Goal: Task Accomplishment & Management: Complete application form

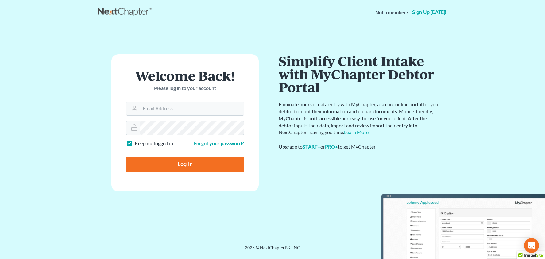
type input "[PERSON_NAME][EMAIL_ADDRESS][DOMAIN_NAME]"
click at [185, 164] on input "Log In" at bounding box center [185, 163] width 118 height 15
type input "Thinking..."
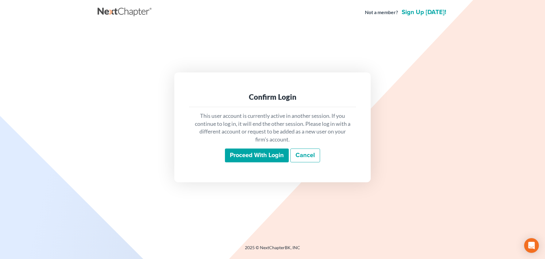
click at [255, 153] on input "Proceed with login" at bounding box center [257, 156] width 64 height 14
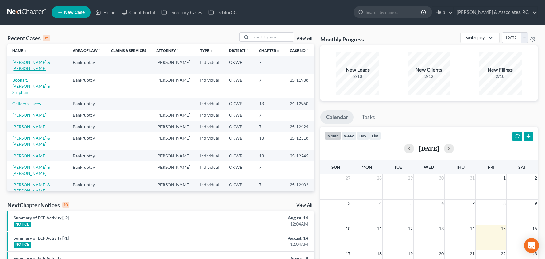
click at [49, 62] on link "[PERSON_NAME] & [PERSON_NAME]" at bounding box center [31, 65] width 38 height 11
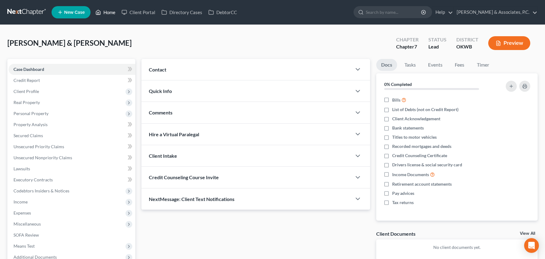
click at [112, 15] on link "Home" at bounding box center [105, 12] width 26 height 11
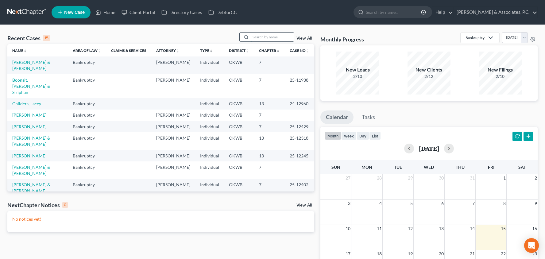
click at [262, 39] on input "search" at bounding box center [272, 37] width 43 height 9
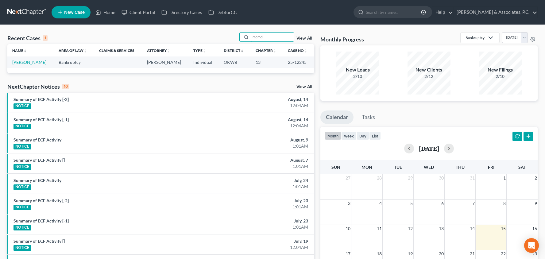
type input "mcmd"
drag, startPoint x: 257, startPoint y: 48, endPoint x: 41, endPoint y: 64, distance: 216.6
click at [41, 64] on link "McMullen, Sharon" at bounding box center [29, 62] width 34 height 5
click at [40, 62] on link "McMullen, Sharon" at bounding box center [29, 62] width 34 height 5
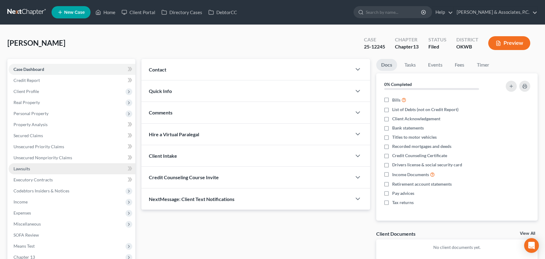
scroll to position [34, 0]
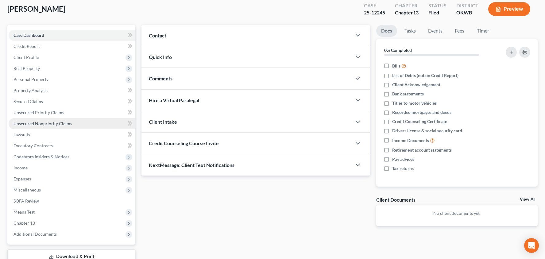
click at [62, 122] on span "Unsecured Nonpriority Claims" at bounding box center [43, 123] width 59 height 5
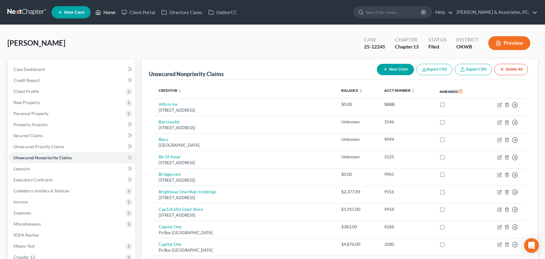
click at [110, 12] on link "Home" at bounding box center [105, 12] width 26 height 11
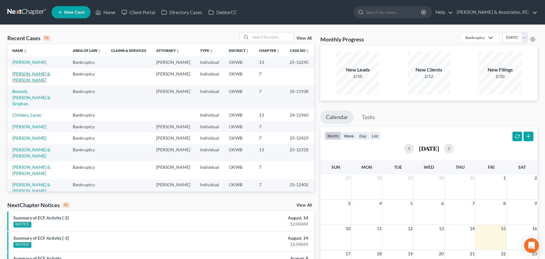
drag, startPoint x: 55, startPoint y: 75, endPoint x: 51, endPoint y: 73, distance: 4.3
click at [50, 75] on link "[PERSON_NAME] & [PERSON_NAME]" at bounding box center [31, 76] width 38 height 11
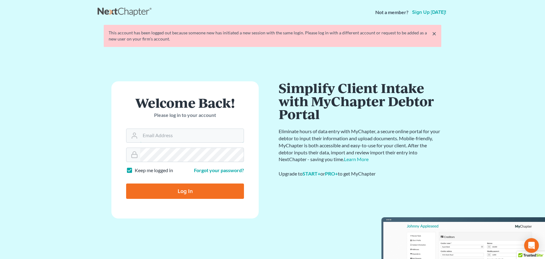
type input "[PERSON_NAME][EMAIL_ADDRESS][DOMAIN_NAME]"
click at [185, 191] on input "Log In" at bounding box center [185, 190] width 118 height 15
type input "Thinking..."
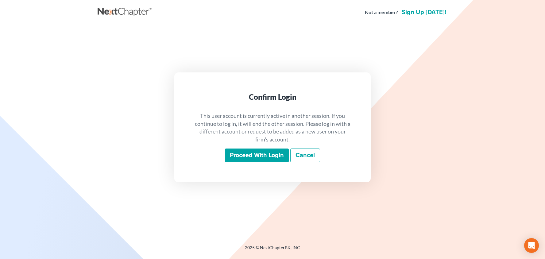
click at [250, 160] on input "Proceed with login" at bounding box center [257, 156] width 64 height 14
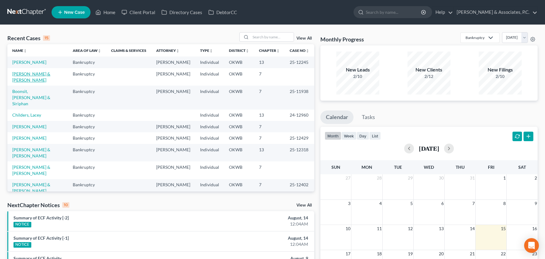
click at [48, 73] on link "[PERSON_NAME] & [PERSON_NAME]" at bounding box center [31, 76] width 38 height 11
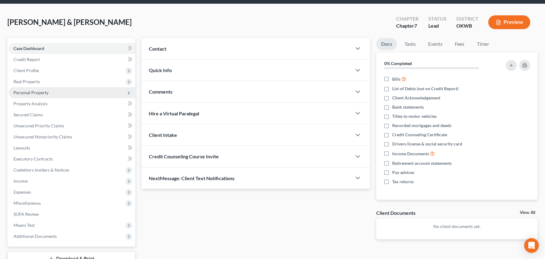
scroll to position [24, 0]
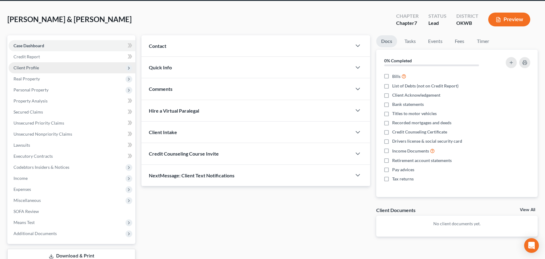
click at [69, 71] on span "Client Profile" at bounding box center [72, 67] width 127 height 11
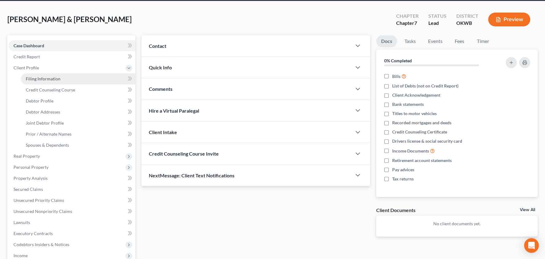
click at [54, 78] on span "Filing Information" at bounding box center [43, 78] width 35 height 5
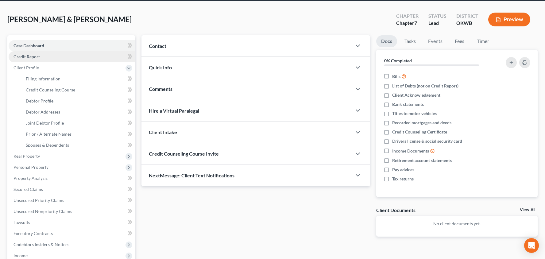
select select "1"
select select "0"
select select "65"
select select "2"
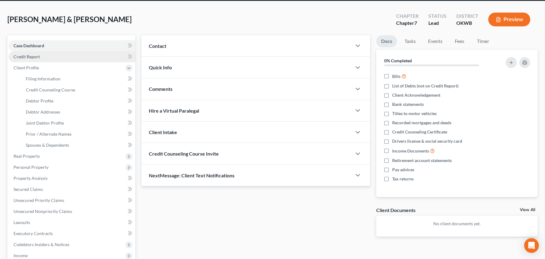
select select "37"
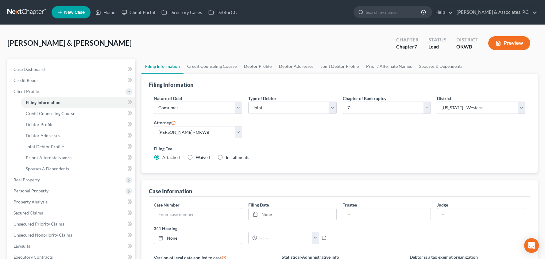
scroll to position [71, 0]
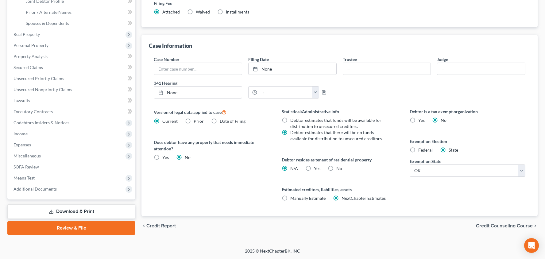
click at [488, 224] on span "Credit Counseling Course" at bounding box center [504, 225] width 57 height 5
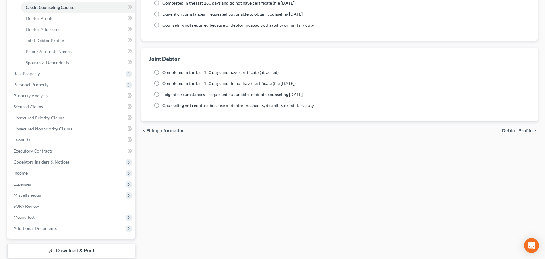
scroll to position [140, 0]
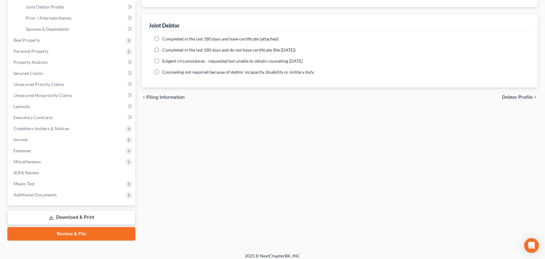
click at [508, 95] on span "Debtor Profile" at bounding box center [517, 97] width 31 height 5
select select "1"
select select "3"
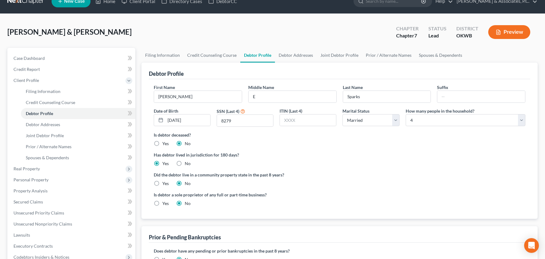
scroll to position [12, 0]
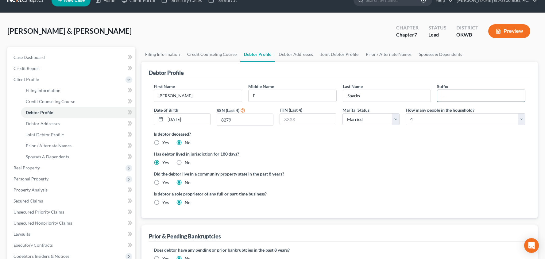
click at [455, 97] on input "text" at bounding box center [481, 96] width 88 height 12
type input "II"
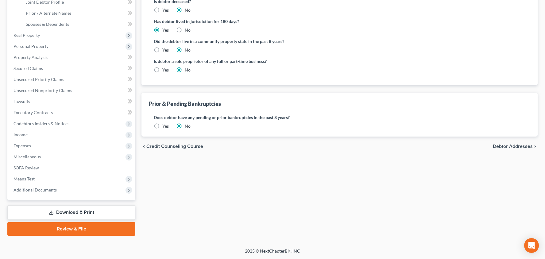
scroll to position [145, 0]
click at [506, 149] on span "Debtor Addresses" at bounding box center [513, 146] width 40 height 5
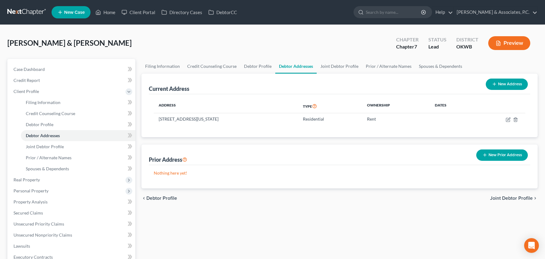
click at [503, 196] on span "Joint Debtor Profile" at bounding box center [511, 198] width 43 height 5
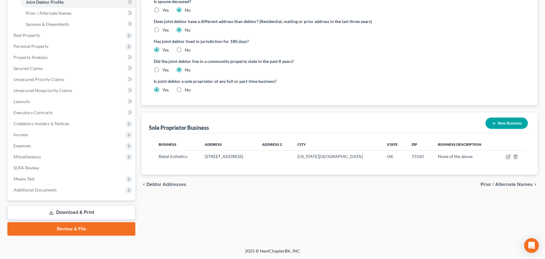
scroll to position [145, 0]
click at [485, 186] on span "Prior / Alternate Names" at bounding box center [507, 184] width 52 height 5
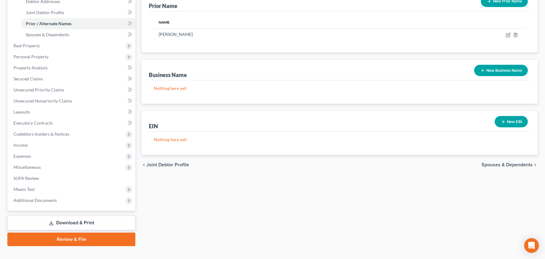
click at [164, 164] on span "Joint Debtor Profile" at bounding box center [167, 164] width 43 height 5
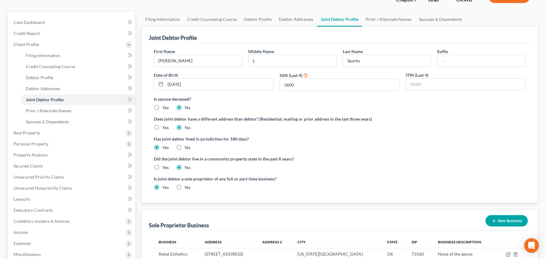
scroll to position [96, 0]
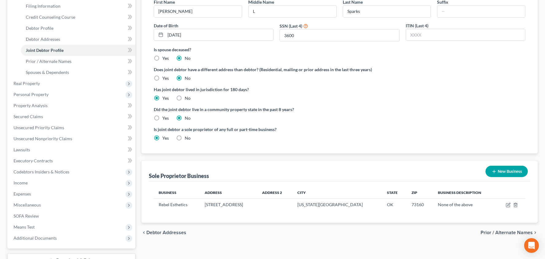
click at [497, 231] on span "Prior / Alternate Names" at bounding box center [507, 232] width 52 height 5
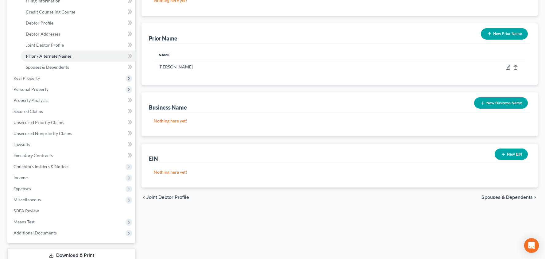
scroll to position [133, 0]
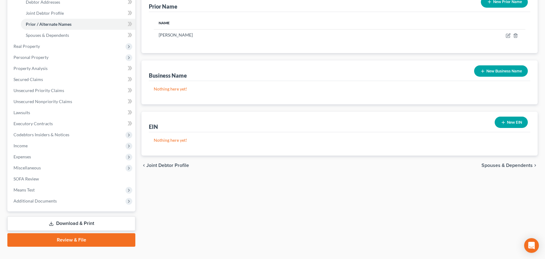
click at [507, 160] on div "chevron_left Joint Debtor Profile Spouses & Dependents chevron_right" at bounding box center [339, 166] width 396 height 20
click at [509, 168] on span "Spouses & Dependents" at bounding box center [506, 165] width 51 height 5
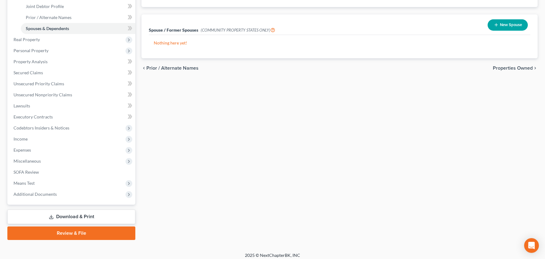
click at [504, 66] on span "Properties Owned" at bounding box center [513, 68] width 40 height 5
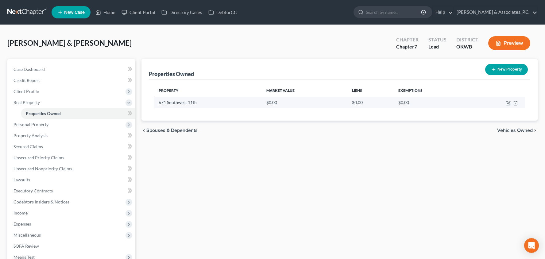
click at [514, 102] on icon "button" at bounding box center [515, 103] width 3 height 4
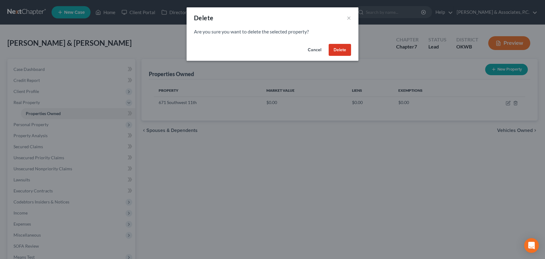
click at [335, 50] on button "Delete" at bounding box center [340, 50] width 22 height 12
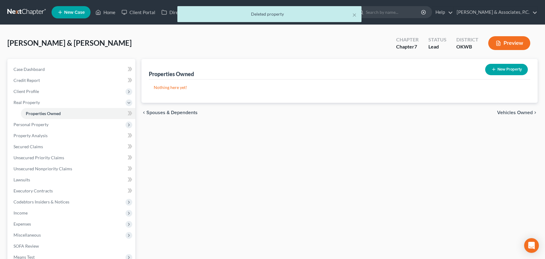
click at [505, 111] on span "Vehicles Owned" at bounding box center [515, 112] width 36 height 5
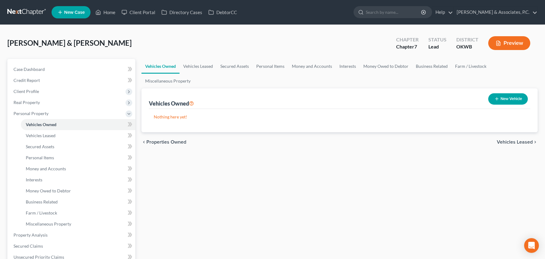
drag, startPoint x: 207, startPoint y: 118, endPoint x: 202, endPoint y: 118, distance: 5.2
click at [207, 118] on p "Nothing here yet!" at bounding box center [340, 117] width 372 height 6
click at [504, 99] on button "New Vehicle" at bounding box center [508, 98] width 40 height 11
select select "0"
select select "2"
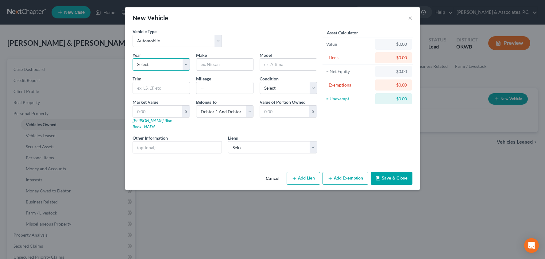
select select "18"
click at [221, 61] on input "text" at bounding box center [224, 65] width 57 height 12
type input "Chevrolet"
type input "Trailblazer"
type input "180000"
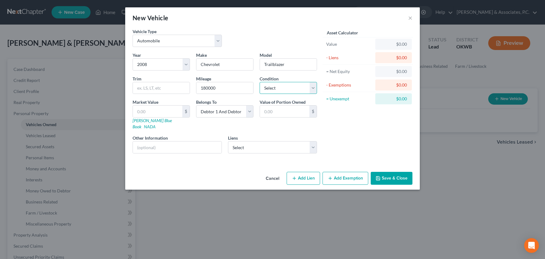
select select "3"
click at [158, 114] on input "text" at bounding box center [157, 112] width 49 height 12
type input "4"
type input "4.00"
type input "40"
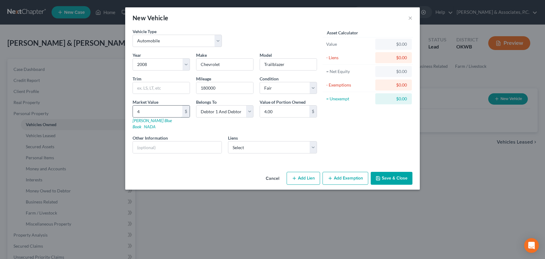
type input "40.00"
type input "400"
type input "400.00"
type input "4000"
type input "4,000.00"
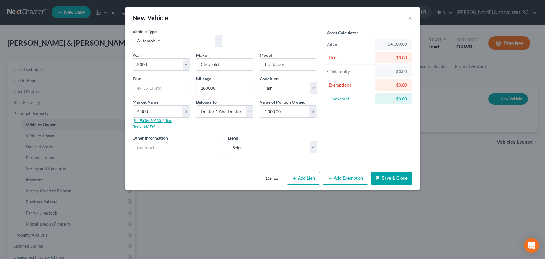
click at [153, 122] on link "[PERSON_NAME] Blue Book" at bounding box center [152, 123] width 39 height 11
click at [166, 110] on input "4,000" at bounding box center [157, 112] width 49 height 12
type input "3"
type input "3.00"
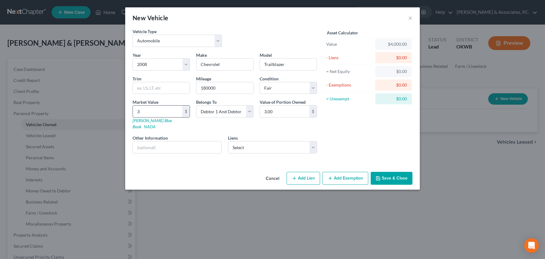
type input "34"
type input "34.00"
type input "340"
type input "340.00"
type input "3400"
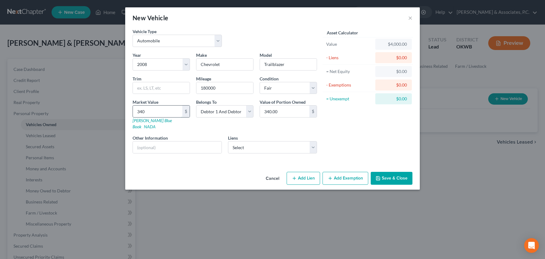
type input "3,400.00"
type input "3,400"
click at [292, 176] on icon "button" at bounding box center [294, 178] width 5 height 5
select select "2"
select select "0"
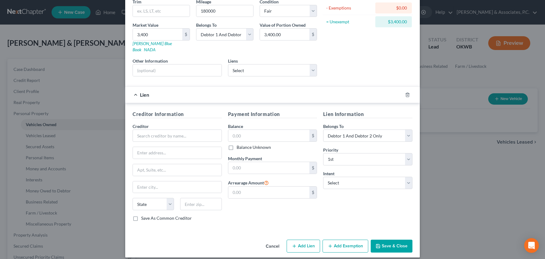
scroll to position [76, 0]
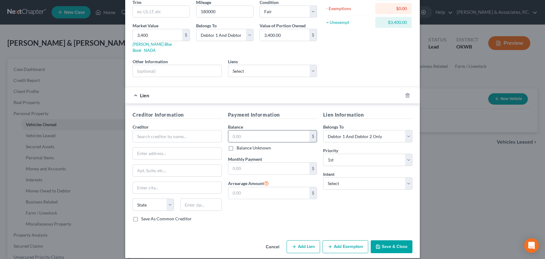
click at [268, 130] on input "text" at bounding box center [268, 136] width 81 height 12
type input "14,000"
click at [386, 241] on button "Save & Close" at bounding box center [392, 246] width 42 height 13
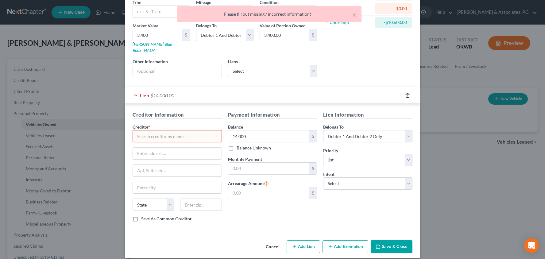
click at [408, 93] on icon "button" at bounding box center [407, 95] width 5 height 5
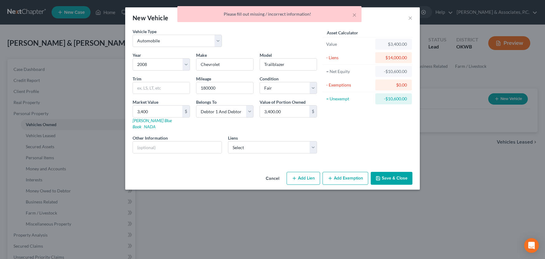
scroll to position [0, 0]
click at [398, 173] on button "Save & Close" at bounding box center [392, 178] width 42 height 13
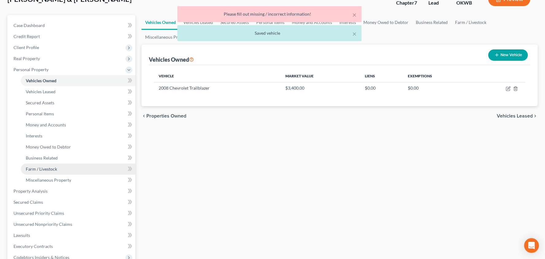
scroll to position [65, 0]
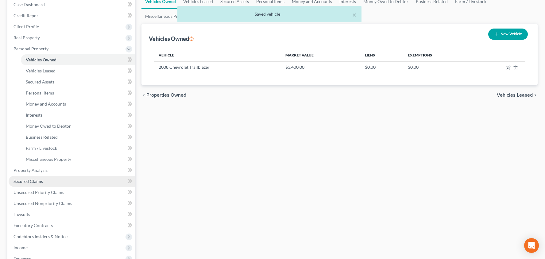
click at [71, 183] on link "Secured Claims" at bounding box center [72, 181] width 127 height 11
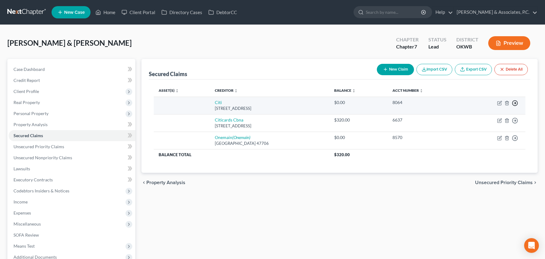
click at [514, 102] on icon "button" at bounding box center [515, 103] width 6 height 6
click at [492, 116] on link "Move to F" at bounding box center [486, 118] width 51 height 10
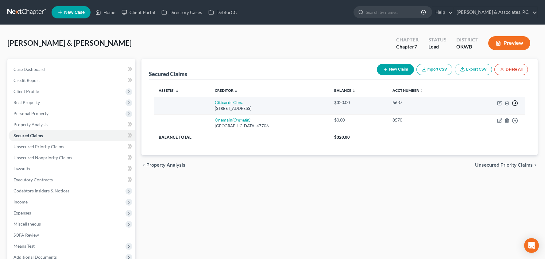
click at [516, 102] on icon "button" at bounding box center [515, 103] width 6 height 6
click at [504, 119] on link "Move to F" at bounding box center [486, 118] width 51 height 10
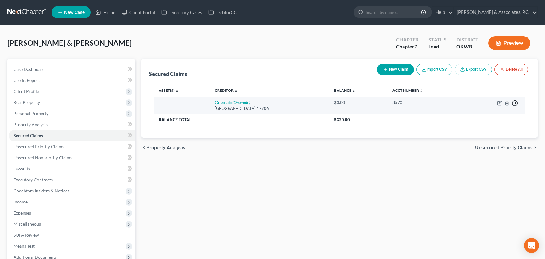
click at [515, 104] on icon "button" at bounding box center [515, 103] width 6 height 6
click at [501, 116] on link "Move to F" at bounding box center [486, 118] width 51 height 10
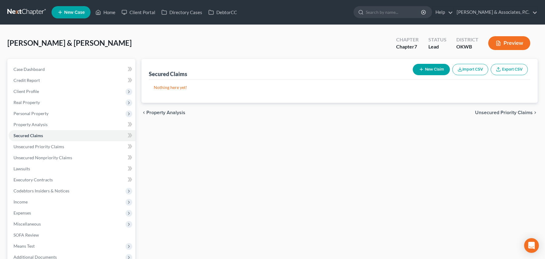
click at [494, 112] on span "Unsecured Priority Claims" at bounding box center [504, 112] width 58 height 5
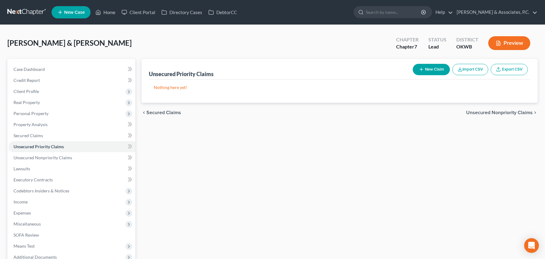
click at [493, 115] on span "Unsecured Nonpriority Claims" at bounding box center [499, 112] width 67 height 5
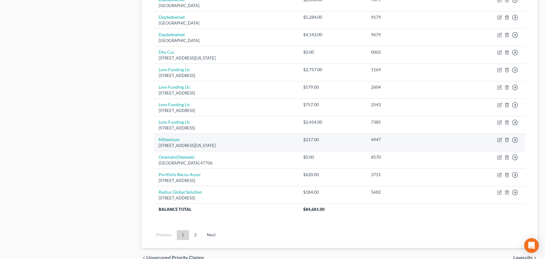
scroll to position [418, 0]
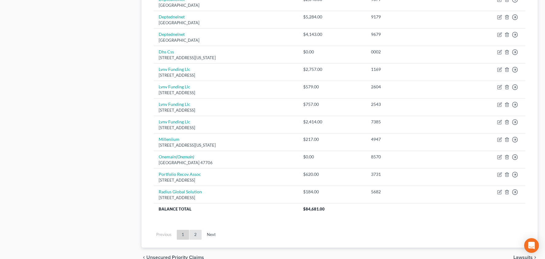
click at [196, 230] on link "2" at bounding box center [195, 235] width 12 height 10
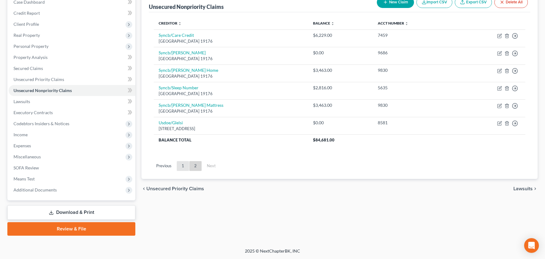
click at [181, 164] on link "1" at bounding box center [183, 166] width 12 height 10
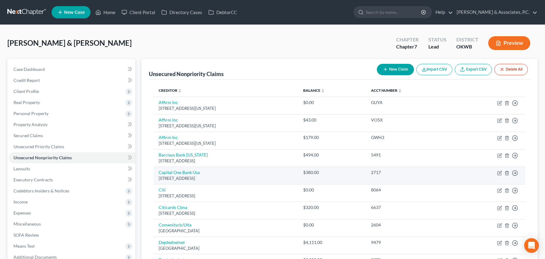
scroll to position [0, 0]
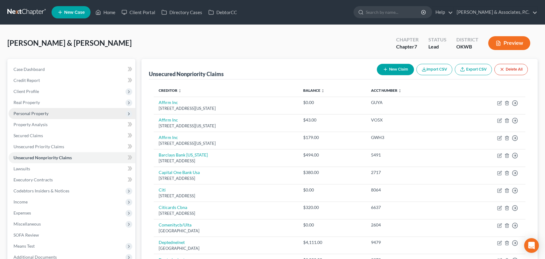
click at [85, 115] on span "Personal Property" at bounding box center [72, 113] width 127 height 11
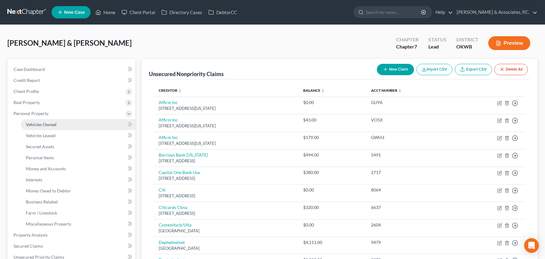
click at [80, 128] on link "Vehicles Owned" at bounding box center [78, 124] width 114 height 11
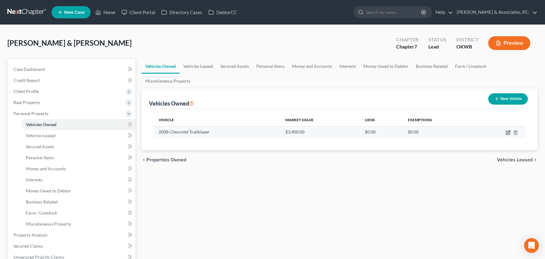
click at [507, 133] on icon "button" at bounding box center [508, 132] width 5 height 5
select select "0"
select select "18"
select select "3"
select select "2"
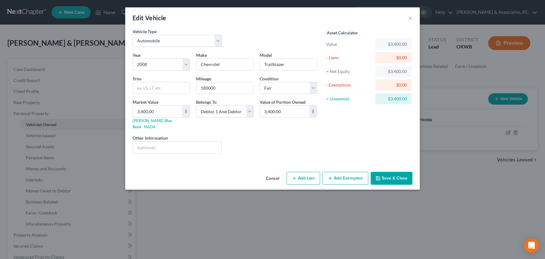
click at [349, 175] on button "Add Exemption" at bounding box center [345, 178] width 46 height 13
select select "2"
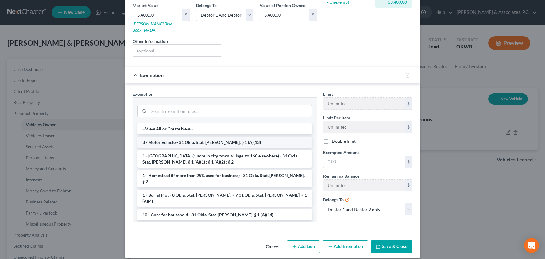
click at [218, 137] on li "3 - Motor Vehicle - 31 Okla. Stat. [PERSON_NAME]. § 1 (A)(13)" at bounding box center [224, 142] width 175 height 11
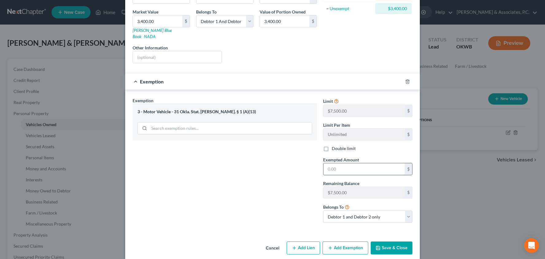
click at [349, 163] on input "text" at bounding box center [363, 169] width 81 height 12
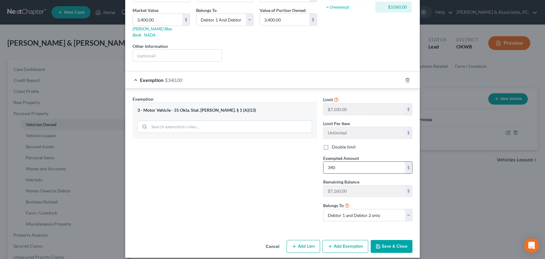
scroll to position [91, 0]
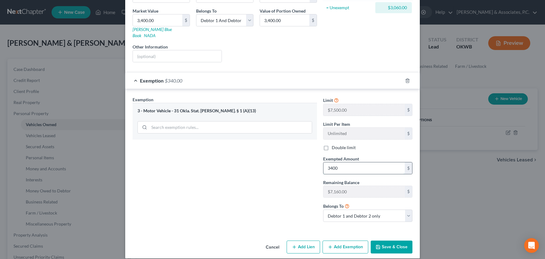
type input "3,400"
click at [406, 241] on button "Save & Close" at bounding box center [392, 247] width 42 height 13
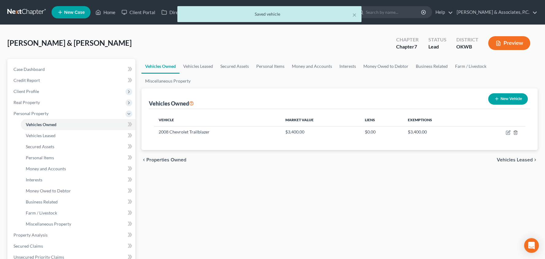
click at [514, 99] on button "New Vehicle" at bounding box center [508, 98] width 40 height 11
select select "0"
select select "2"
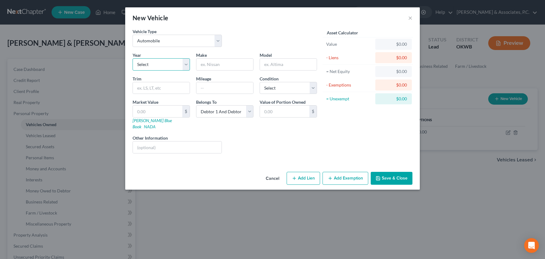
select select "18"
click at [213, 62] on input "text" at bounding box center [224, 65] width 57 height 12
type input "Dodge"
type input "Caliber"
type input "240000"
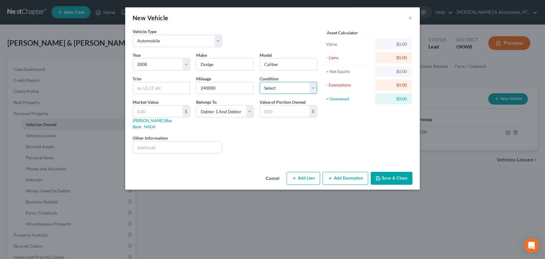
select select "3"
click at [168, 110] on input "text" at bounding box center [157, 112] width 49 height 12
type input "2"
type input "2.00"
type input "20"
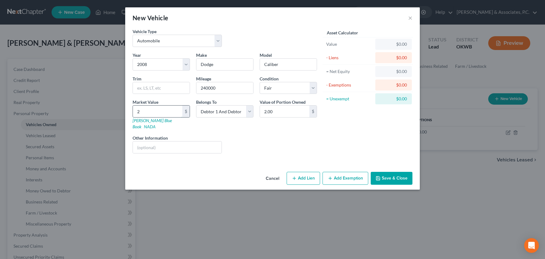
type input "20.00"
type input "200"
type input "200.00"
type input "2000"
type input "2,000.00"
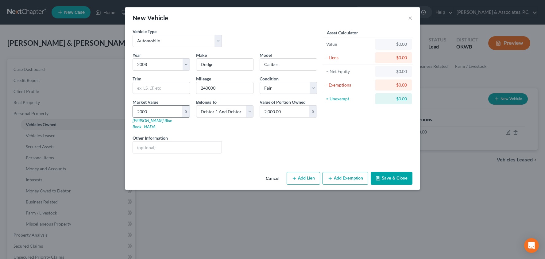
type input "2,000"
click at [340, 172] on button "Add Exemption" at bounding box center [345, 178] width 46 height 13
select select "2"
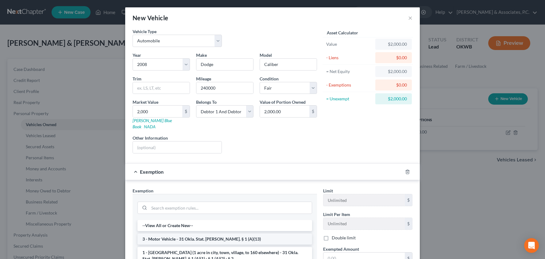
click at [221, 234] on li "3 - Motor Vehicle - 31 Okla. Stat. [PERSON_NAME]. § 1 (A)(13)" at bounding box center [224, 239] width 175 height 11
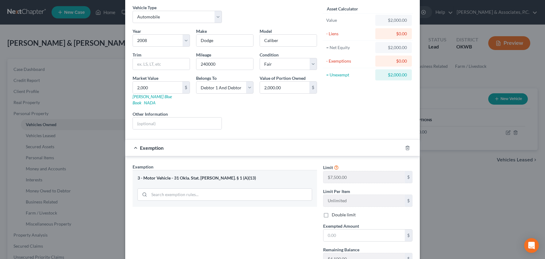
scroll to position [44, 0]
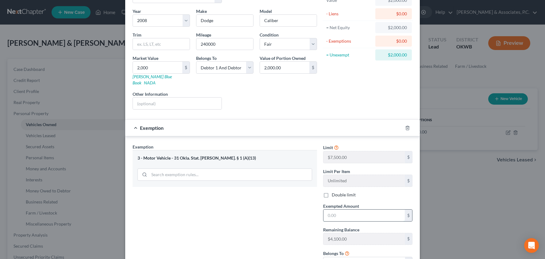
click at [353, 210] on input "text" at bounding box center [363, 216] width 81 height 12
type input "2,000"
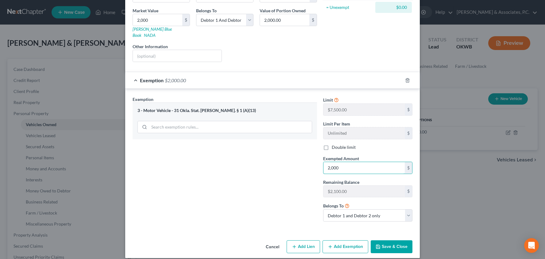
scroll to position [91, 0]
click at [386, 241] on button "Save & Close" at bounding box center [392, 247] width 42 height 13
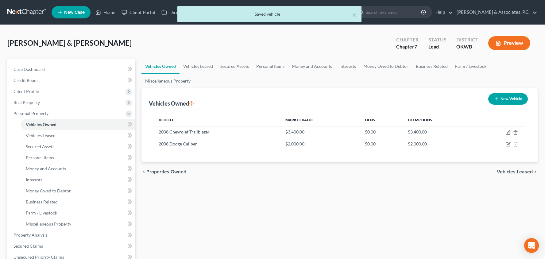
click at [499, 169] on span "Vehicles Leased" at bounding box center [515, 171] width 36 height 5
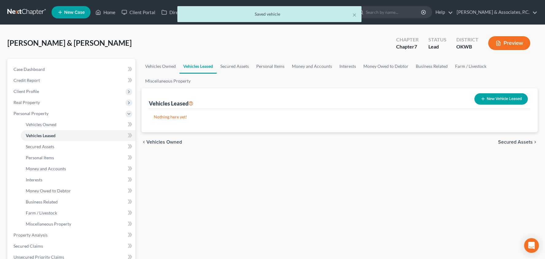
click at [514, 142] on span "Secured Assets" at bounding box center [515, 142] width 35 height 5
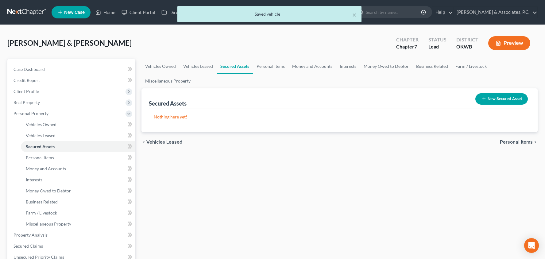
click at [514, 141] on span "Personal Items" at bounding box center [516, 142] width 33 height 5
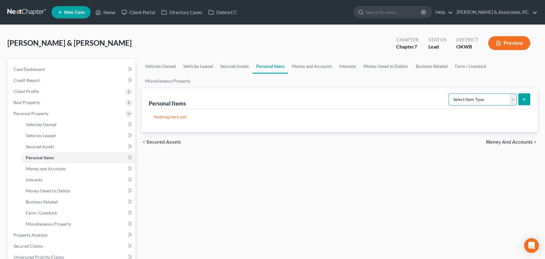
select select "clothing"
click at [523, 100] on icon "submit" at bounding box center [524, 99] width 5 height 5
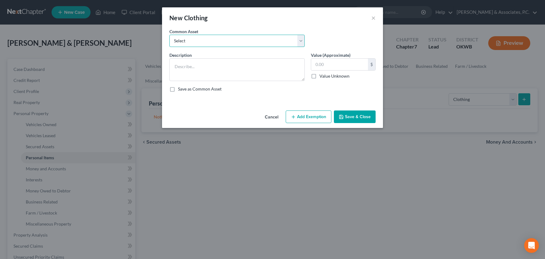
select select "0"
type textarea "Clothing"
click at [344, 66] on input "5,000.00" at bounding box center [339, 65] width 57 height 12
type input "400"
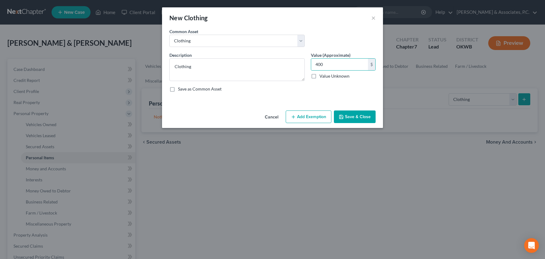
click at [315, 117] on button "Add Exemption" at bounding box center [309, 116] width 46 height 13
select select "2"
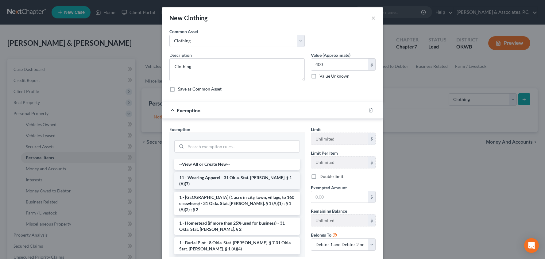
click at [243, 180] on li "11 - Wearing Apparel - 31 Okla. Stat. [PERSON_NAME]. § 1 (A)(7)" at bounding box center [236, 180] width 125 height 17
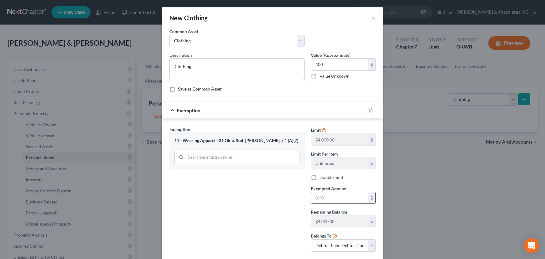
click at [322, 199] on input "text" at bounding box center [339, 198] width 57 height 12
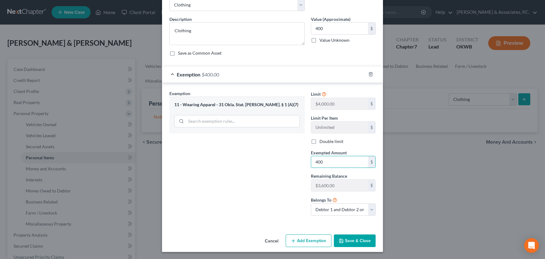
type input "400"
click at [352, 241] on button "Save & Close" at bounding box center [355, 240] width 42 height 13
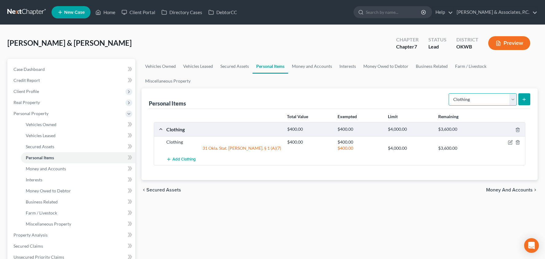
select select "electronics"
click at [521, 100] on button "submit" at bounding box center [524, 99] width 12 height 12
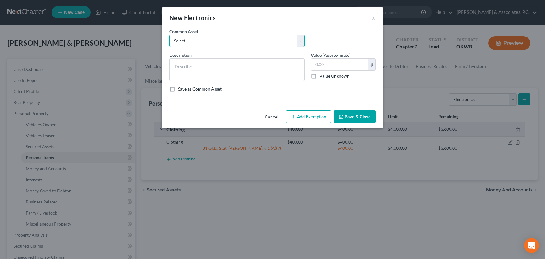
select select "0"
type textarea "Electronics"
click at [330, 65] on input "2,200.00" at bounding box center [339, 65] width 57 height 12
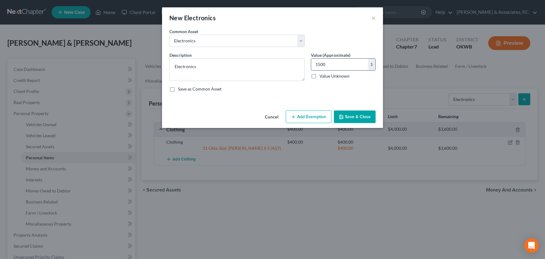
type input "1,500"
click at [308, 115] on button "Add Exemption" at bounding box center [309, 116] width 46 height 13
select select "2"
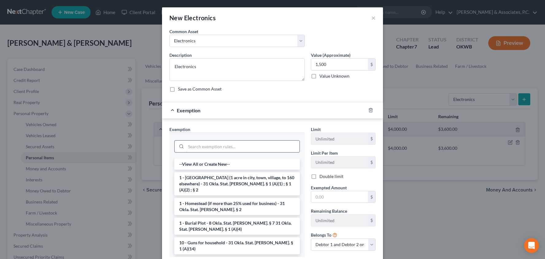
click at [242, 143] on input "search" at bounding box center [243, 147] width 114 height 12
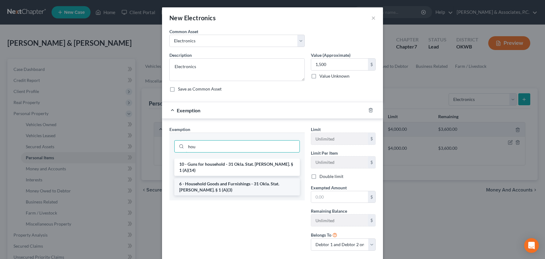
type input "hou"
click at [238, 178] on li "6 - Household Goods and Furnishings - 31 Okla. Stat. [PERSON_NAME]. § 1 (A)(3)" at bounding box center [236, 186] width 125 height 17
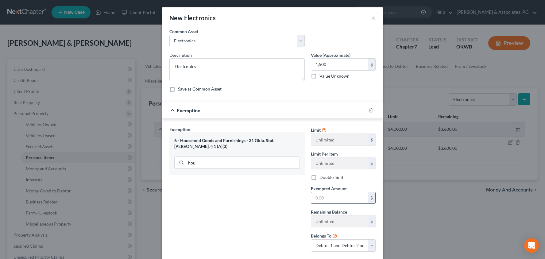
scroll to position [0, 0]
click at [325, 198] on input "text" at bounding box center [339, 198] width 57 height 12
type input "1,500"
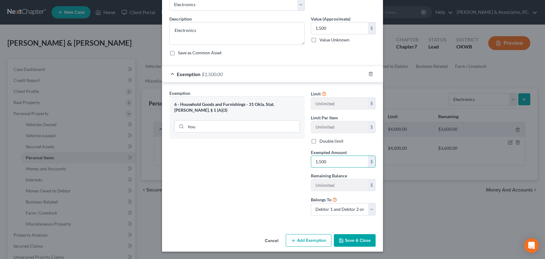
scroll to position [36, 0]
click at [353, 242] on button "Save & Close" at bounding box center [355, 240] width 42 height 13
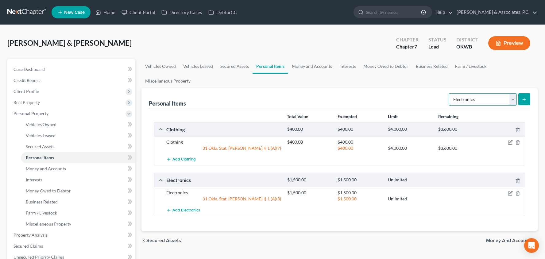
select select "household_goods"
click at [520, 96] on button "submit" at bounding box center [524, 99] width 12 height 12
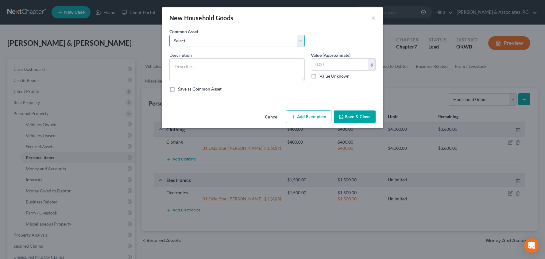
select select "0"
type textarea "Furniture and household goods"
click at [338, 67] on input "2,000.00" at bounding box center [339, 65] width 57 height 12
type input "4,000"
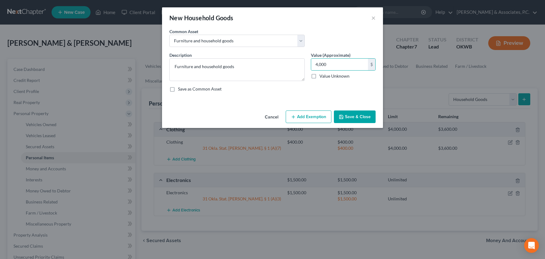
click at [322, 113] on button "Add Exemption" at bounding box center [309, 116] width 46 height 13
select select "2"
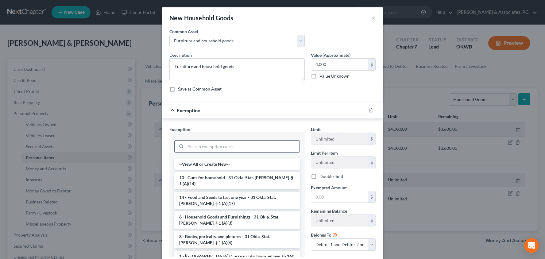
scroll to position [0, 0]
click at [220, 146] on input "search" at bounding box center [243, 147] width 114 height 12
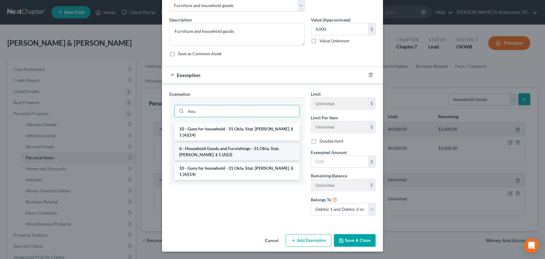
scroll to position [35, 0]
type input "hou"
click at [221, 146] on li "6 - Household Goods and Furnishings - 31 Okla. Stat. [PERSON_NAME]. § 1 (A)(3)" at bounding box center [236, 151] width 125 height 17
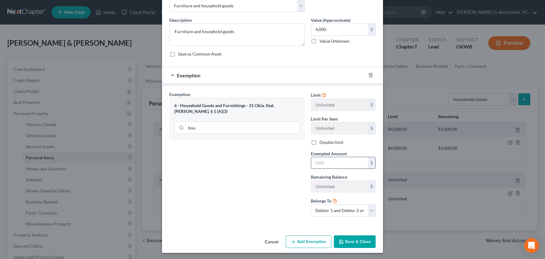
click at [344, 162] on input "text" at bounding box center [339, 163] width 57 height 12
type input "4,000"
click at [352, 238] on button "Save & Close" at bounding box center [355, 241] width 42 height 13
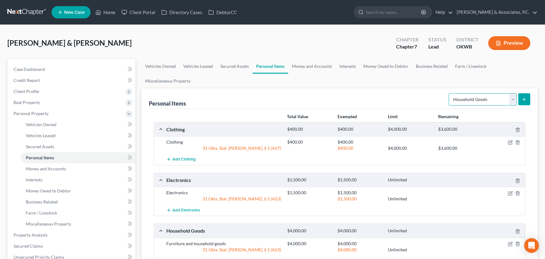
select select "jewelry"
click at [524, 101] on icon "submit" at bounding box center [524, 99] width 5 height 5
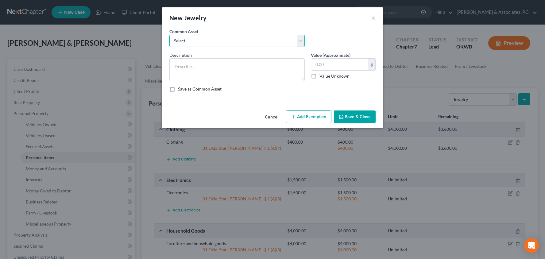
select select "1"
type textarea "Wedding Rings"
click at [325, 64] on input "500.00" at bounding box center [339, 65] width 57 height 12
type input "1,000"
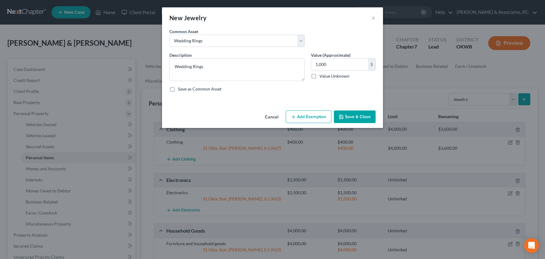
click at [312, 115] on button "Add Exemption" at bounding box center [309, 116] width 46 height 13
select select "2"
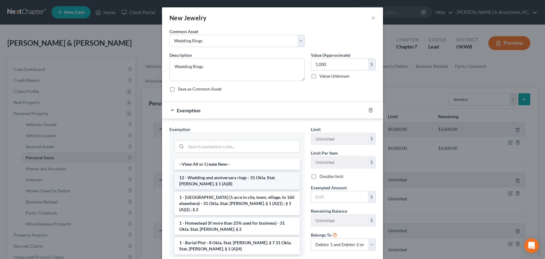
click at [256, 177] on li "12 - Wedding and anniversary rings - 31 Okla. Stat. [PERSON_NAME]. § 1 (A)(8)" at bounding box center [236, 180] width 125 height 17
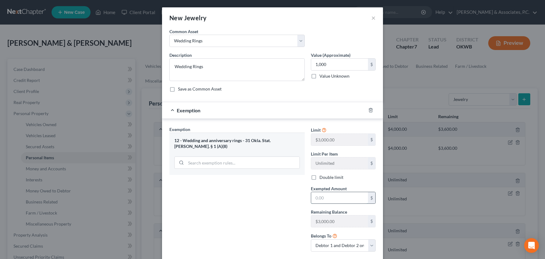
click at [348, 198] on input "text" at bounding box center [339, 198] width 57 height 12
type input "1,000"
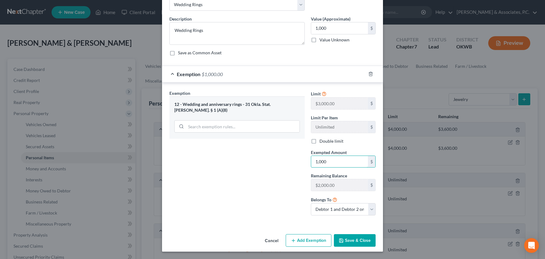
scroll to position [36, 0]
click at [348, 238] on button "Save & Close" at bounding box center [355, 240] width 42 height 13
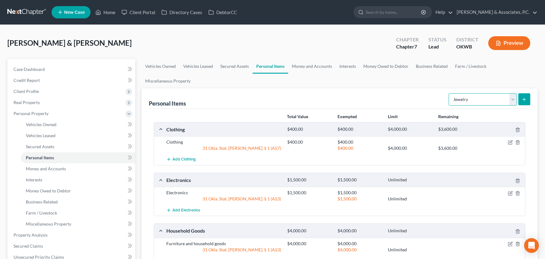
select select "pets"
click at [528, 98] on button "submit" at bounding box center [524, 99] width 12 height 12
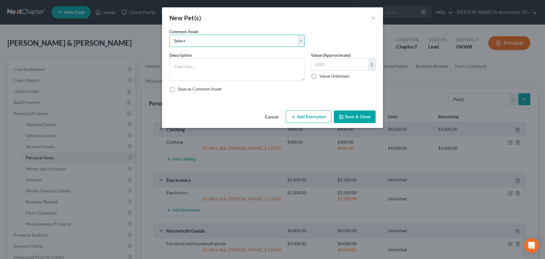
select select "1"
type textarea "2 dogs"
click at [332, 63] on input "2,000.00" at bounding box center [339, 65] width 57 height 12
type input "0"
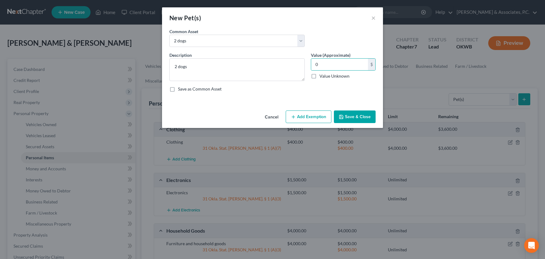
click at [351, 117] on button "Save & Close" at bounding box center [355, 116] width 42 height 13
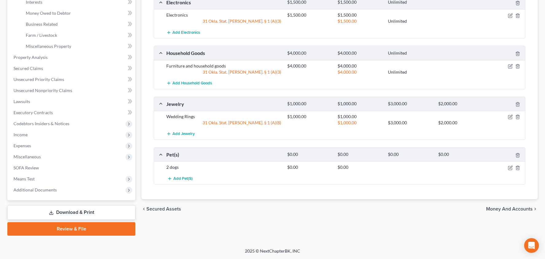
scroll to position [178, 0]
click at [503, 210] on span "Money and Accounts" at bounding box center [509, 209] width 47 height 5
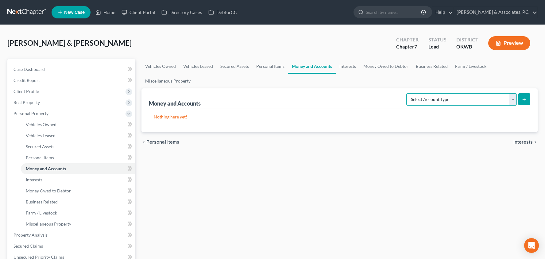
select select "cash_on_hand"
click at [520, 99] on button "submit" at bounding box center [524, 99] width 12 height 12
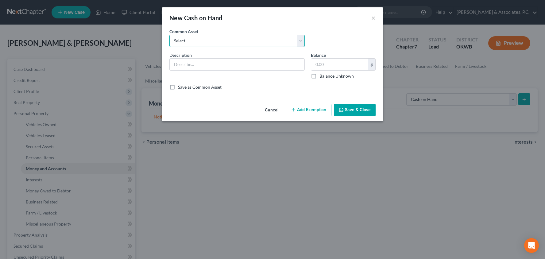
select select "0"
type input "Cash"
click at [336, 68] on input "100.00" at bounding box center [339, 65] width 57 height 12
type input "75"
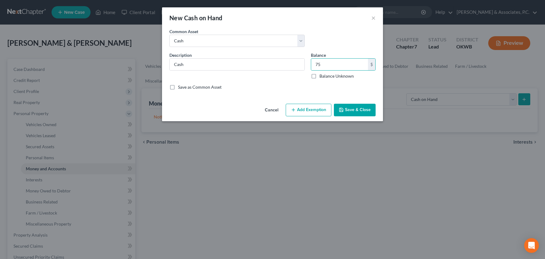
click at [310, 110] on button "Add Exemption" at bounding box center [309, 110] width 46 height 13
select select "2"
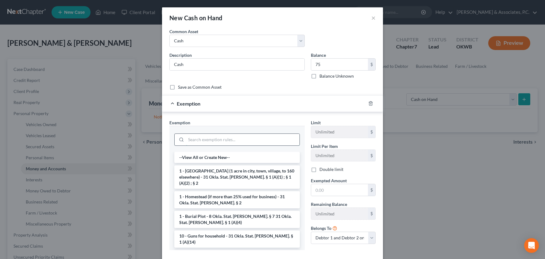
click at [243, 140] on input "search" at bounding box center [243, 140] width 114 height 12
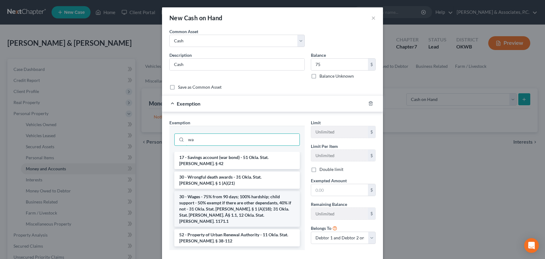
type input "wa"
click at [228, 201] on li "30 - Wages - 75% from 90 days; 100% hardship; child support - 50% exempt if the…" at bounding box center [236, 209] width 125 height 36
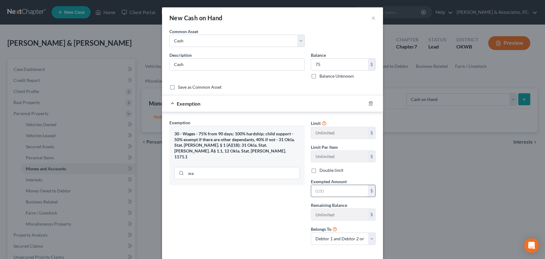
click at [343, 195] on input "text" at bounding box center [339, 191] width 57 height 12
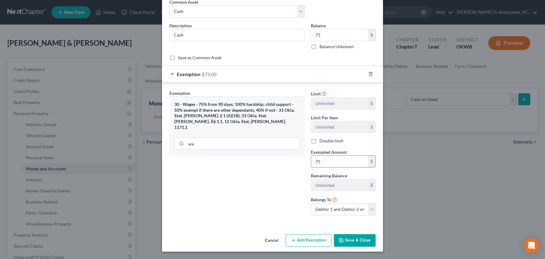
scroll to position [29, 0]
type input "75"
click at [359, 241] on button "Save & Close" at bounding box center [355, 240] width 42 height 13
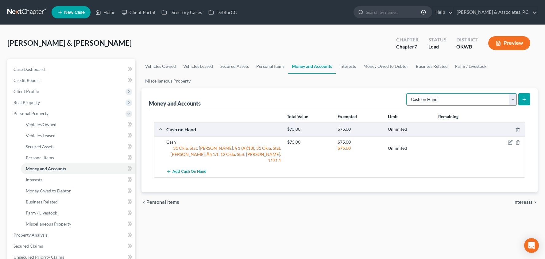
select select "checking"
click at [524, 101] on icon "submit" at bounding box center [524, 99] width 5 height 5
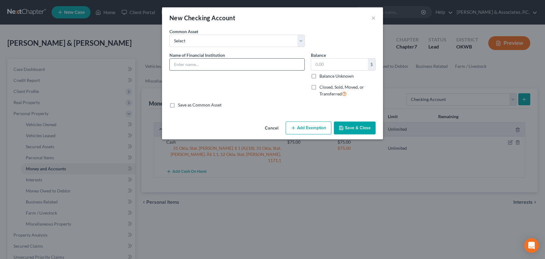
click at [216, 62] on input "text" at bounding box center [237, 65] width 135 height 12
type input "First United"
type input "1"
type input "2"
type input "1,000"
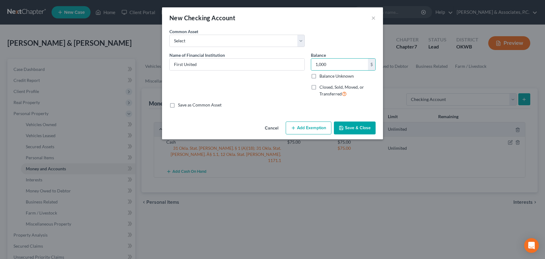
click at [311, 127] on button "Add Exemption" at bounding box center [309, 128] width 46 height 13
select select "2"
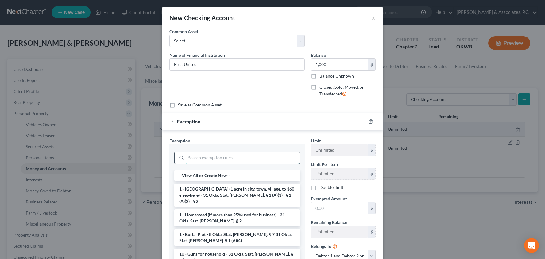
click at [268, 158] on input "search" at bounding box center [243, 158] width 114 height 12
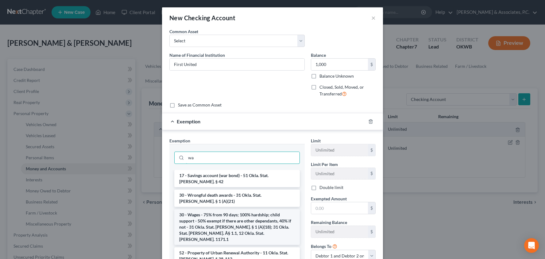
type input "wa"
click at [245, 209] on li "30 - Wages - 75% from 90 days; 100% hardship; child support - 50% exempt if the…" at bounding box center [236, 227] width 125 height 36
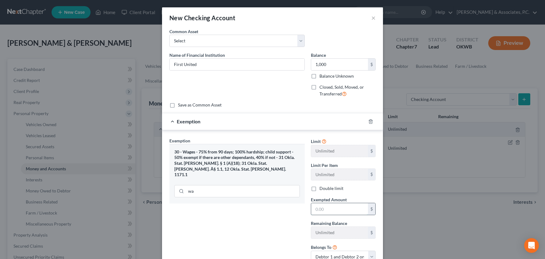
click at [344, 209] on input "text" at bounding box center [339, 209] width 57 height 12
type input "1,000"
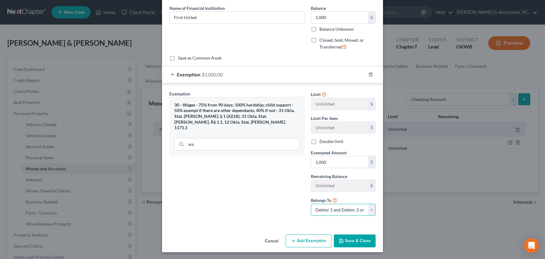
select select "1"
click at [356, 238] on button "Save & Close" at bounding box center [355, 240] width 42 height 13
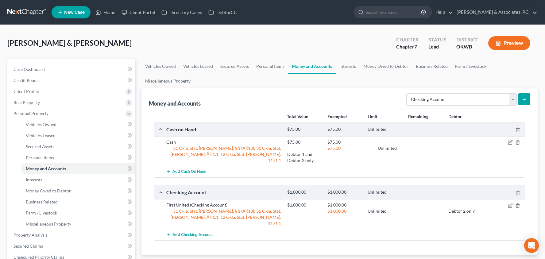
scroll to position [27, 0]
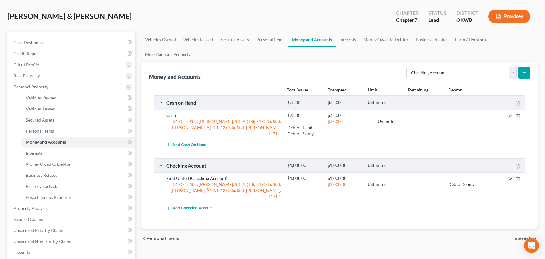
click at [525, 71] on icon "submit" at bounding box center [524, 72] width 5 height 5
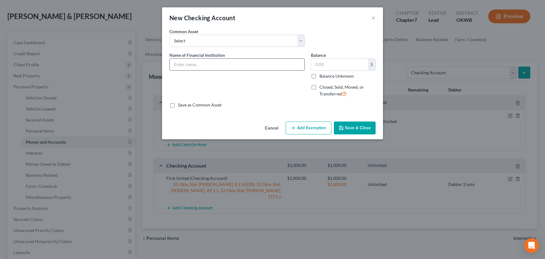
click at [224, 63] on input "text" at bounding box center [237, 65] width 135 height 12
type input "D"
type input "Chime"
type input "2.5"
click at [311, 133] on button "Add Exemption" at bounding box center [309, 128] width 46 height 13
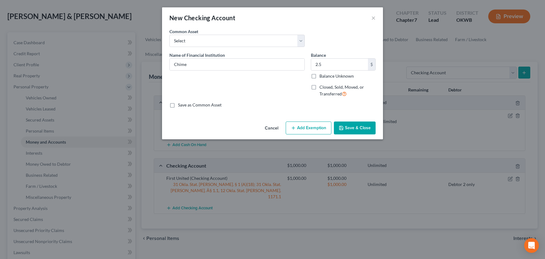
select select "2"
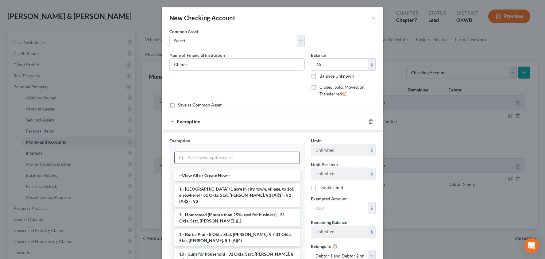
click at [261, 162] on input "search" at bounding box center [243, 158] width 114 height 12
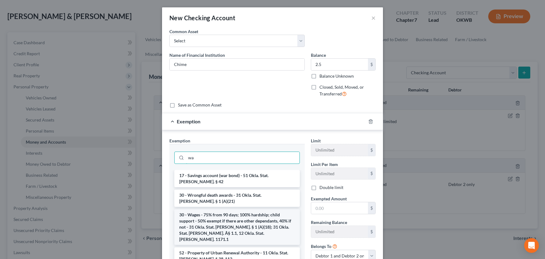
type input "wa"
click at [247, 209] on li "30 - Wages - 75% from 90 days; 100% hardship; child support - 50% exempt if the…" at bounding box center [236, 227] width 125 height 36
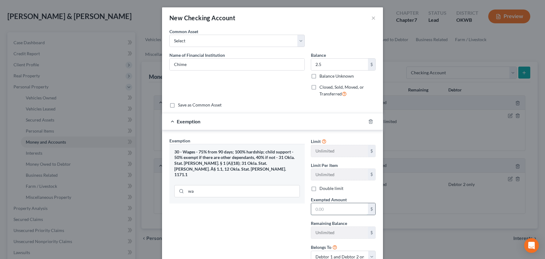
click at [322, 207] on input "text" at bounding box center [339, 209] width 57 height 12
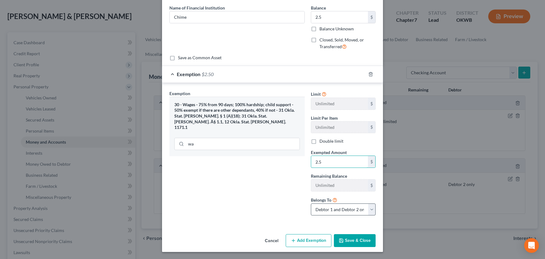
scroll to position [47, 0]
type input "2.5"
select select "1"
click at [349, 238] on button "Save & Close" at bounding box center [355, 240] width 42 height 13
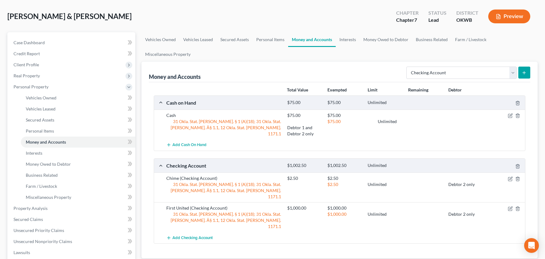
click at [525, 71] on icon "submit" at bounding box center [524, 72] width 5 height 5
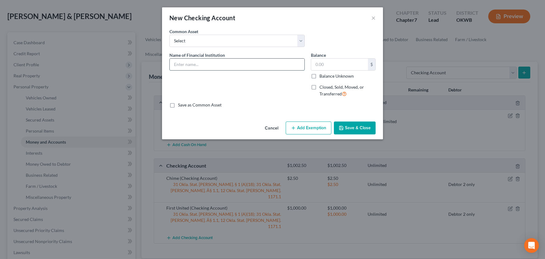
click at [220, 60] on input "text" at bounding box center [237, 65] width 135 height 12
type input "Chime"
type input "2"
click at [304, 126] on button "Add Exemption" at bounding box center [309, 128] width 46 height 13
select select "2"
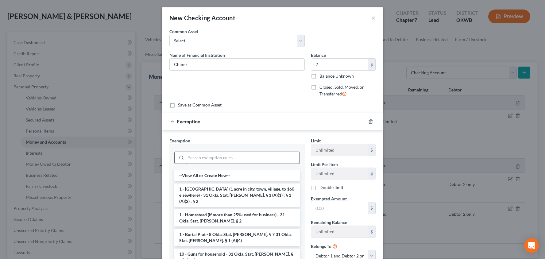
click at [241, 156] on input "search" at bounding box center [243, 158] width 114 height 12
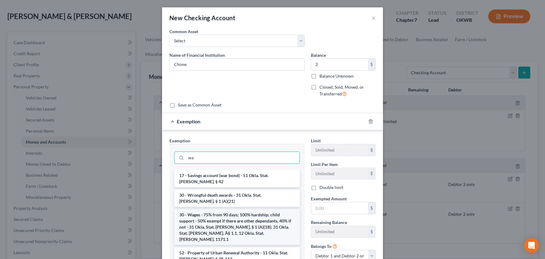
type input "wa"
click at [226, 213] on li "30 - Wages - 75% from 90 days; 100% hardship; child support - 50% exempt if the…" at bounding box center [236, 227] width 125 height 36
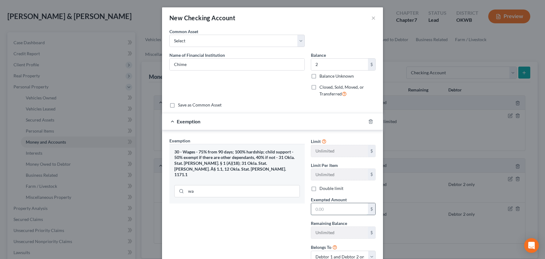
click at [334, 209] on input "text" at bounding box center [339, 209] width 57 height 12
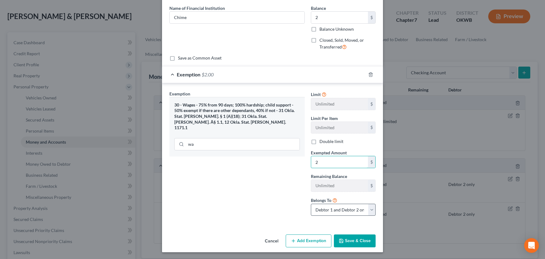
type input "2"
select select "0"
click at [350, 239] on button "Save & Close" at bounding box center [355, 240] width 42 height 13
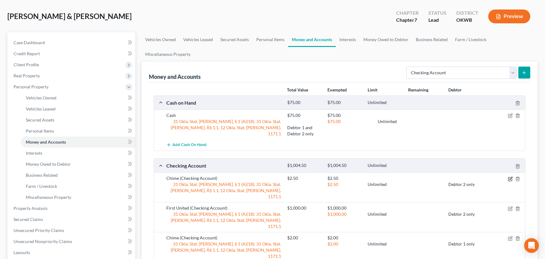
click at [509, 177] on icon "button" at bounding box center [510, 178] width 5 height 5
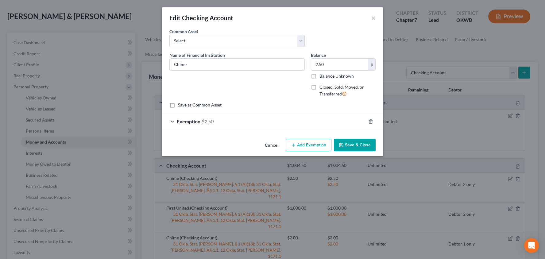
click at [343, 124] on div "Exemption $2.50" at bounding box center [264, 121] width 204 height 16
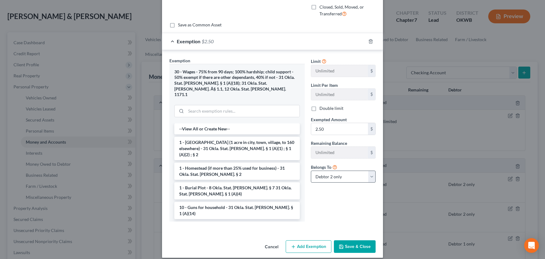
scroll to position [79, 0]
select select "2"
click at [361, 241] on button "Save & Close" at bounding box center [355, 247] width 42 height 13
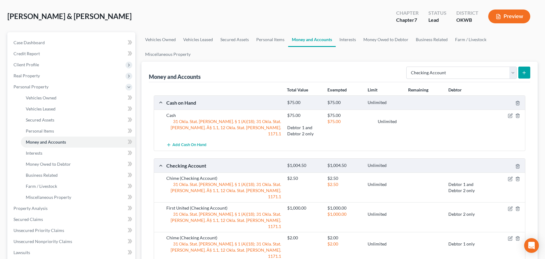
click at [458, 211] on div "Debtor 2 only" at bounding box center [465, 214] width 40 height 6
click at [510, 179] on icon "button" at bounding box center [510, 178] width 3 height 3
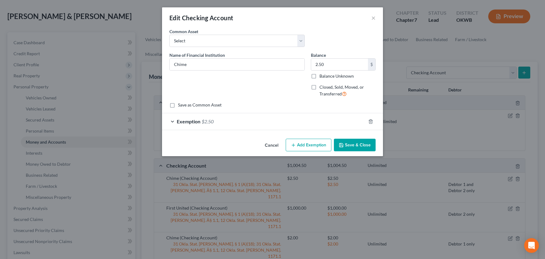
click at [339, 121] on div "Exemption $2.50" at bounding box center [264, 121] width 204 height 16
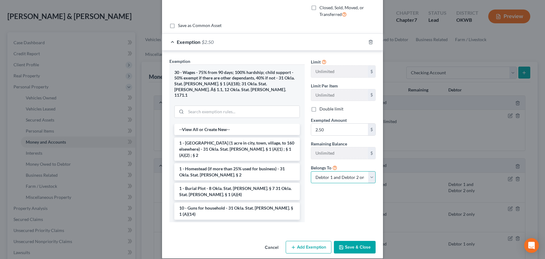
select select "1"
click at [360, 241] on button "Save & Close" at bounding box center [355, 247] width 42 height 13
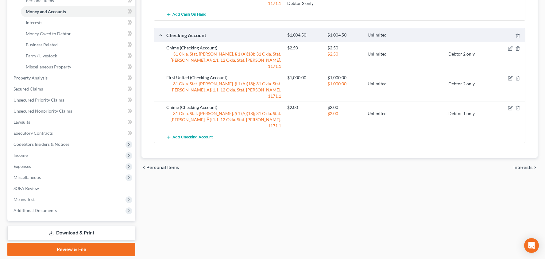
scroll to position [178, 0]
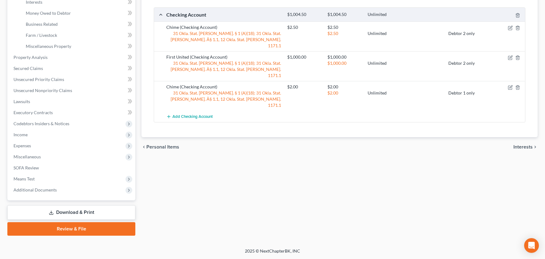
click at [522, 145] on span "Interests" at bounding box center [522, 147] width 19 height 5
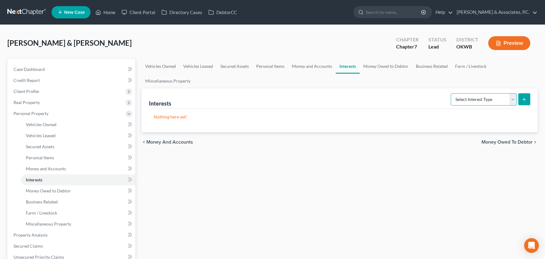
select select "401k"
click at [525, 99] on line "submit" at bounding box center [524, 99] width 3 height 0
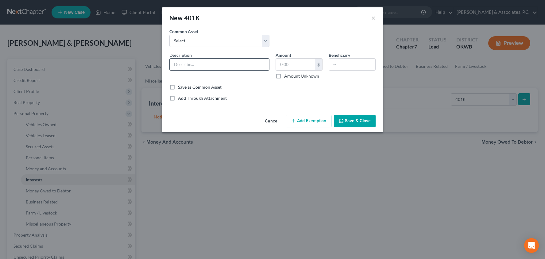
click at [220, 60] on input "text" at bounding box center [219, 65] width 99 height 12
type input "Department of the Interior 401(k)"
type input "25,000"
click at [308, 121] on button "Add Exemption" at bounding box center [309, 121] width 46 height 13
select select "2"
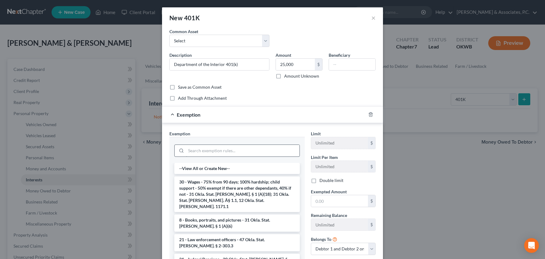
scroll to position [2, 0]
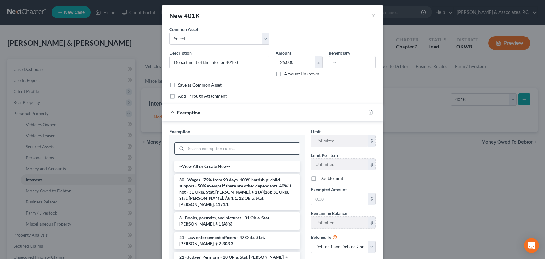
click at [225, 149] on input "search" at bounding box center [243, 149] width 114 height 12
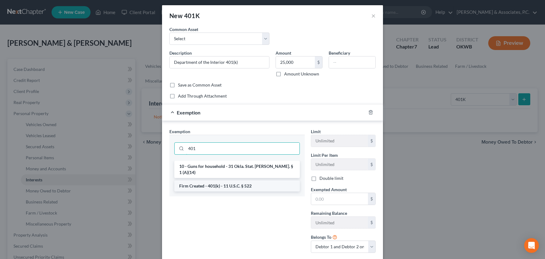
type input "401"
click at [222, 180] on li "Firm Created - 401(k) - 11 U.S.C. § 522" at bounding box center [236, 185] width 125 height 11
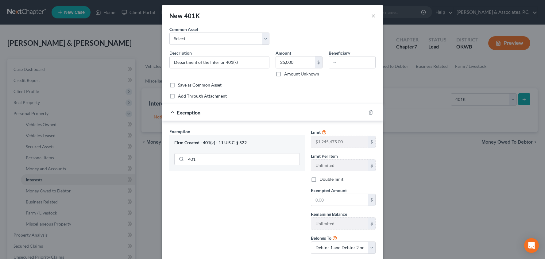
scroll to position [1, 0]
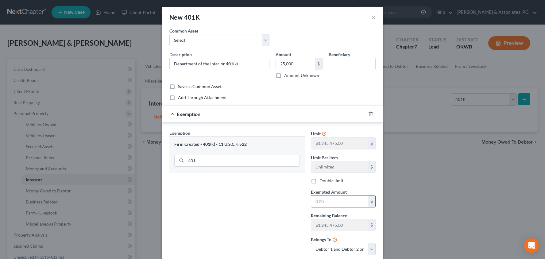
click at [334, 202] on input "text" at bounding box center [339, 201] width 57 height 12
type input "25,000"
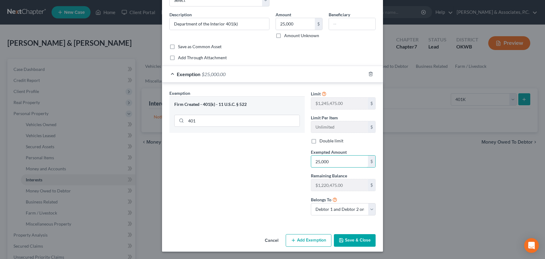
scroll to position [40, 0]
select select "0"
click at [352, 245] on button "Save & Close" at bounding box center [355, 240] width 42 height 13
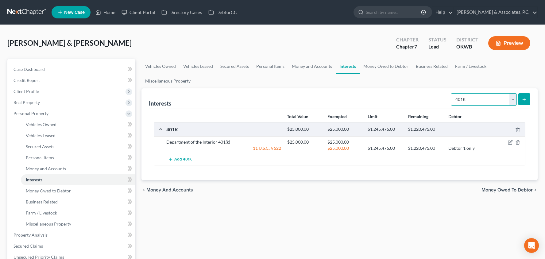
select select "term_life_insurance"
click at [525, 101] on icon "submit" at bounding box center [524, 99] width 5 height 5
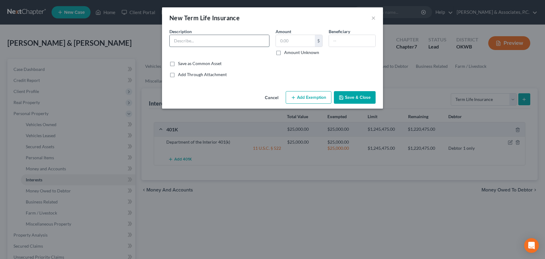
click at [227, 40] on input "text" at bounding box center [219, 41] width 99 height 12
type input "Term Life Insurance Death Benefit 100,000"
click at [359, 43] on input "text" at bounding box center [352, 41] width 46 height 12
type input "[PERSON_NAME]"
click at [309, 102] on button "Add Exemption" at bounding box center [309, 97] width 46 height 13
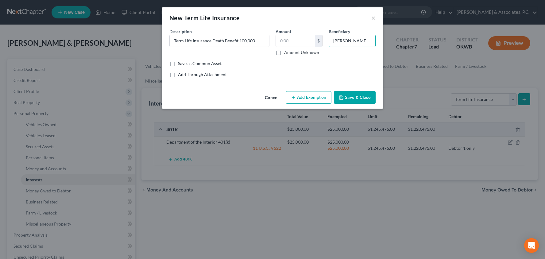
select select "2"
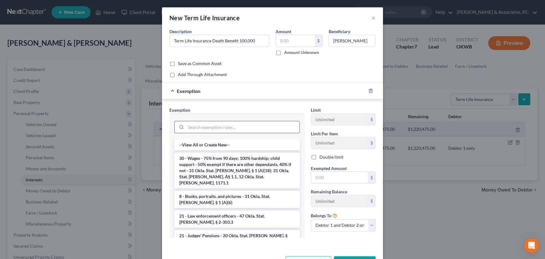
click at [279, 123] on input "search" at bounding box center [243, 127] width 114 height 12
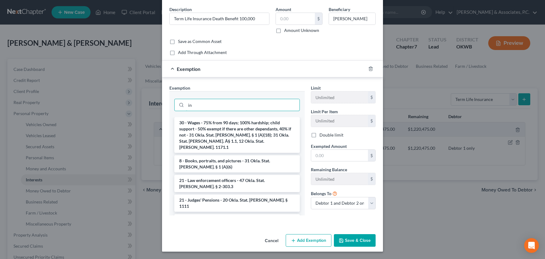
scroll to position [22, 0]
type input "in"
click at [358, 238] on button "Save & Close" at bounding box center [355, 240] width 42 height 13
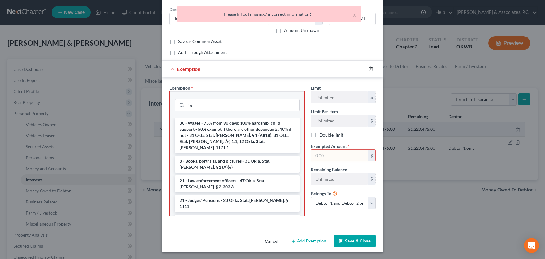
click at [372, 67] on icon "button" at bounding box center [370, 68] width 5 height 5
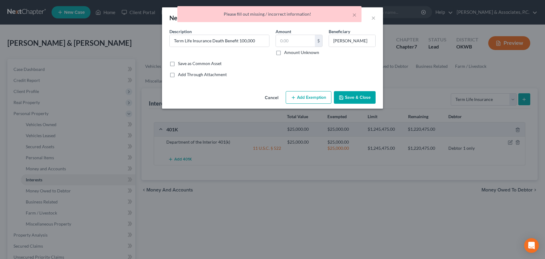
scroll to position [0, 0]
click at [260, 40] on input "Term Life Insurance Death Benefit 100,000" at bounding box center [219, 41] width 99 height 12
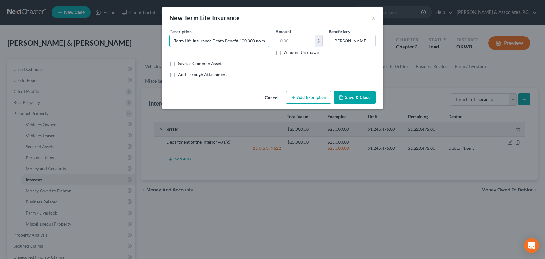
type input "Term Life Insurance Death Benefit 100,000 no cash value"
click at [350, 96] on button "Save & Close" at bounding box center [355, 97] width 42 height 13
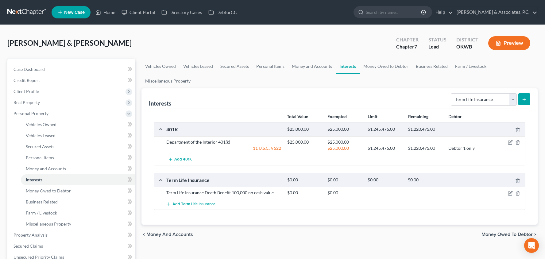
scroll to position [83, 0]
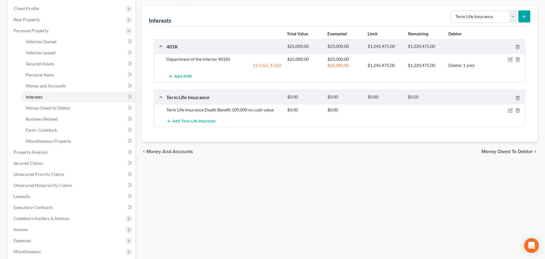
click at [500, 150] on span "Money Owed to Debtor" at bounding box center [506, 151] width 51 height 5
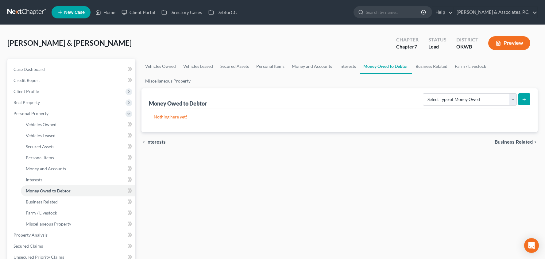
click at [508, 140] on span "Business Related" at bounding box center [514, 142] width 38 height 5
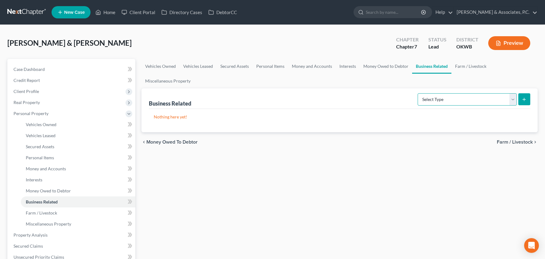
select select "office_equipment"
click at [523, 100] on icon "submit" at bounding box center [524, 99] width 5 height 5
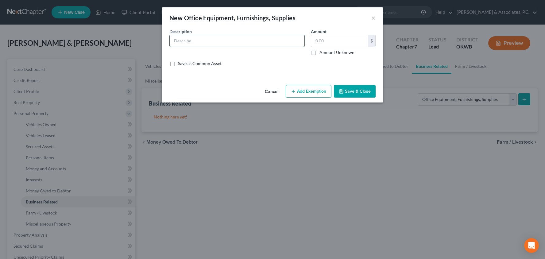
click at [212, 42] on input "text" at bounding box center [237, 41] width 135 height 12
type input "Lash Equipment (chair, tweezers, etc.)"
type input "300"
click at [298, 92] on button "Add Exemption" at bounding box center [309, 91] width 46 height 13
select select "2"
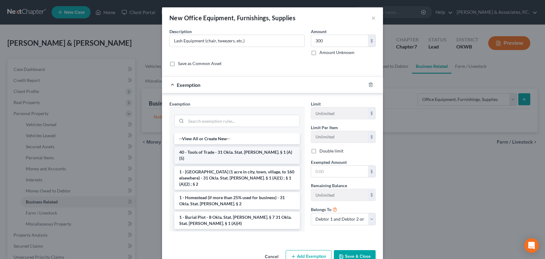
click at [242, 149] on li "40 - Tools of Trade - 31 Okla. Stat. [PERSON_NAME]. § 1 (A)(5)" at bounding box center [236, 155] width 125 height 17
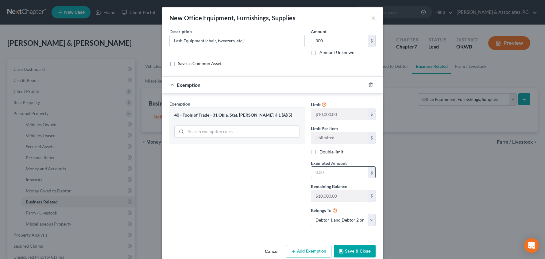
click at [326, 176] on input "text" at bounding box center [339, 173] width 57 height 12
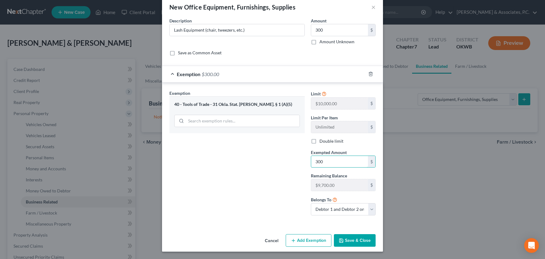
scroll to position [10, 0]
type input "300"
click at [351, 236] on button "Save & Close" at bounding box center [355, 240] width 42 height 13
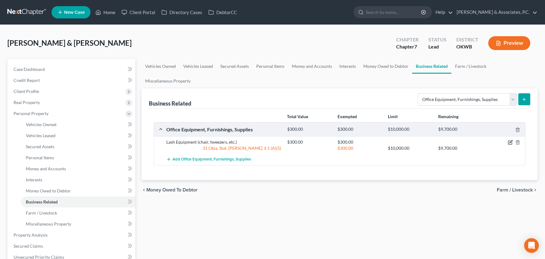
click at [508, 141] on icon "button" at bounding box center [510, 142] width 5 height 5
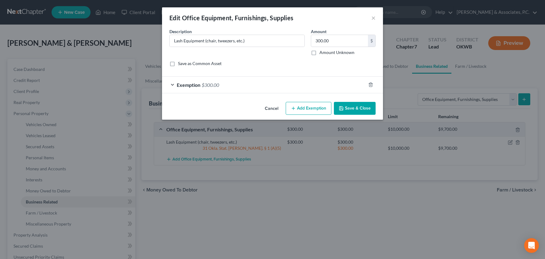
click at [291, 87] on div "Exemption $300.00" at bounding box center [264, 85] width 204 height 16
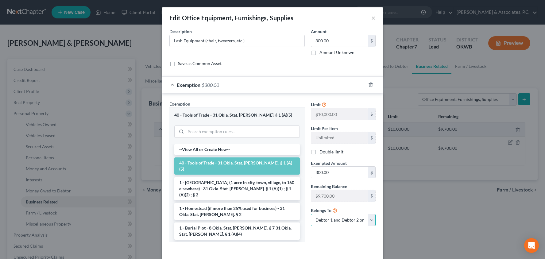
select select "1"
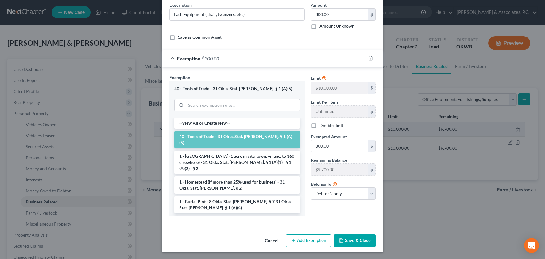
click at [355, 235] on button "Save & Close" at bounding box center [355, 240] width 42 height 13
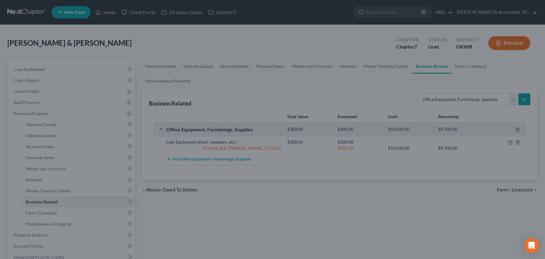
scroll to position [26, 0]
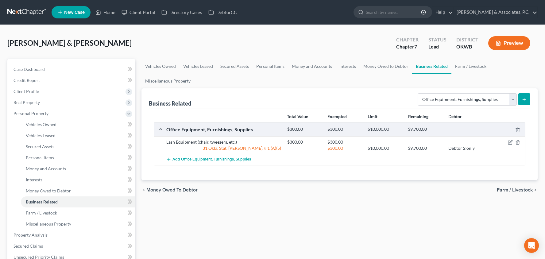
click at [508, 188] on span "Farm / Livestock" at bounding box center [515, 189] width 36 height 5
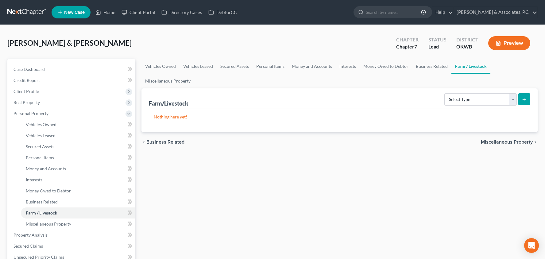
click at [497, 145] on span "Miscellaneous Property" at bounding box center [507, 142] width 52 height 5
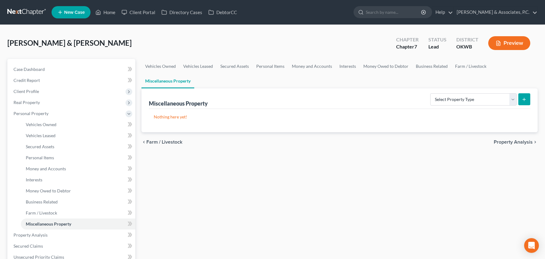
click at [500, 143] on span "Property Analysis" at bounding box center [513, 142] width 39 height 5
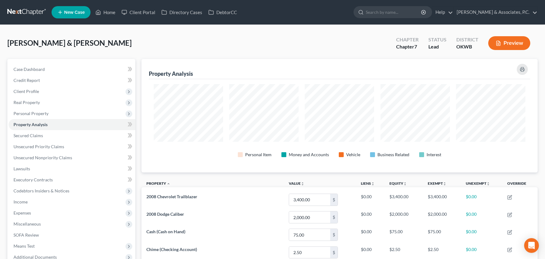
scroll to position [114, 396]
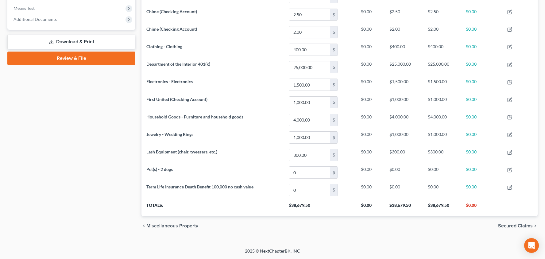
click at [512, 224] on span "Secured Claims" at bounding box center [515, 225] width 35 height 5
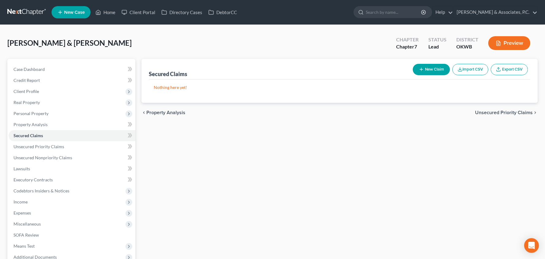
click at [492, 114] on span "Unsecured Priority Claims" at bounding box center [504, 112] width 58 height 5
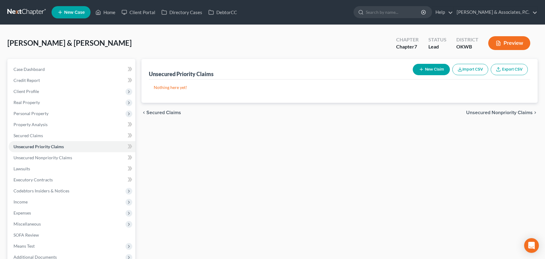
click at [494, 114] on span "Unsecured Nonpriority Claims" at bounding box center [499, 112] width 67 height 5
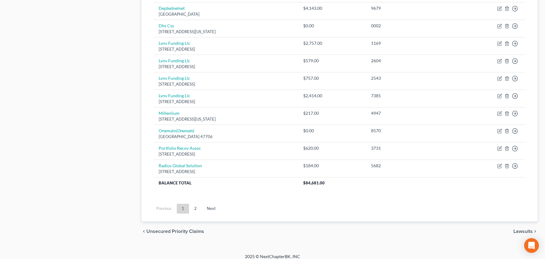
click at [525, 229] on span "Lawsuits" at bounding box center [522, 231] width 19 height 5
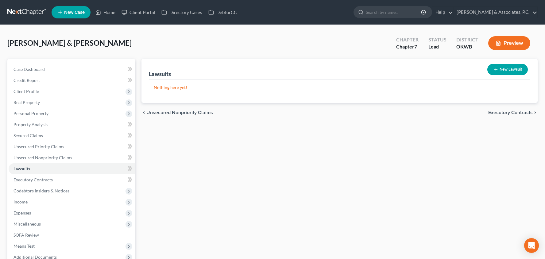
click at [193, 114] on span "Unsecured Nonpriority Claims" at bounding box center [179, 112] width 67 height 5
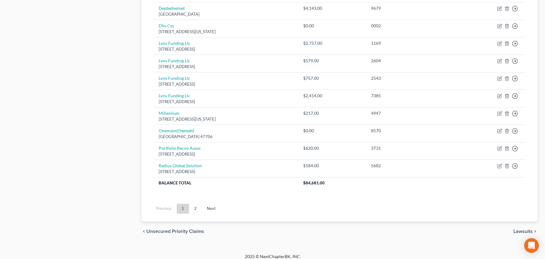
click at [181, 229] on span "Unsecured Priority Claims" at bounding box center [175, 231] width 58 height 5
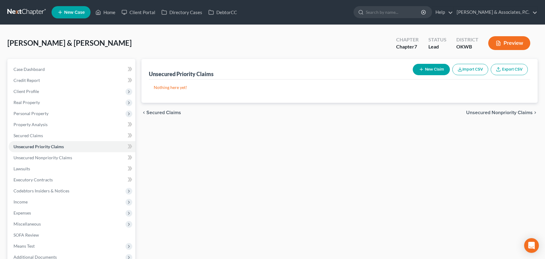
click at [422, 72] on button "New Claim" at bounding box center [431, 69] width 37 height 11
select select "2"
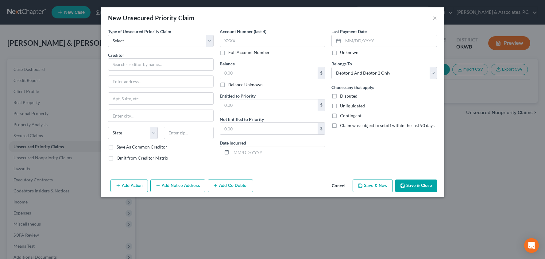
scroll to position [2, 0]
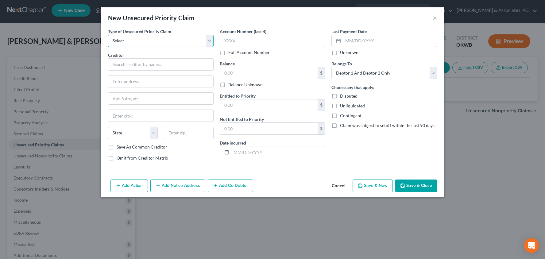
select select "0"
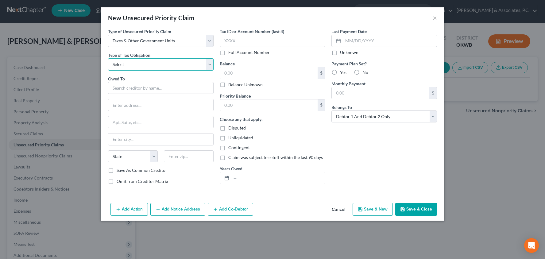
select select "0"
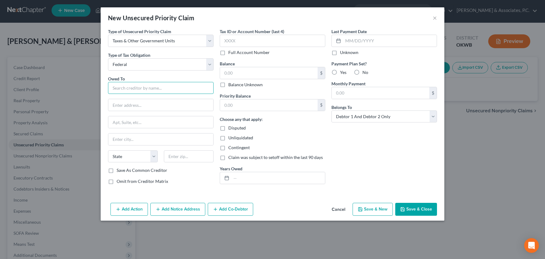
click at [149, 87] on input "text" at bounding box center [161, 88] width 106 height 12
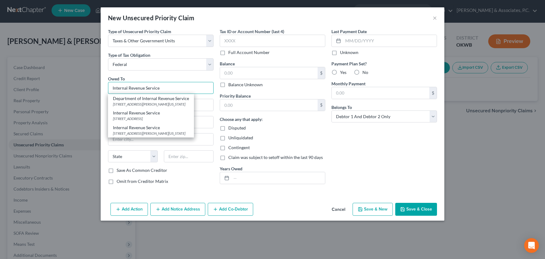
type input "Internal Revenue Service"
click at [411, 205] on button "Save & Close" at bounding box center [416, 209] width 42 height 13
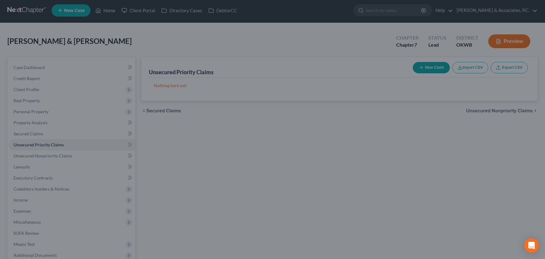
type input "0.00"
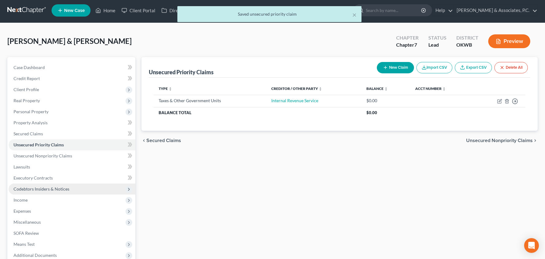
click at [60, 190] on span "Codebtors Insiders & Notices" at bounding box center [42, 188] width 56 height 5
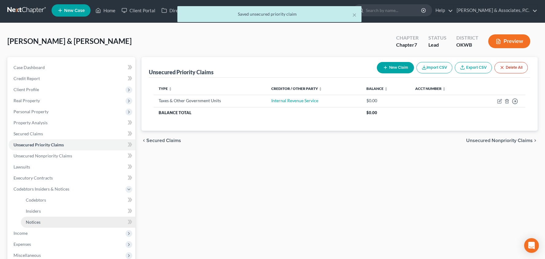
click at [67, 220] on link "Notices" at bounding box center [78, 222] width 114 height 11
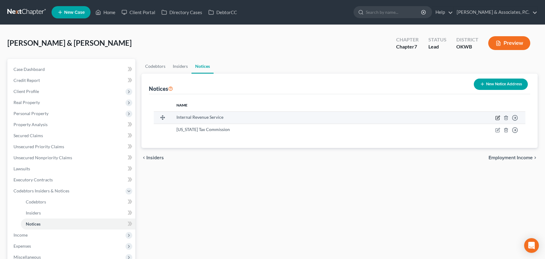
click at [498, 118] on icon "button" at bounding box center [498, 117] width 3 height 3
select select "37"
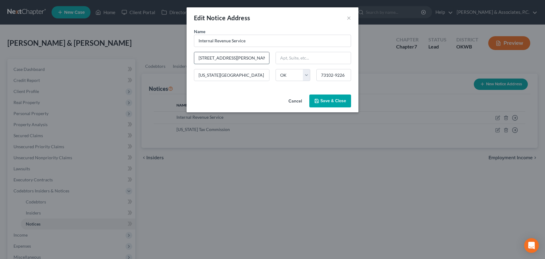
click at [219, 56] on input "[STREET_ADDRESS][PERSON_NAME]" at bounding box center [231, 58] width 75 height 12
click at [334, 100] on span "Save & Close" at bounding box center [333, 100] width 26 height 5
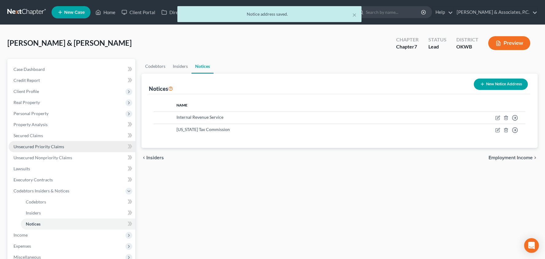
click at [59, 144] on span "Unsecured Priority Claims" at bounding box center [39, 146] width 51 height 5
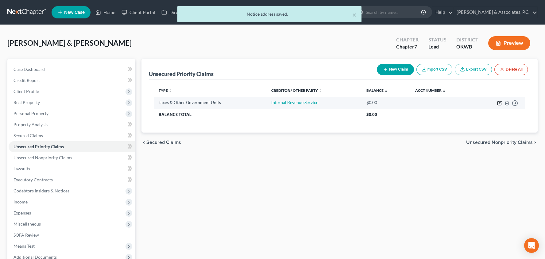
click at [499, 104] on icon "button" at bounding box center [499, 103] width 5 height 5
select select "0"
select select "2"
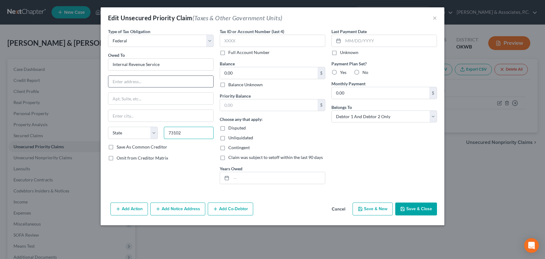
type input "73102"
type input "[US_STATE][GEOGRAPHIC_DATA]"
select select "37"
paste input "[STREET_ADDRESS][PERSON_NAME]"
type input "[STREET_ADDRESS][PERSON_NAME]"
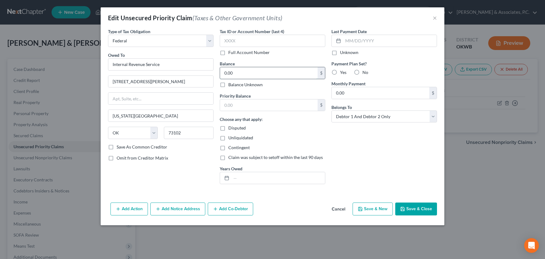
click at [255, 71] on input "0.00" at bounding box center [269, 73] width 98 height 12
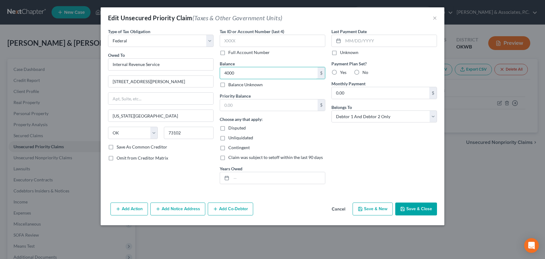
type input "4,000"
click at [228, 84] on label "Balance Unknown" at bounding box center [245, 85] width 34 height 6
click at [231, 84] on input "Balance Unknown" at bounding box center [233, 84] width 4 height 4
checkbox input "true"
type input "0.00"
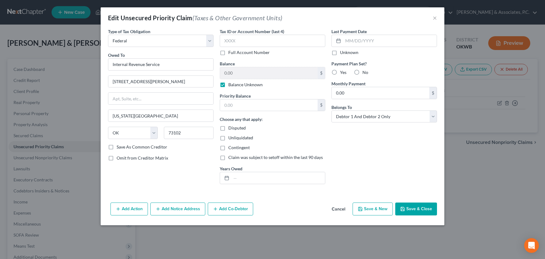
click at [340, 75] on label "Yes" at bounding box center [343, 72] width 6 height 6
click at [342, 73] on input "Yes" at bounding box center [344, 71] width 4 height 4
radio input "true"
click at [353, 96] on input "0.00" at bounding box center [381, 93] width 98 height 12
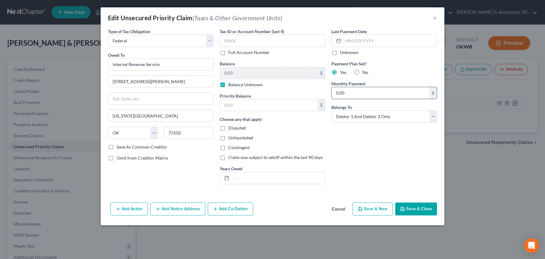
click at [340, 94] on input "0.00" at bounding box center [381, 93] width 98 height 12
type input "480"
click at [246, 179] on input "text" at bounding box center [278, 178] width 94 height 12
type input "2020, 2021, 2022, 2023"
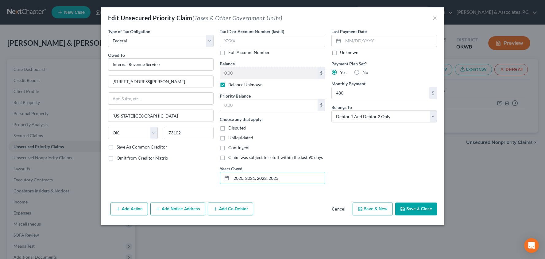
click at [228, 85] on label "Balance Unknown" at bounding box center [245, 85] width 34 height 6
click at [231, 85] on input "Balance Unknown" at bounding box center [233, 84] width 4 height 4
checkbox input "false"
click at [238, 76] on input "0.00" at bounding box center [269, 73] width 98 height 12
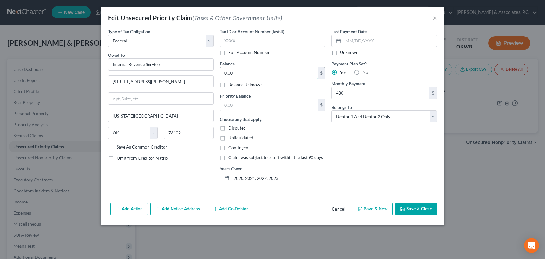
click at [238, 76] on input "0.00" at bounding box center [269, 73] width 98 height 12
type input "4,000"
click at [409, 206] on button "Save & Close" at bounding box center [416, 209] width 42 height 13
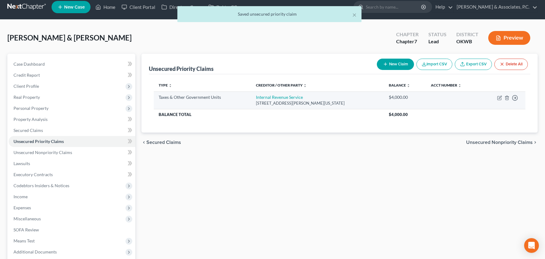
scroll to position [6, 0]
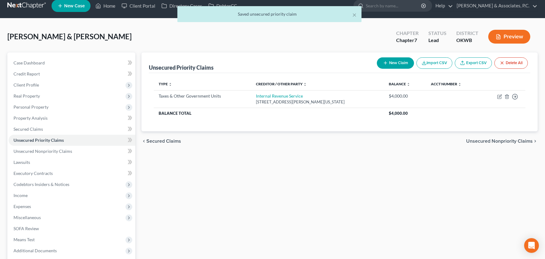
click at [394, 64] on button "New Claim" at bounding box center [395, 62] width 37 height 11
select select "2"
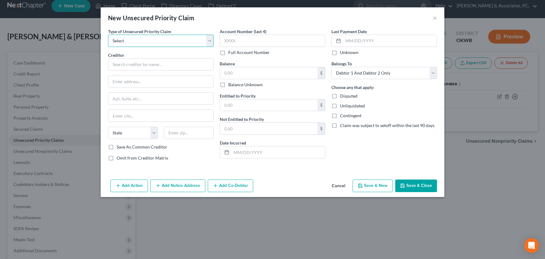
select select "0"
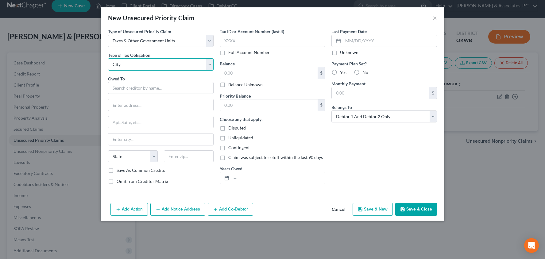
select select "2"
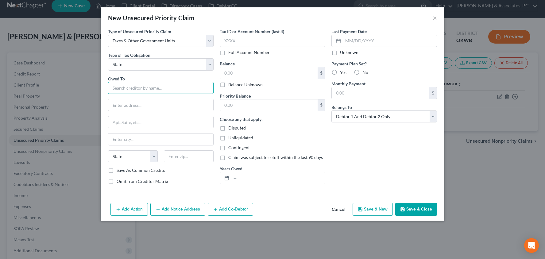
click at [155, 89] on input "text" at bounding box center [161, 88] width 106 height 12
type input "[US_STATE] Tax Commission"
click at [276, 72] on input "text" at bounding box center [269, 73] width 98 height 12
type input "2,000"
click at [241, 179] on input "text" at bounding box center [278, 178] width 94 height 12
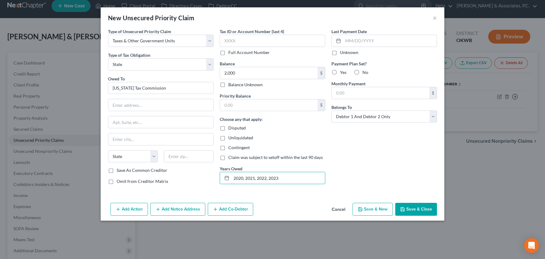
type input "2020, 2021, 2022, 2023"
click at [406, 208] on button "Save & Close" at bounding box center [416, 209] width 42 height 13
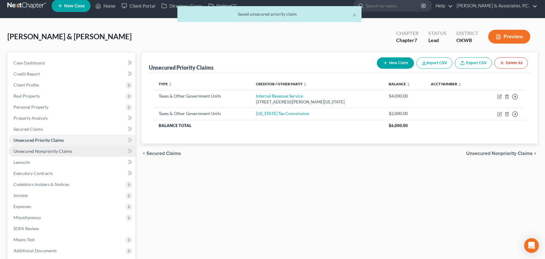
scroll to position [6, 0]
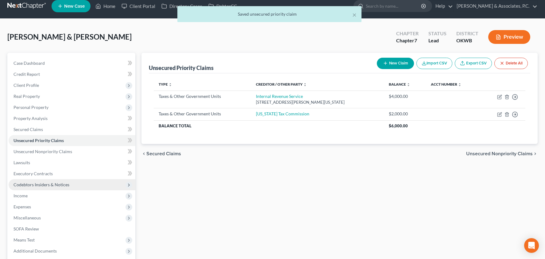
click at [78, 182] on span "Codebtors Insiders & Notices" at bounding box center [72, 184] width 127 height 11
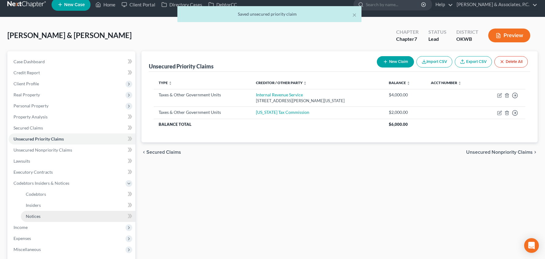
click at [72, 216] on link "Notices" at bounding box center [78, 216] width 114 height 11
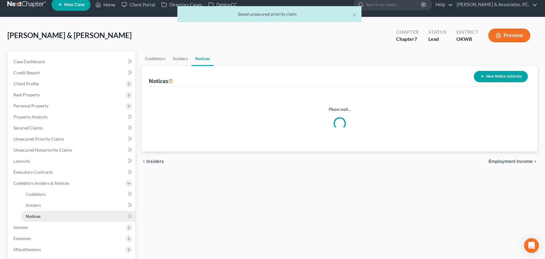
scroll to position [6, 0]
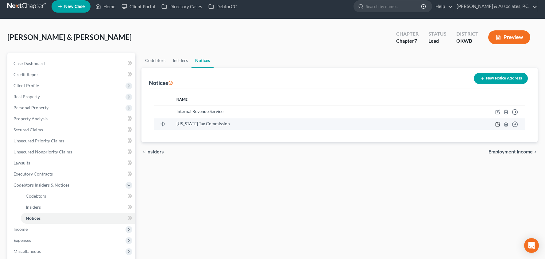
click at [499, 125] on icon "button" at bounding box center [497, 124] width 5 height 5
select select "37"
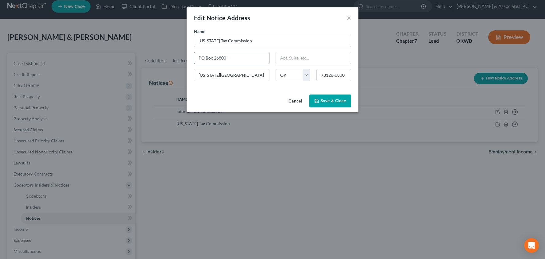
click at [208, 57] on input "PO Box 26800" at bounding box center [231, 58] width 75 height 12
click at [339, 98] on span "Save & Close" at bounding box center [333, 100] width 26 height 5
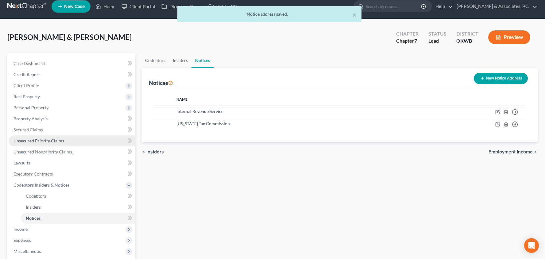
click at [48, 144] on link "Unsecured Priority Claims" at bounding box center [72, 140] width 127 height 11
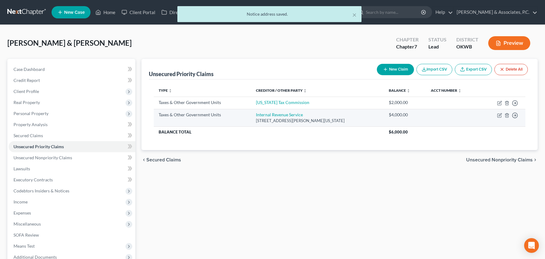
click at [497, 116] on td "Move to D Move to F Move to G Move to Notice Only" at bounding box center [503, 117] width 45 height 17
click at [498, 115] on icon "button" at bounding box center [499, 115] width 5 height 5
select select "0"
select select "37"
select select "2"
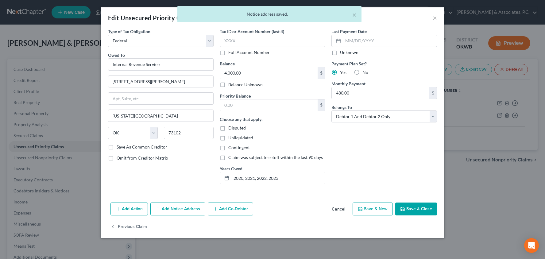
click at [419, 207] on button "Save & Close" at bounding box center [416, 209] width 42 height 13
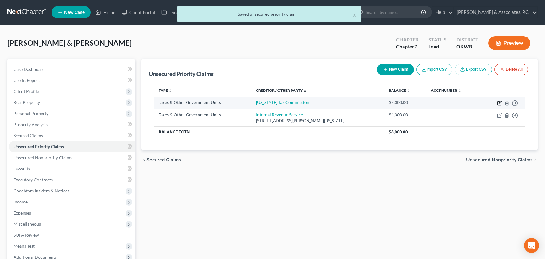
click at [498, 103] on icon "button" at bounding box center [499, 104] width 4 height 4
select select "2"
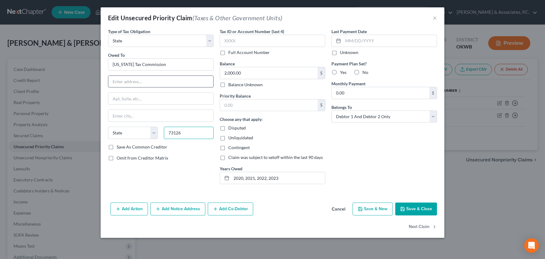
type input "73126"
type input "[US_STATE][GEOGRAPHIC_DATA]"
select select "37"
paste input "PO Box 26800"
type input "PO Box 26800"
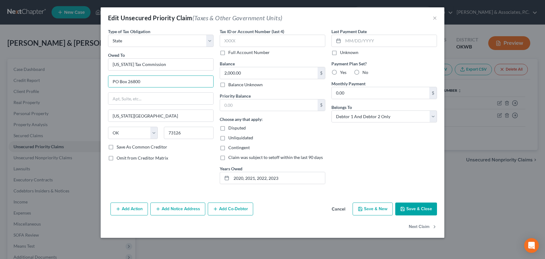
click at [409, 212] on button "Save & Close" at bounding box center [416, 209] width 42 height 13
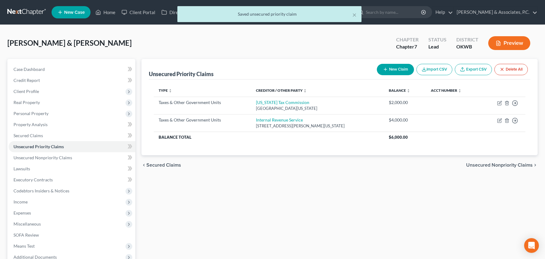
click at [483, 163] on span "Unsecured Nonpriority Claims" at bounding box center [499, 165] width 67 height 5
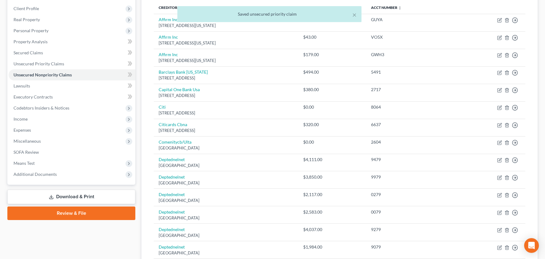
scroll to position [116, 0]
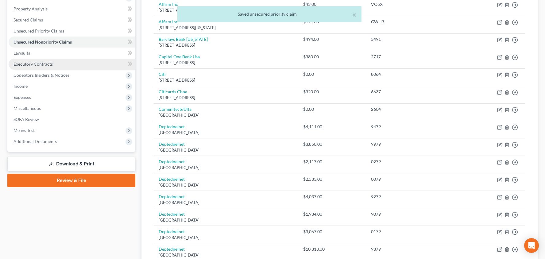
click at [51, 63] on span "Executory Contracts" at bounding box center [33, 63] width 39 height 5
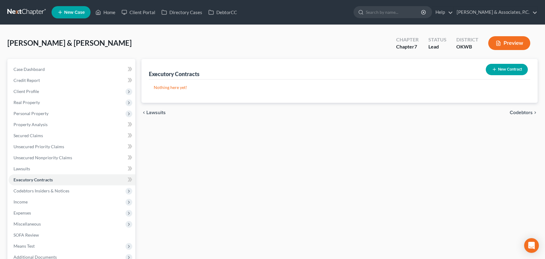
click at [508, 70] on button "New Contract" at bounding box center [507, 69] width 42 height 11
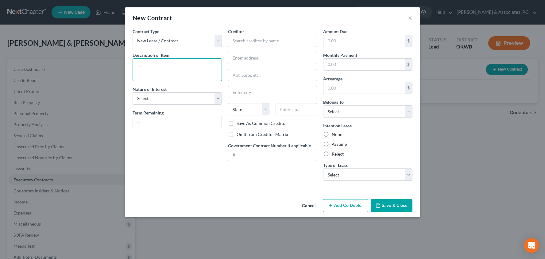
click at [178, 61] on textarea at bounding box center [177, 69] width 89 height 23
type textarea "Rental of Residence"
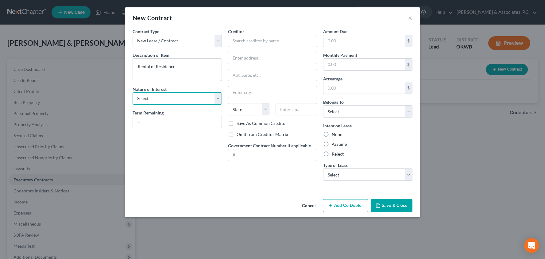
select select "3"
click at [261, 43] on input "text" at bounding box center [272, 41] width 89 height 12
type input "[PERSON_NAME]"
click at [345, 41] on input "text" at bounding box center [363, 41] width 81 height 12
click at [346, 63] on input "text" at bounding box center [363, 65] width 81 height 12
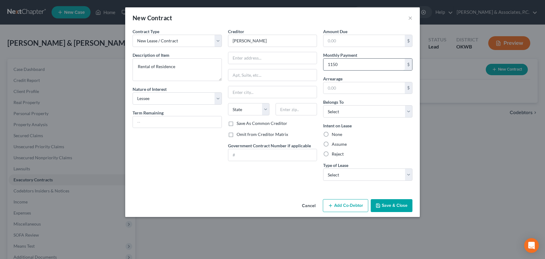
type input "1,150"
select select "2"
click at [332, 144] on label "Assume" at bounding box center [339, 144] width 15 height 6
click at [334, 144] on input "Assume" at bounding box center [336, 143] width 4 height 4
radio input "true"
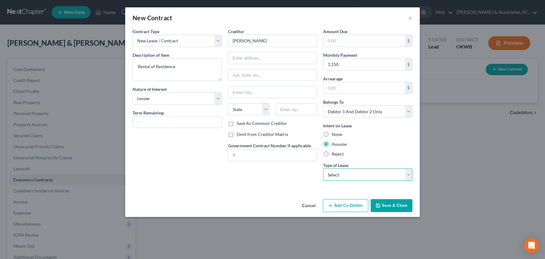
select select "0"
click at [377, 204] on icon "button" at bounding box center [378, 206] width 4 height 4
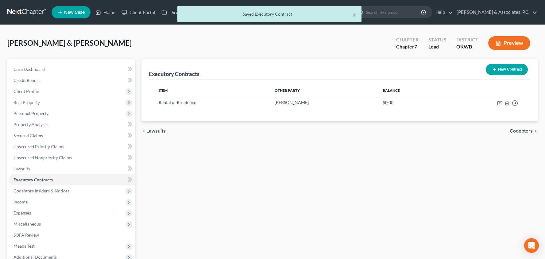
click at [518, 131] on span "Codebtors" at bounding box center [521, 131] width 23 height 5
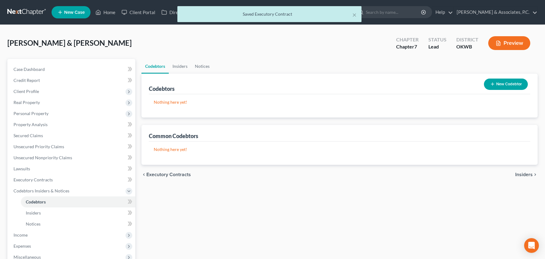
click at [526, 173] on span "Insiders" at bounding box center [523, 174] width 17 height 5
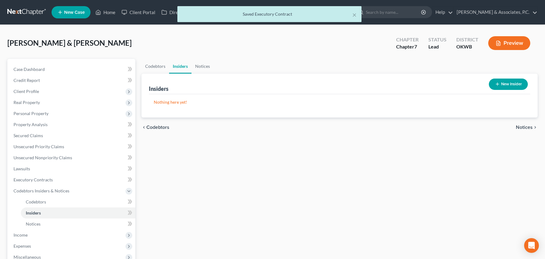
click at [524, 125] on span "Notices" at bounding box center [524, 127] width 17 height 5
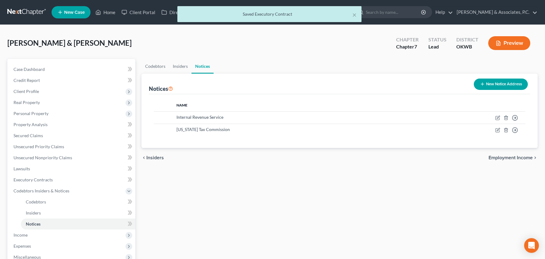
click at [522, 153] on div "chevron_left Insiders Employment Income chevron_right" at bounding box center [339, 158] width 396 height 20
click at [521, 156] on span "Employment Income" at bounding box center [510, 157] width 44 height 5
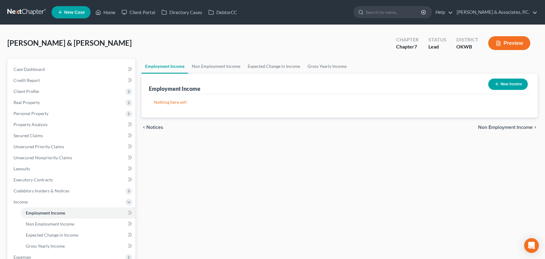
click at [511, 83] on button "New Income" at bounding box center [508, 84] width 40 height 11
select select "0"
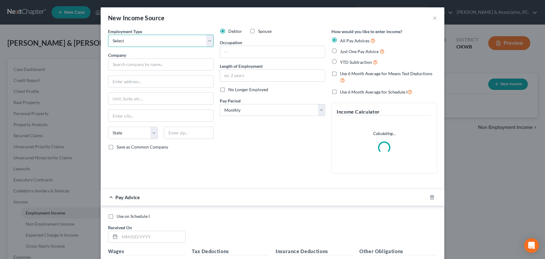
select select "0"
click at [156, 65] on input "text" at bounding box center [161, 64] width 106 height 12
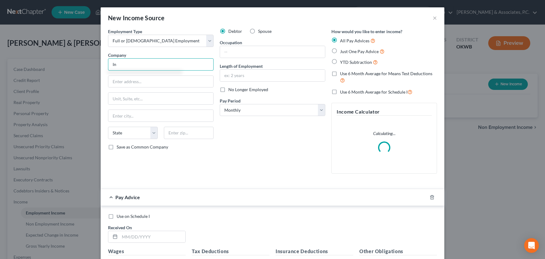
type input "I"
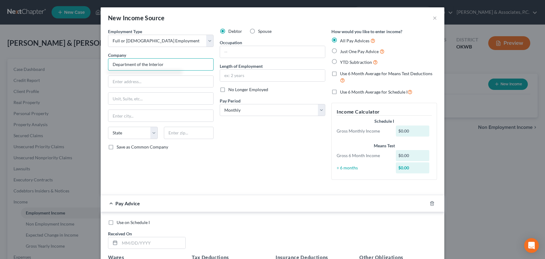
type input "Department of the Interior"
type input "202 Northwest 66th"
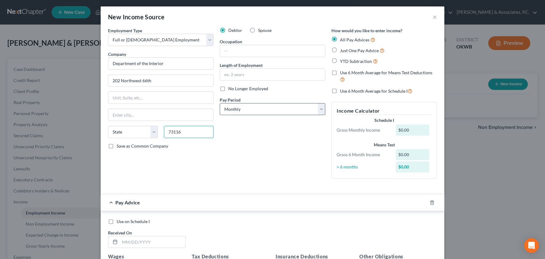
type input "73116"
type input "[US_STATE][GEOGRAPHIC_DATA]"
select select "37"
type input "Information Technology"
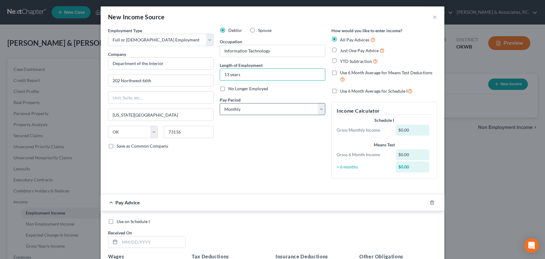
type input "13 years"
select select "2"
click at [340, 50] on label "Just One Pay Advice" at bounding box center [362, 50] width 44 height 7
click at [342, 50] on input "Just One Pay Advice" at bounding box center [344, 49] width 4 height 4
radio input "true"
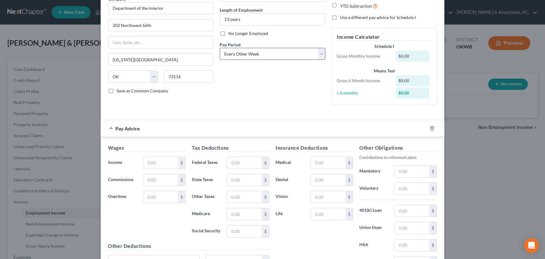
scroll to position [86, 0]
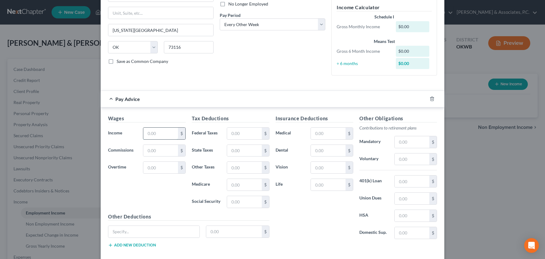
click at [170, 132] on input "text" at bounding box center [160, 134] width 35 height 12
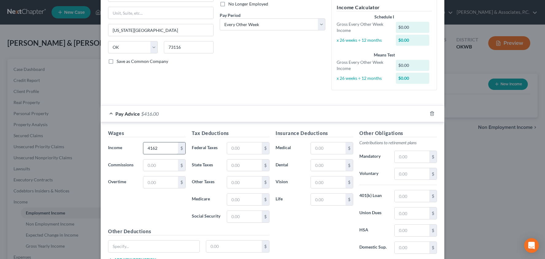
type input "4,162"
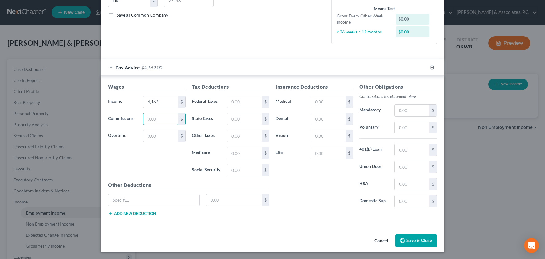
scroll to position [131, 0]
click at [412, 242] on button "Save & Close" at bounding box center [416, 241] width 42 height 13
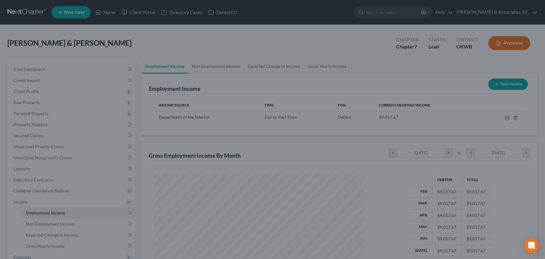
scroll to position [110, 224]
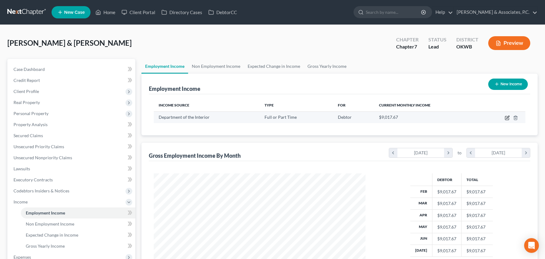
click at [507, 118] on icon "button" at bounding box center [507, 117] width 5 height 5
select select "0"
select select "37"
select select "2"
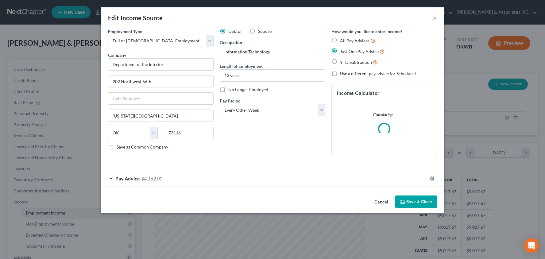
click at [167, 173] on div "Pay Advice $4,162.00" at bounding box center [264, 178] width 326 height 16
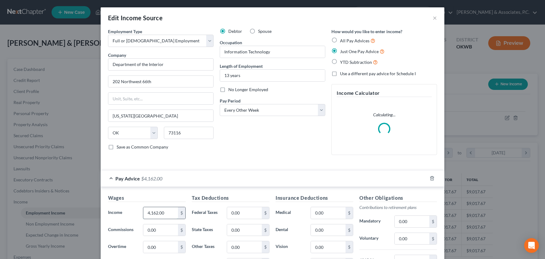
click at [161, 213] on input "4,162.00" at bounding box center [160, 213] width 35 height 12
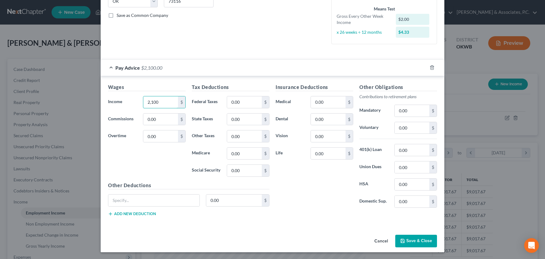
scroll to position [131, 0]
click at [423, 237] on button "Save & Close" at bounding box center [416, 241] width 42 height 13
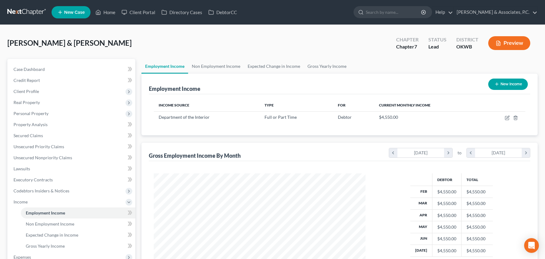
scroll to position [0, 0]
click at [508, 83] on button "New Income" at bounding box center [508, 84] width 40 height 11
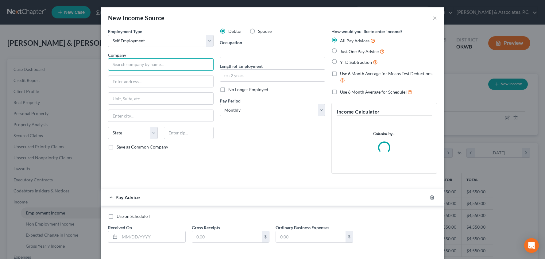
click at [146, 62] on input "text" at bounding box center [161, 64] width 106 height 12
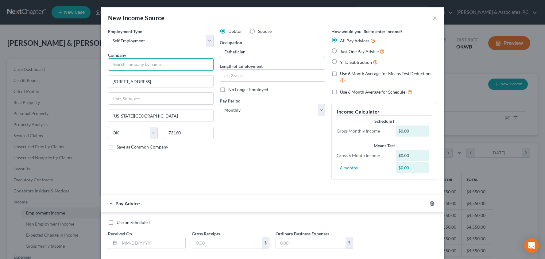
click at [157, 63] on input "text" at bounding box center [161, 64] width 106 height 12
drag, startPoint x: 334, startPoint y: 53, endPoint x: 319, endPoint y: 80, distance: 30.5
click at [340, 53] on label "Just One Pay Advice" at bounding box center [362, 51] width 44 height 7
click at [342, 52] on input "Just One Pay Advice" at bounding box center [344, 50] width 4 height 4
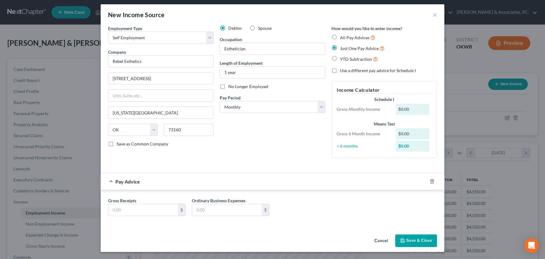
scroll to position [2, 0]
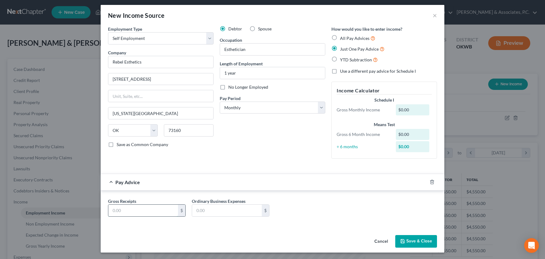
click at [166, 206] on input "text" at bounding box center [143, 211] width 70 height 12
click at [407, 241] on button "Save & Close" at bounding box center [416, 241] width 42 height 13
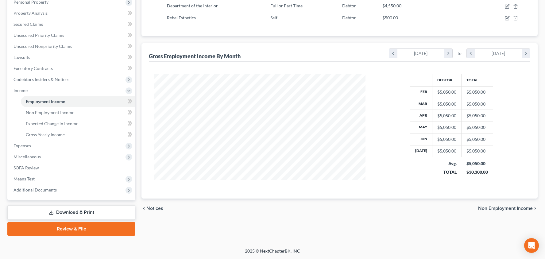
scroll to position [111, 0]
click at [485, 209] on span "Non Employment Income" at bounding box center [505, 208] width 55 height 5
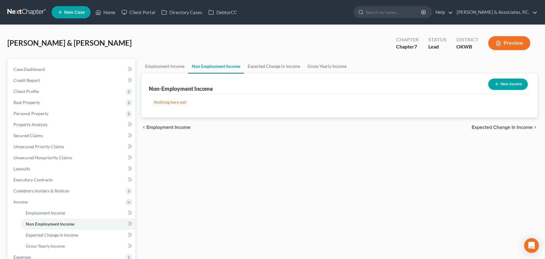
click at [479, 125] on span "Expected Change in Income" at bounding box center [502, 127] width 61 height 5
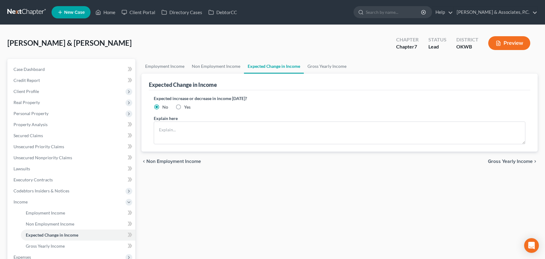
click at [499, 161] on span "Gross Yearly Income" at bounding box center [510, 161] width 45 height 5
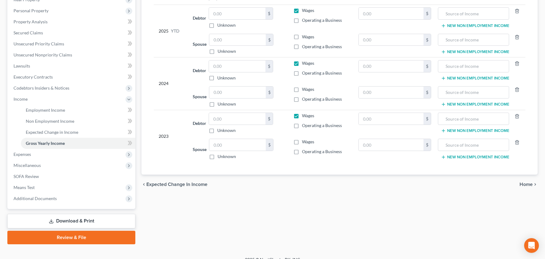
scroll to position [111, 0]
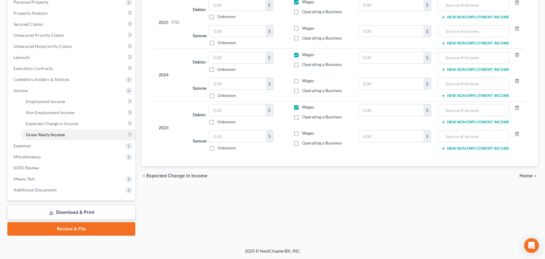
click at [522, 173] on span "Home" at bounding box center [525, 175] width 13 height 5
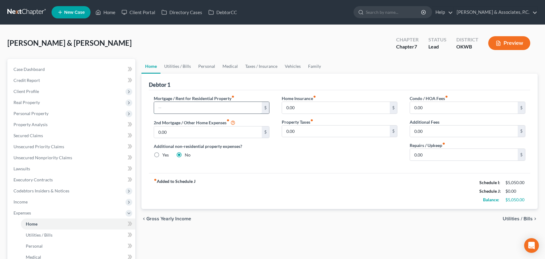
click at [219, 108] on input "text" at bounding box center [208, 108] width 108 height 12
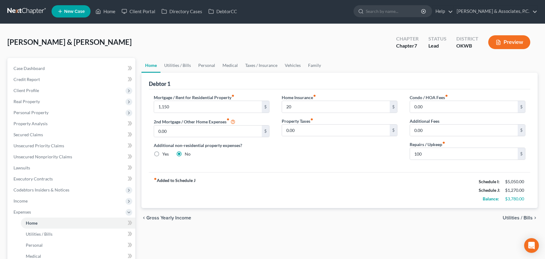
click at [505, 216] on span "Utilities / Bills" at bounding box center [518, 217] width 30 height 5
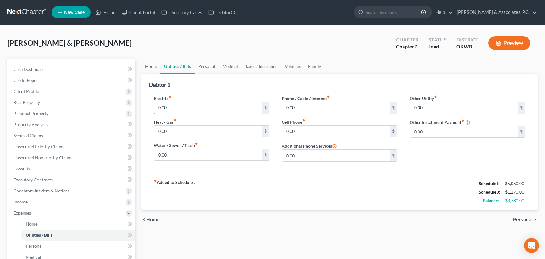
click at [180, 106] on input "0.00" at bounding box center [208, 108] width 108 height 12
click at [180, 107] on input "0.00" at bounding box center [208, 108] width 108 height 12
click at [520, 216] on div "chevron_left Home Personal chevron_right" at bounding box center [339, 220] width 396 height 20
click at [519, 217] on span "Personal" at bounding box center [523, 219] width 20 height 5
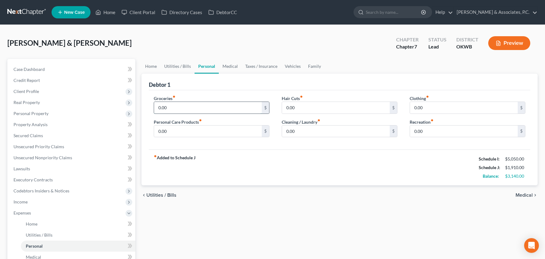
click at [172, 110] on input "0.00" at bounding box center [208, 108] width 108 height 12
click at [526, 196] on span "Medical" at bounding box center [524, 195] width 17 height 5
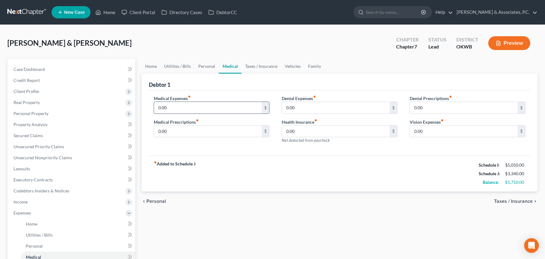
click at [169, 110] on input "0.00" at bounding box center [208, 108] width 108 height 12
drag, startPoint x: 171, startPoint y: 132, endPoint x: 157, endPoint y: 131, distance: 13.5
click at [157, 131] on input "0.00" at bounding box center [208, 131] width 108 height 12
click at [523, 204] on span "Taxes / Insurance" at bounding box center [513, 201] width 39 height 5
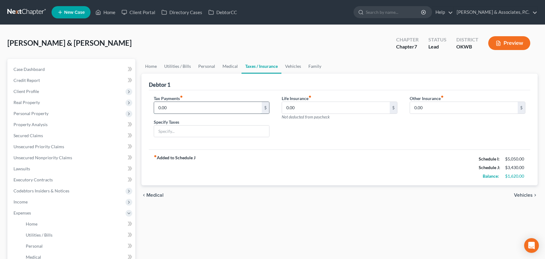
click at [213, 106] on input "0.00" at bounding box center [208, 108] width 108 height 12
click at [198, 130] on input "text" at bounding box center [211, 131] width 115 height 12
click at [523, 193] on span "Vehicles" at bounding box center [523, 195] width 19 height 5
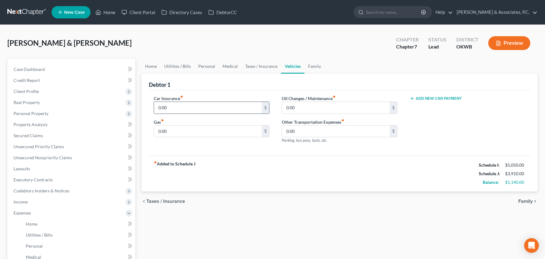
click at [226, 110] on input "0.00" at bounding box center [208, 108] width 108 height 12
click at [430, 98] on button "Add New Car Payment" at bounding box center [436, 98] width 52 height 5
click at [429, 103] on input "text" at bounding box center [459, 108] width 98 height 12
drag, startPoint x: 300, startPoint y: 110, endPoint x: 283, endPoint y: 108, distance: 17.3
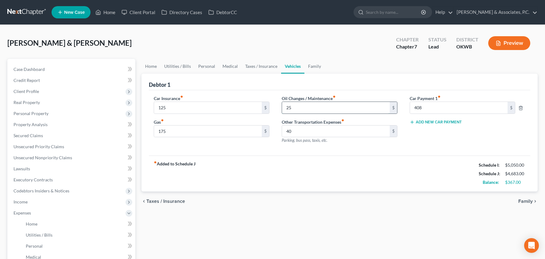
click at [283, 108] on input "25" at bounding box center [336, 108] width 108 height 12
drag, startPoint x: 223, startPoint y: 130, endPoint x: 142, endPoint y: 132, distance: 81.6
click at [142, 132] on div "Debtor 1 Car Insurance fiber_manual_record 125 $ Gas fiber_manual_record 175 $ …" at bounding box center [339, 133] width 396 height 118
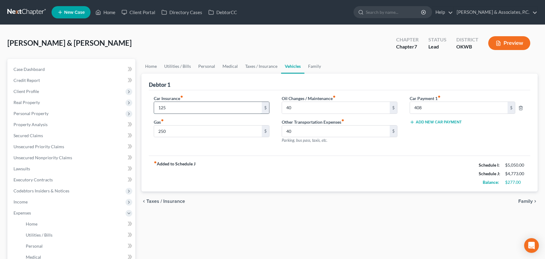
click at [183, 110] on input "125" at bounding box center [208, 108] width 108 height 12
click at [533, 200] on icon "chevron_right" at bounding box center [535, 201] width 5 height 5
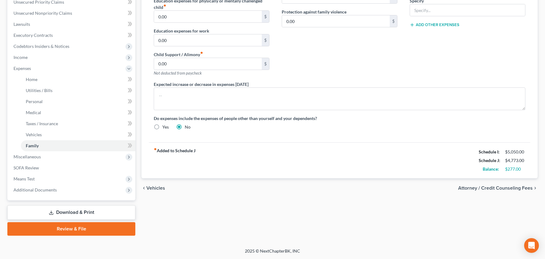
scroll to position [145, 0]
click at [490, 188] on span "Attorney / Credit Counseling Fees" at bounding box center [495, 188] width 75 height 5
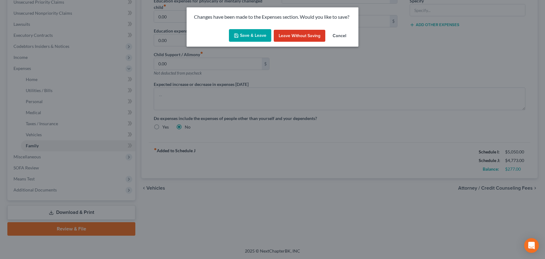
click at [252, 32] on button "Save & Leave" at bounding box center [250, 35] width 42 height 13
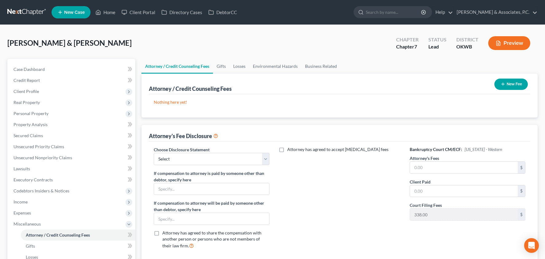
click at [500, 83] on icon "button" at bounding box center [502, 84] width 5 height 5
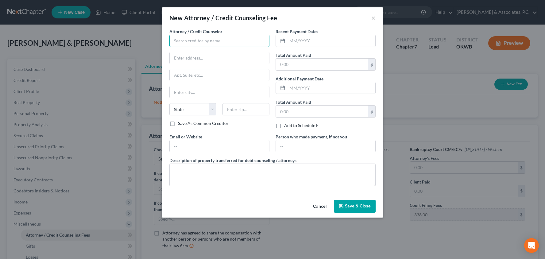
click at [231, 39] on input "text" at bounding box center [219, 41] width 100 height 12
click at [355, 203] on button "Save & Close" at bounding box center [355, 206] width 42 height 13
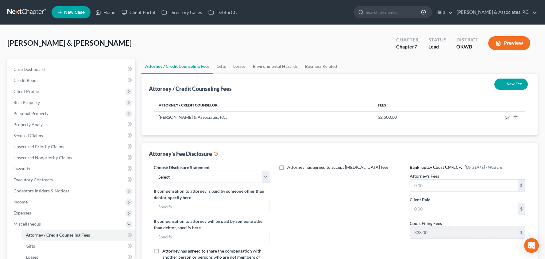
scroll to position [68, 0]
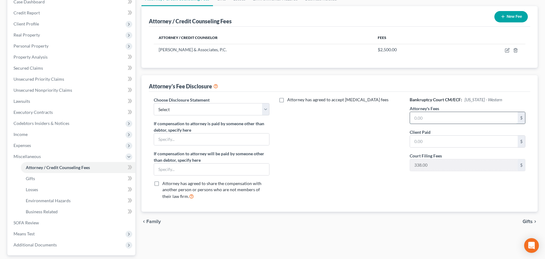
click at [425, 118] on input "text" at bounding box center [464, 118] width 108 height 12
click at [421, 145] on input "text" at bounding box center [464, 142] width 108 height 12
click at [525, 221] on span "Gifts" at bounding box center [528, 221] width 10 height 5
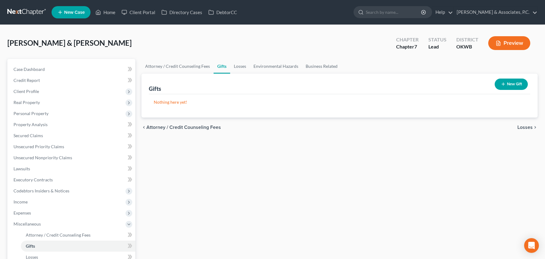
click at [527, 130] on span "Losses" at bounding box center [524, 127] width 15 height 5
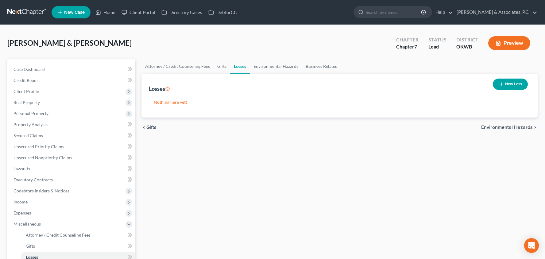
click at [502, 127] on span "Environmental Hazards" at bounding box center [507, 127] width 52 height 5
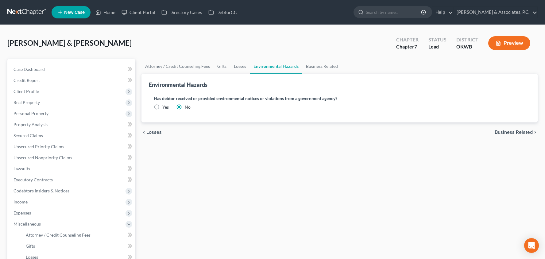
click at [503, 132] on span "Business Related" at bounding box center [514, 132] width 38 height 5
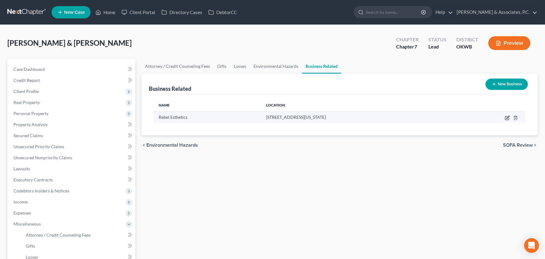
click at [507, 119] on icon "button" at bounding box center [507, 117] width 5 height 5
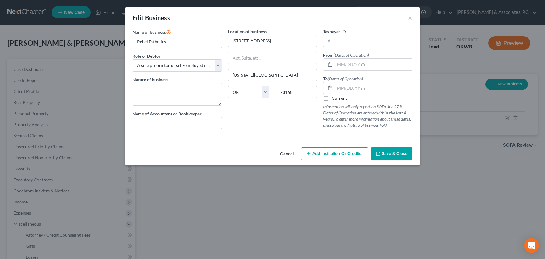
click at [332, 98] on label "Current" at bounding box center [339, 98] width 15 height 6
click at [334, 98] on input "Current" at bounding box center [336, 97] width 4 height 4
click at [387, 150] on button "Save & Close" at bounding box center [392, 153] width 42 height 13
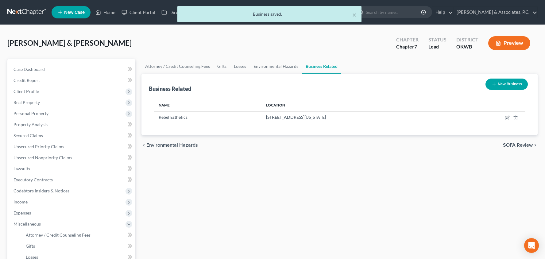
click at [527, 146] on span "SOFA Review" at bounding box center [518, 145] width 30 height 5
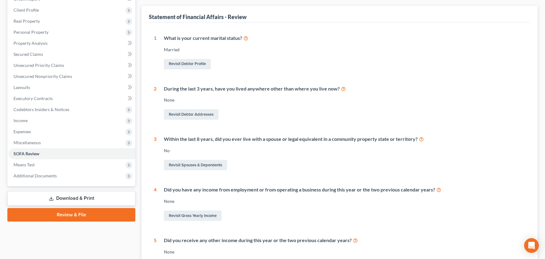
scroll to position [32, 0]
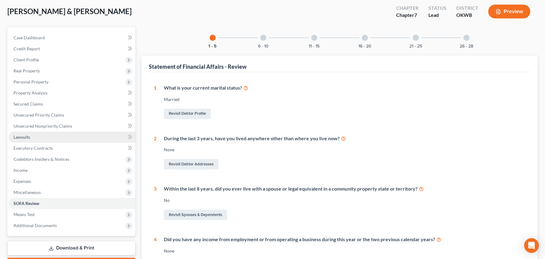
click at [56, 142] on link "Lawsuits" at bounding box center [72, 137] width 127 height 11
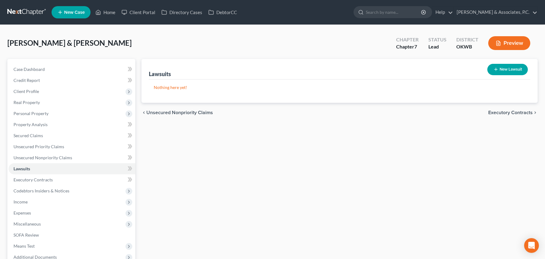
click at [506, 70] on button "New Lawsuit" at bounding box center [507, 69] width 41 height 11
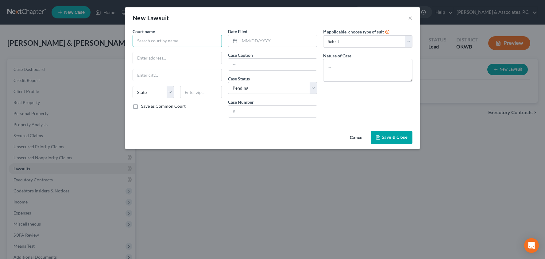
click at [208, 38] on input "text" at bounding box center [177, 41] width 89 height 12
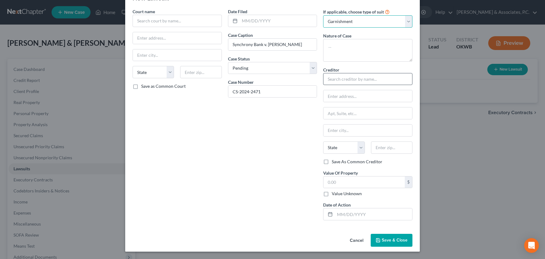
scroll to position [20, 0]
click at [356, 77] on input "text" at bounding box center [367, 79] width 89 height 12
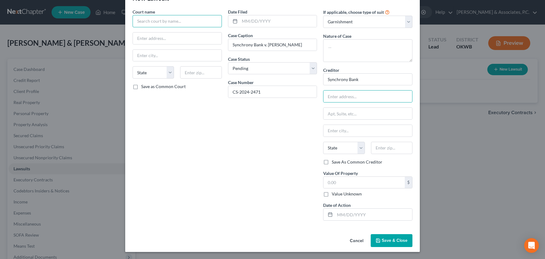
click at [176, 24] on input "text" at bounding box center [177, 21] width 89 height 12
click at [351, 180] on input "text" at bounding box center [363, 183] width 81 height 12
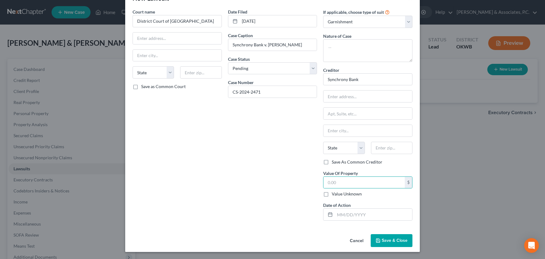
click at [392, 243] on button "Save & Close" at bounding box center [392, 240] width 42 height 13
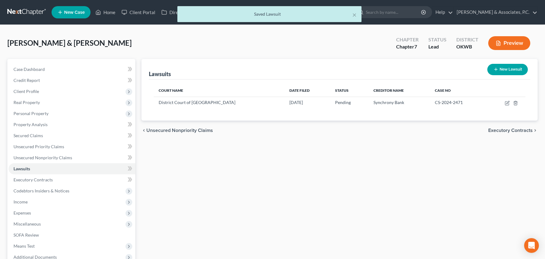
click at [499, 131] on span "Executory Contracts" at bounding box center [510, 130] width 44 height 5
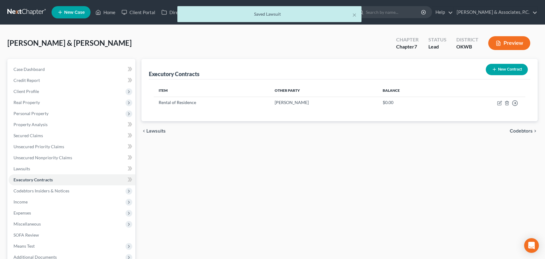
click at [514, 130] on span "Codebtors" at bounding box center [521, 131] width 23 height 5
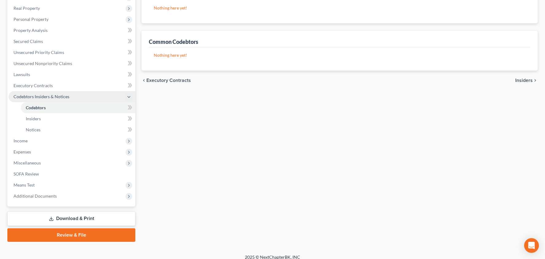
scroll to position [99, 0]
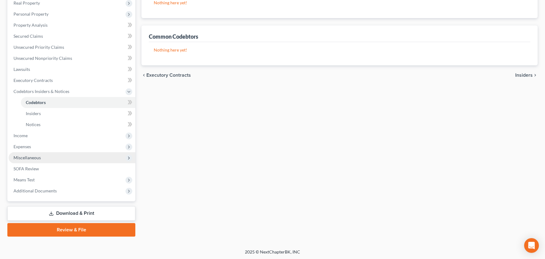
click at [69, 160] on span "Miscellaneous" at bounding box center [72, 157] width 127 height 11
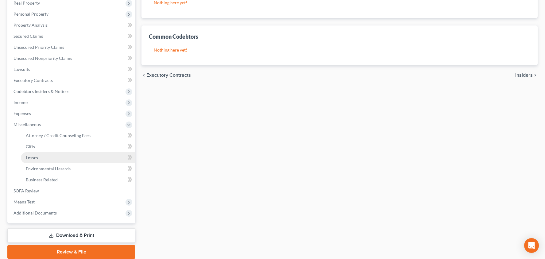
click at [68, 160] on link "Losses" at bounding box center [78, 157] width 114 height 11
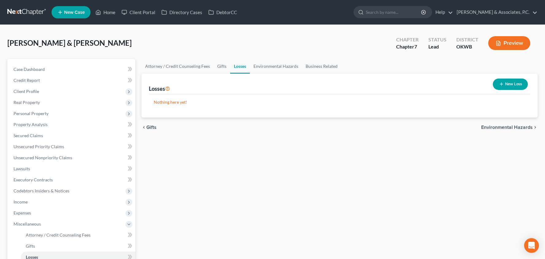
click at [509, 88] on button "New Loss" at bounding box center [510, 84] width 35 height 11
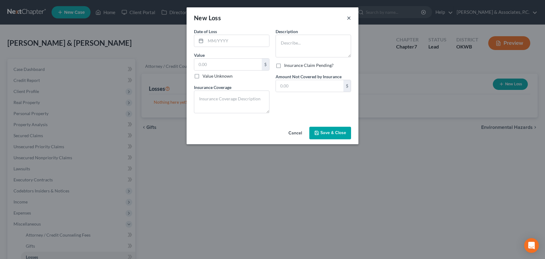
click at [347, 16] on button "×" at bounding box center [349, 17] width 4 height 7
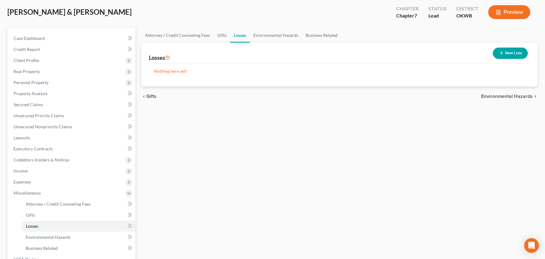
scroll to position [65, 0]
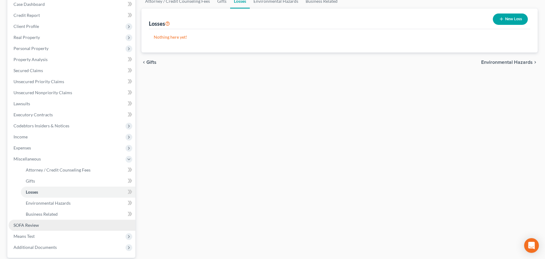
click at [86, 221] on link "SOFA Review" at bounding box center [72, 225] width 127 height 11
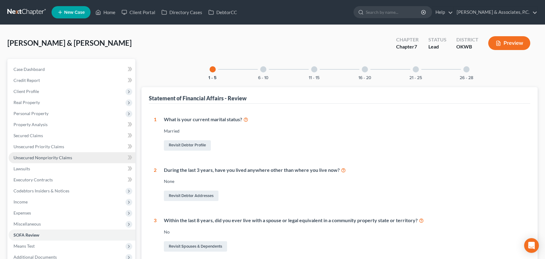
scroll to position [24, 0]
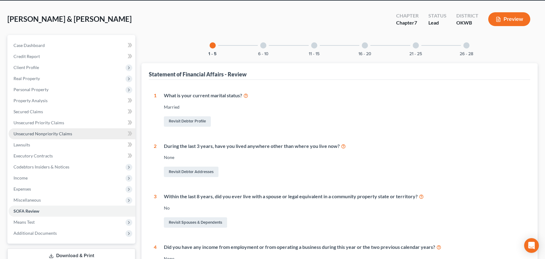
click at [63, 131] on span "Unsecured Nonpriority Claims" at bounding box center [43, 133] width 59 height 5
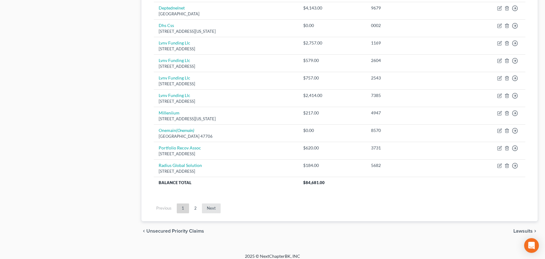
scroll to position [444, 0]
click at [200, 204] on link "2" at bounding box center [195, 209] width 12 height 10
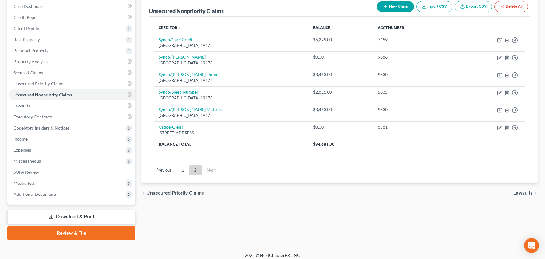
scroll to position [62, 0]
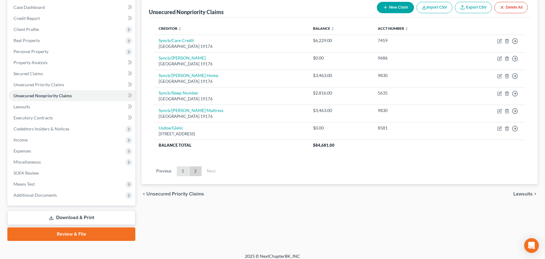
click at [181, 171] on link "1" at bounding box center [183, 171] width 12 height 10
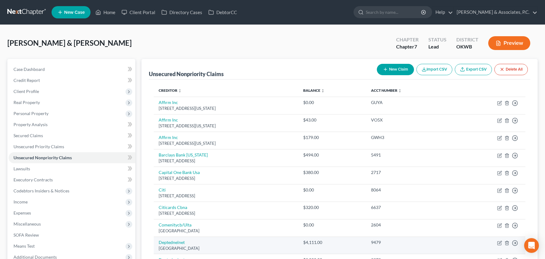
scroll to position [0, 0]
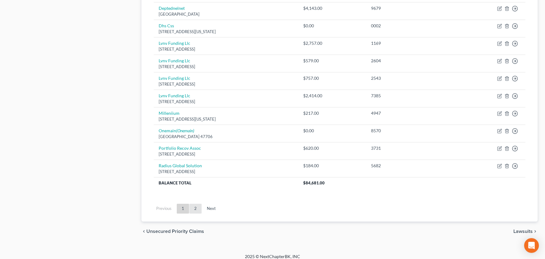
click at [192, 204] on link "2" at bounding box center [195, 209] width 12 height 10
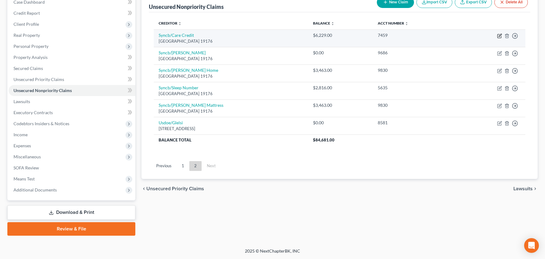
click at [499, 36] on icon "button" at bounding box center [500, 35] width 3 height 3
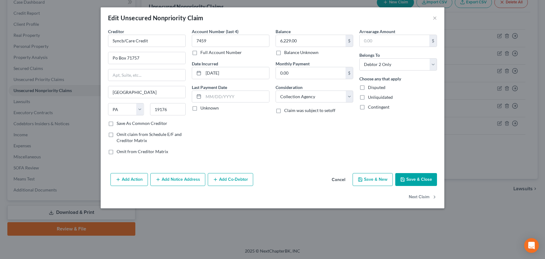
click at [135, 178] on button "Add Action" at bounding box center [128, 179] width 37 height 13
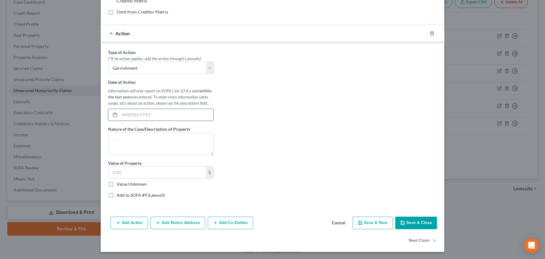
scroll to position [139, 0]
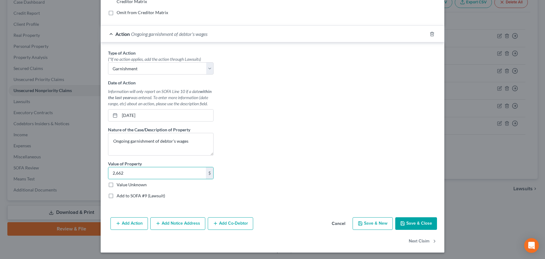
click at [117, 195] on label "Add to SOFA #9 (Lawsuit)" at bounding box center [141, 196] width 48 height 6
click at [119, 195] on input "Add to SOFA #9 (Lawsuit)" at bounding box center [121, 195] width 4 height 4
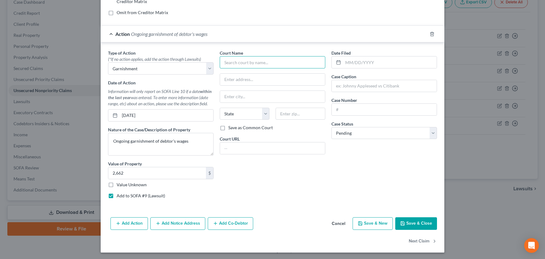
click at [272, 59] on input "text" at bounding box center [273, 62] width 106 height 12
click at [419, 222] on button "Save & Close" at bounding box center [416, 223] width 42 height 13
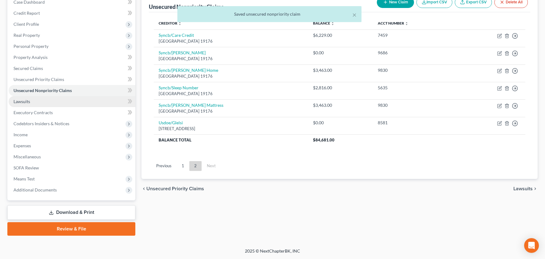
click at [53, 102] on link "Lawsuits" at bounding box center [72, 101] width 127 height 11
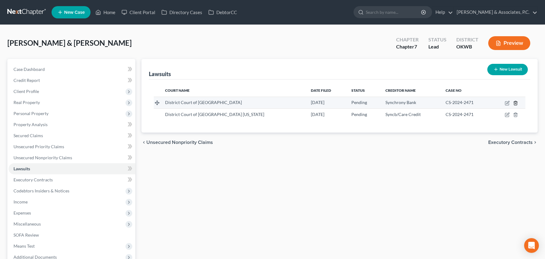
click at [518, 102] on icon "button" at bounding box center [515, 103] width 5 height 5
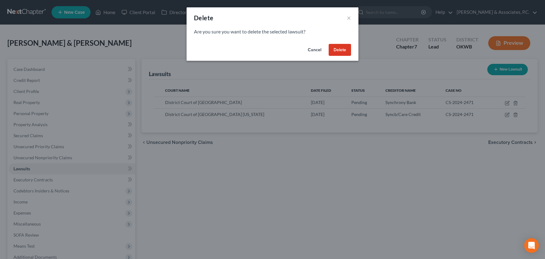
click at [336, 47] on button "Delete" at bounding box center [340, 50] width 22 height 12
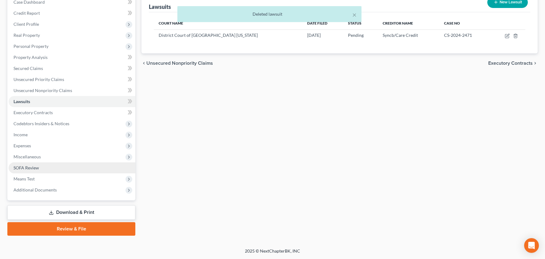
click at [98, 166] on link "SOFA Review" at bounding box center [72, 167] width 127 height 11
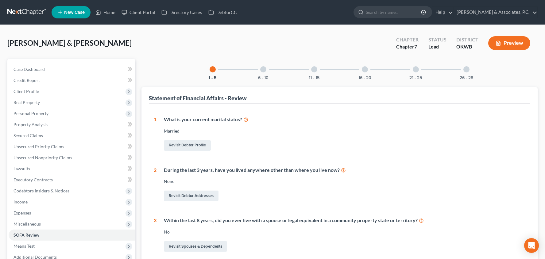
click at [266, 68] on div at bounding box center [263, 69] width 6 height 6
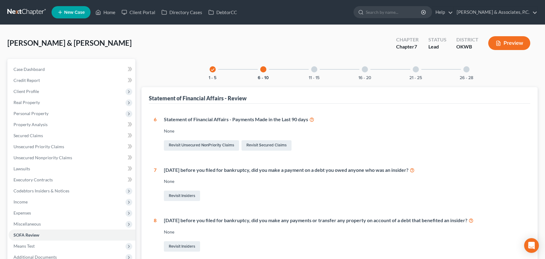
click at [314, 71] on div at bounding box center [314, 69] width 6 height 6
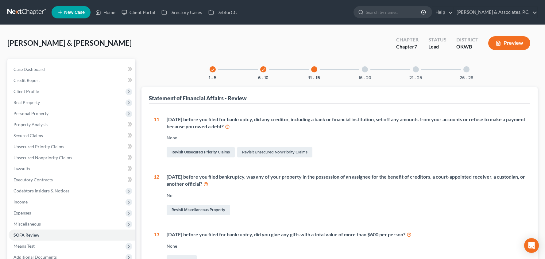
click at [366, 67] on div at bounding box center [365, 69] width 6 height 6
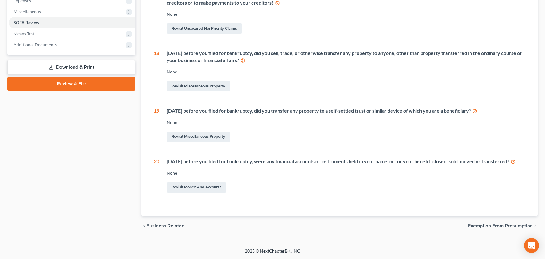
scroll to position [217, 0]
click at [184, 187] on link "Revisit Money and Accounts" at bounding box center [197, 187] width 60 height 10
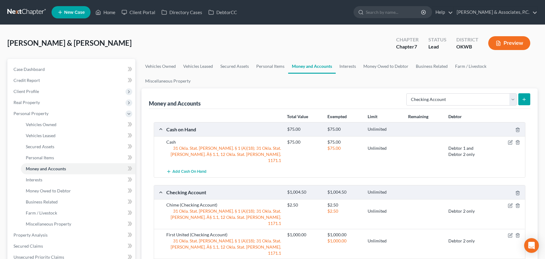
click at [521, 98] on button "submit" at bounding box center [524, 99] width 12 height 12
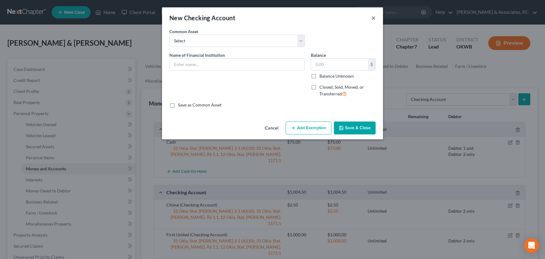
click at [372, 17] on button "×" at bounding box center [373, 17] width 4 height 7
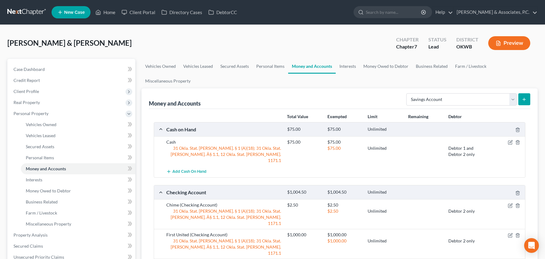
click at [526, 98] on icon "submit" at bounding box center [524, 99] width 5 height 5
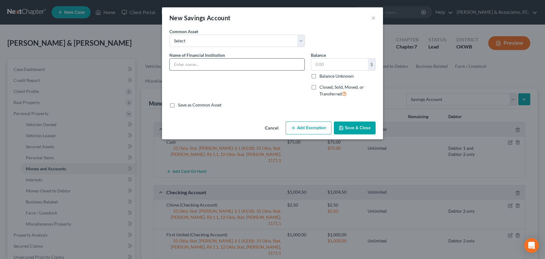
click at [241, 65] on input "text" at bounding box center [237, 65] width 135 height 12
click at [319, 88] on label "Closed, Sold, Moved, or Transferred" at bounding box center [347, 90] width 56 height 13
click at [322, 88] on input "Closed, Sold, Moved, or Transferred" at bounding box center [324, 86] width 4 height 4
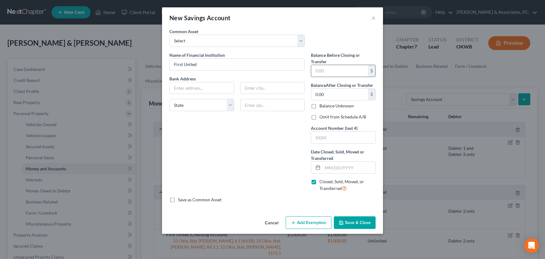
click at [327, 72] on input "text" at bounding box center [339, 71] width 57 height 12
click at [339, 167] on input "text" at bounding box center [348, 168] width 53 height 12
click at [346, 220] on button "Save & Close" at bounding box center [355, 222] width 42 height 13
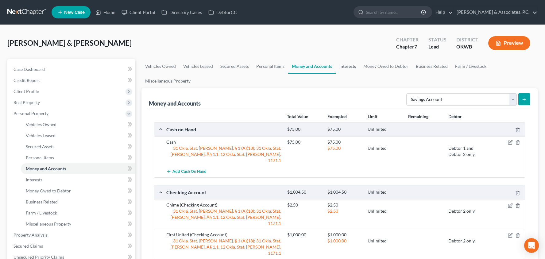
click at [347, 64] on link "Interests" at bounding box center [348, 66] width 24 height 15
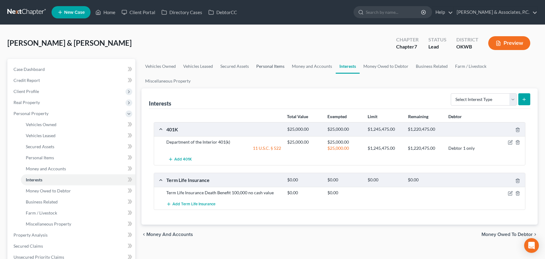
click at [275, 67] on link "Personal Items" at bounding box center [271, 66] width 36 height 15
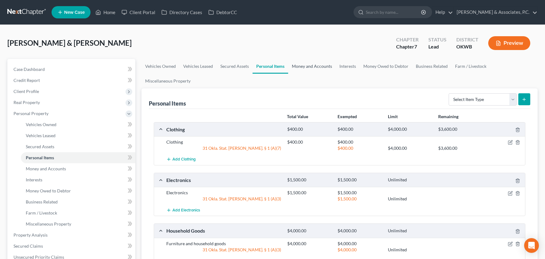
click at [291, 65] on link "Money and Accounts" at bounding box center [312, 66] width 48 height 15
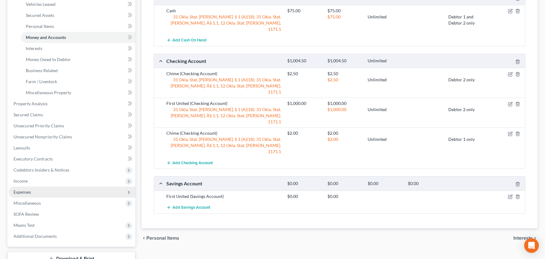
scroll to position [148, 0]
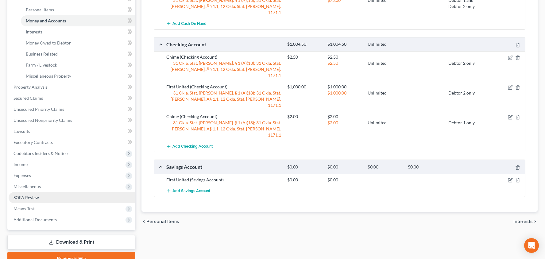
click at [55, 197] on link "SOFA Review" at bounding box center [72, 197] width 127 height 11
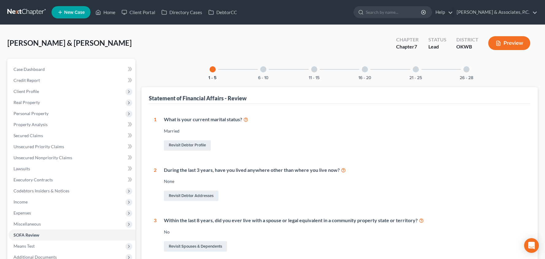
click at [363, 71] on div at bounding box center [365, 69] width 6 height 6
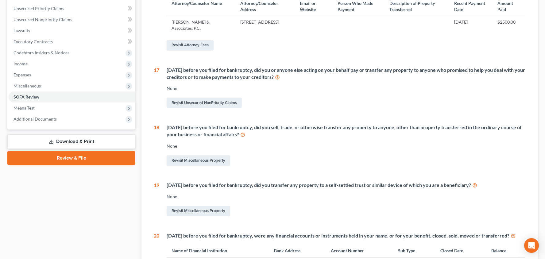
scroll to position [39, 0]
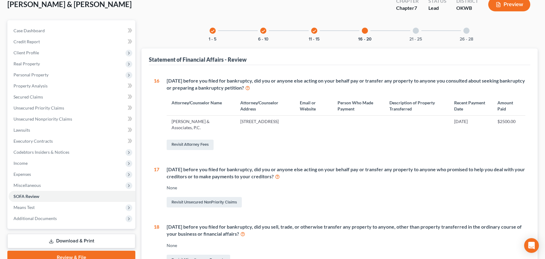
click at [417, 30] on div at bounding box center [416, 31] width 6 height 6
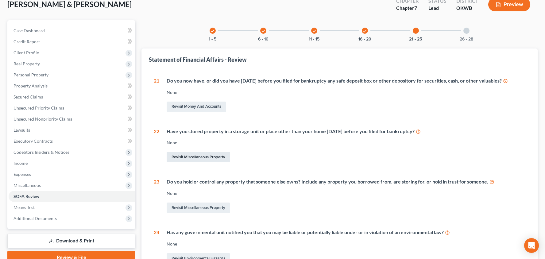
click at [202, 158] on link "Revisit Miscellaneous Property" at bounding box center [199, 157] width 64 height 10
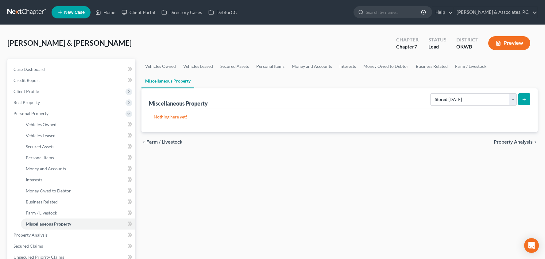
click at [519, 99] on button "submit" at bounding box center [524, 99] width 12 height 12
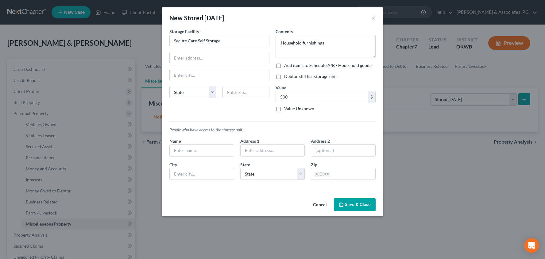
click at [284, 67] on label "Add items to Schedule A/B - Household goods" at bounding box center [327, 65] width 87 height 6
click at [287, 66] on input "Add items to Schedule A/B - Household goods" at bounding box center [289, 64] width 4 height 4
click at [304, 201] on button "Add Exemption" at bounding box center [309, 204] width 46 height 13
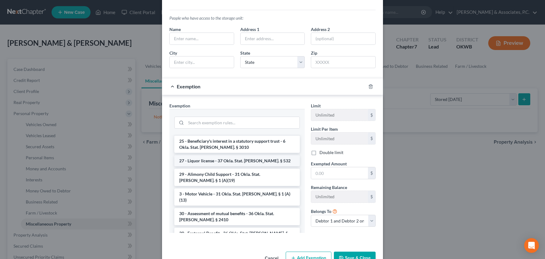
scroll to position [434, 0]
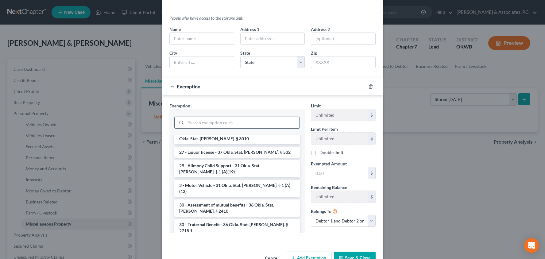
click at [222, 122] on input "search" at bounding box center [243, 123] width 114 height 12
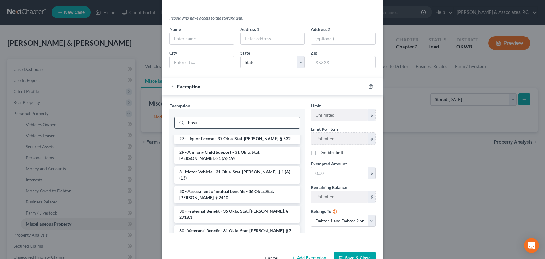
scroll to position [0, 0]
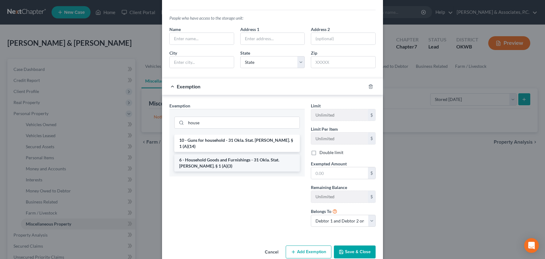
click at [241, 154] on li "6 - Household Goods and Furnishings - 31 Okla. Stat. [PERSON_NAME]. § 1 (A)(3)" at bounding box center [236, 162] width 125 height 17
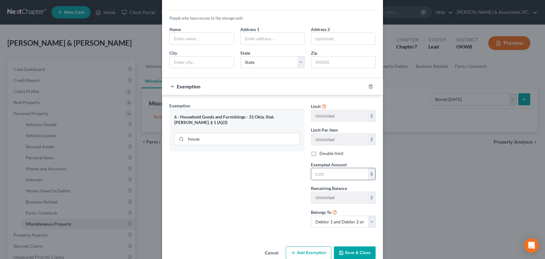
click at [325, 172] on input "text" at bounding box center [339, 174] width 57 height 12
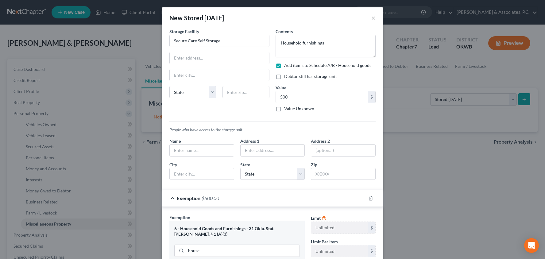
click at [284, 76] on label "Debtor still has storage unit" at bounding box center [310, 76] width 53 height 6
click at [287, 76] on input "Debtor still has storage unit" at bounding box center [289, 75] width 4 height 4
click at [336, 46] on textarea "Household furnishings" at bounding box center [326, 46] width 100 height 23
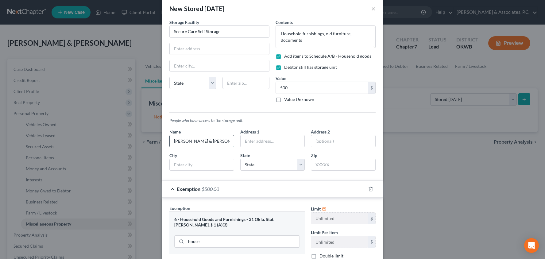
scroll to position [10, 0]
click at [210, 142] on input "[PERSON_NAME] & [PERSON_NAME]" at bounding box center [202, 140] width 64 height 12
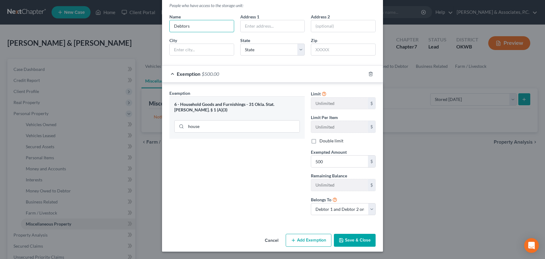
scroll to position [124, 0]
click at [359, 237] on button "Save & Close" at bounding box center [355, 240] width 42 height 13
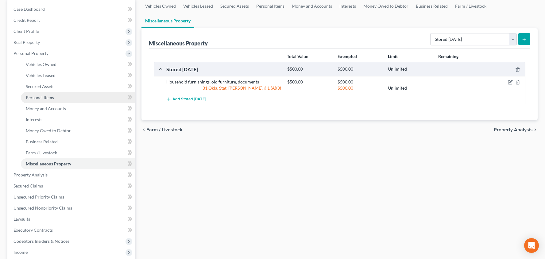
scroll to position [100, 0]
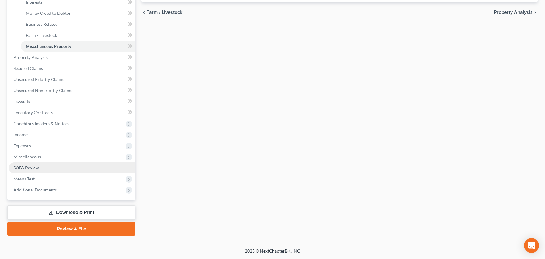
click at [71, 164] on link "SOFA Review" at bounding box center [72, 167] width 127 height 11
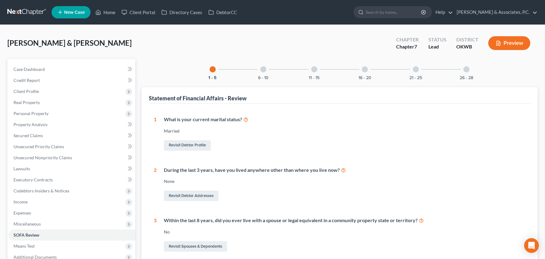
click at [468, 69] on div at bounding box center [466, 69] width 6 height 6
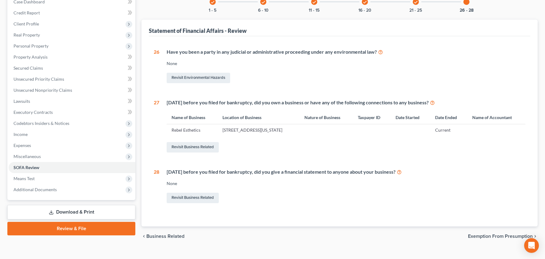
scroll to position [76, 0]
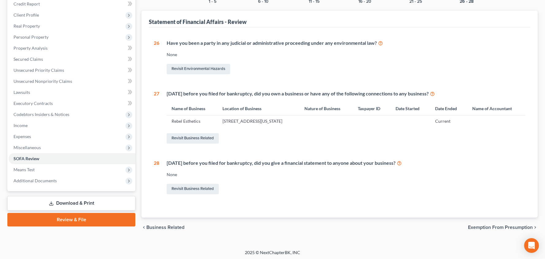
drag, startPoint x: 192, startPoint y: 137, endPoint x: 196, endPoint y: 135, distance: 4.6
click at [192, 137] on link "Revisit Business Related" at bounding box center [193, 138] width 52 height 10
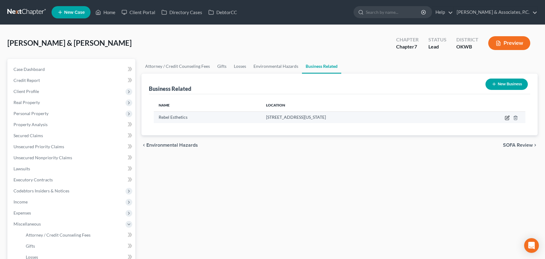
click at [506, 118] on icon "button" at bounding box center [507, 117] width 5 height 5
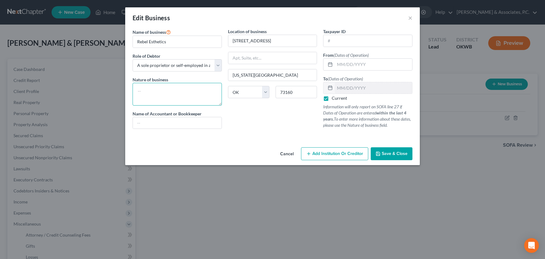
click at [210, 90] on textarea at bounding box center [177, 94] width 89 height 23
click at [403, 153] on span "Save & Close" at bounding box center [395, 153] width 26 height 5
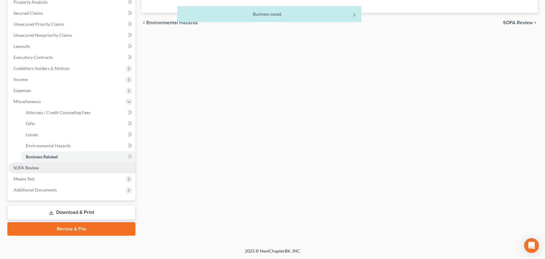
click at [59, 169] on link "SOFA Review" at bounding box center [72, 167] width 127 height 11
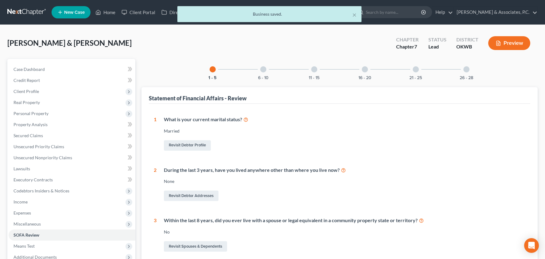
click at [466, 69] on div at bounding box center [466, 69] width 6 height 6
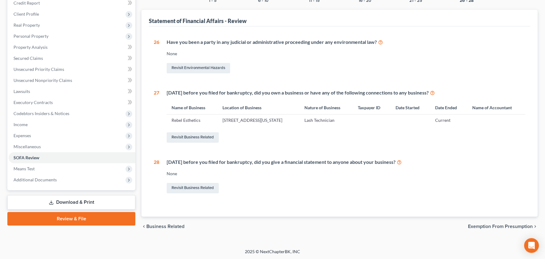
scroll to position [77, 0]
click at [482, 225] on span "Exemption from Presumption" at bounding box center [500, 226] width 65 height 5
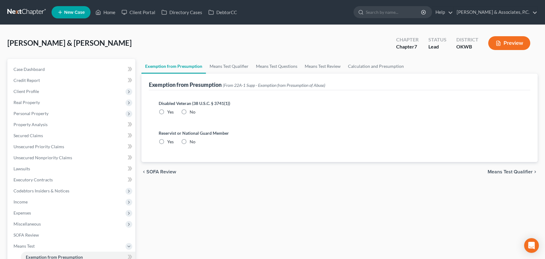
click at [496, 172] on span "Means Test Qualifier" at bounding box center [510, 171] width 45 height 5
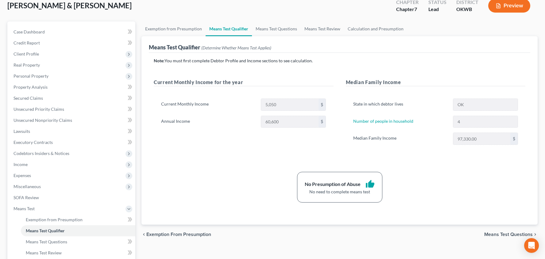
scroll to position [59, 0]
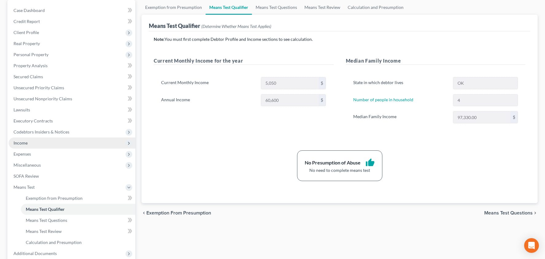
click at [62, 142] on span "Income" at bounding box center [72, 142] width 127 height 11
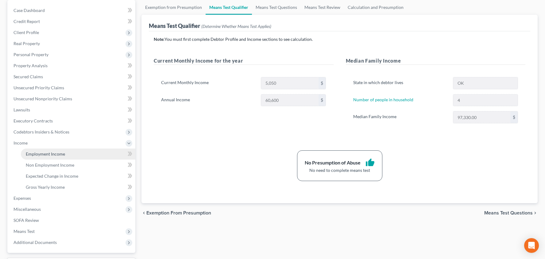
click at [65, 153] on link "Employment Income" at bounding box center [78, 154] width 114 height 11
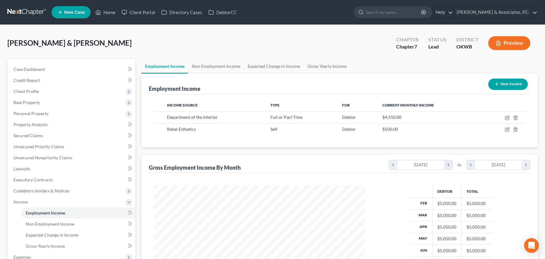
scroll to position [110, 224]
click at [508, 118] on icon "button" at bounding box center [507, 117] width 3 height 3
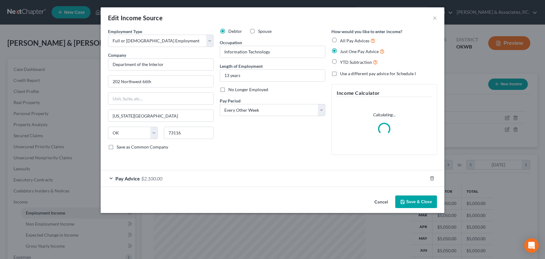
click at [191, 180] on div "Pay Advice $2,100.00" at bounding box center [264, 178] width 326 height 16
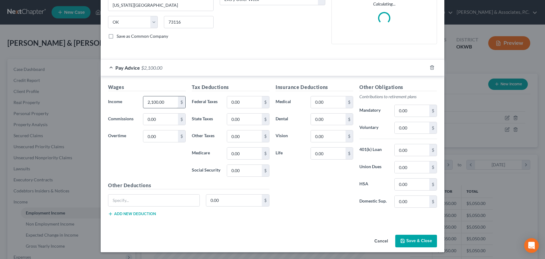
scroll to position [110, 0]
drag, startPoint x: 170, startPoint y: 101, endPoint x: 139, endPoint y: 101, distance: 31.6
click at [139, 101] on div "Income * 2,100.00 $" at bounding box center [147, 102] width 84 height 12
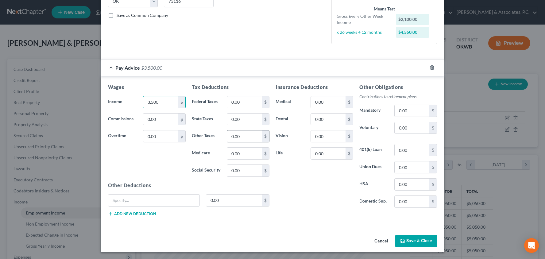
scroll to position [131, 0]
click at [414, 242] on button "Save & Close" at bounding box center [416, 241] width 42 height 13
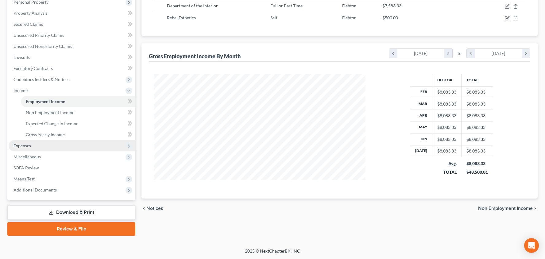
scroll to position [111, 0]
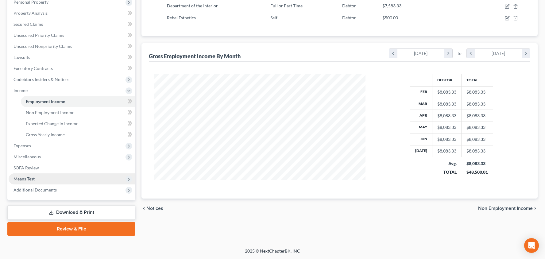
click at [48, 175] on span "Means Test" at bounding box center [72, 178] width 127 height 11
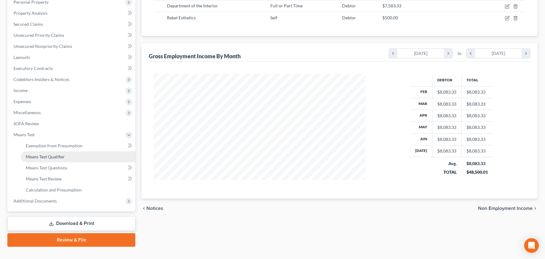
click at [87, 157] on link "Means Test Qualifier" at bounding box center [78, 156] width 114 height 11
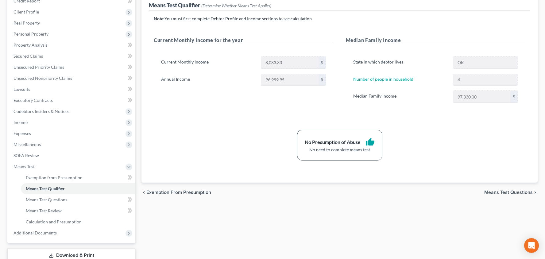
scroll to position [86, 0]
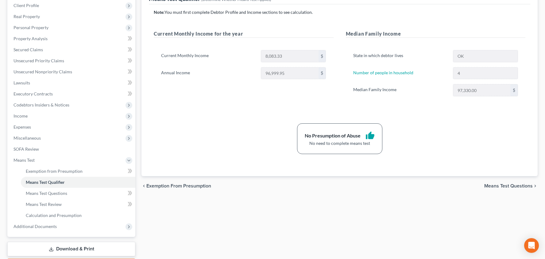
click at [499, 186] on span "Means Test Questions" at bounding box center [508, 185] width 48 height 5
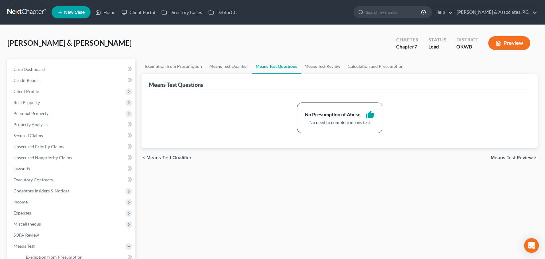
click at [518, 156] on span "Means Test Review" at bounding box center [512, 157] width 42 height 5
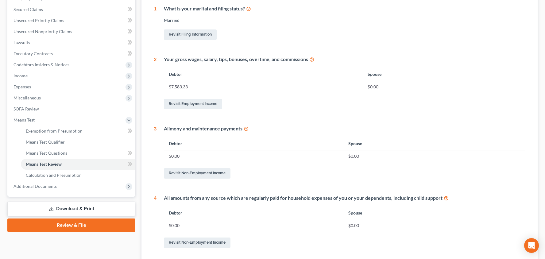
scroll to position [99, 0]
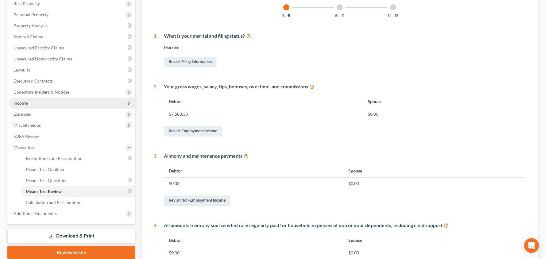
click at [64, 105] on span "Income" at bounding box center [72, 103] width 127 height 11
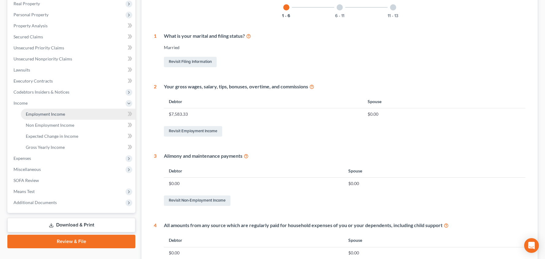
click at [66, 114] on link "Employment Income" at bounding box center [78, 114] width 114 height 11
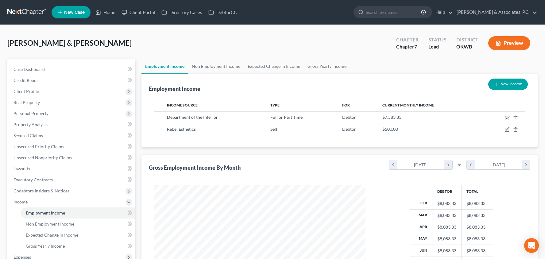
scroll to position [110, 224]
click at [507, 117] on icon "button" at bounding box center [507, 117] width 5 height 5
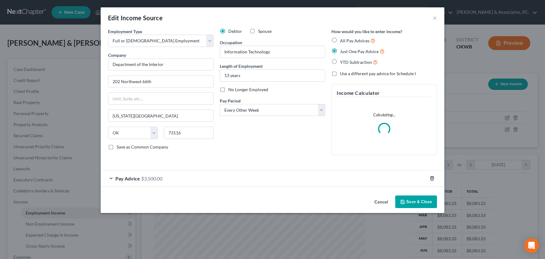
click at [431, 178] on icon "button" at bounding box center [432, 178] width 3 height 4
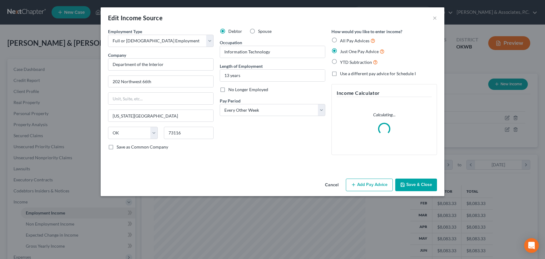
click at [415, 182] on button "Save & Close" at bounding box center [416, 185] width 42 height 13
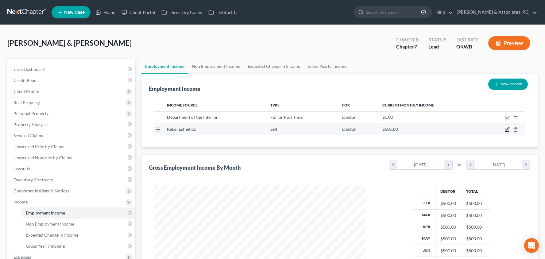
click at [507, 129] on icon "button" at bounding box center [507, 129] width 3 height 3
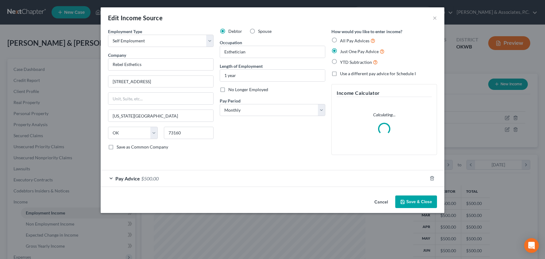
click at [431, 181] on div at bounding box center [435, 178] width 17 height 10
click at [431, 179] on icon "button" at bounding box center [432, 178] width 5 height 5
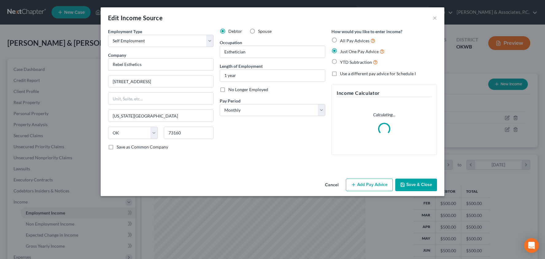
click at [428, 187] on button "Save & Close" at bounding box center [416, 185] width 42 height 13
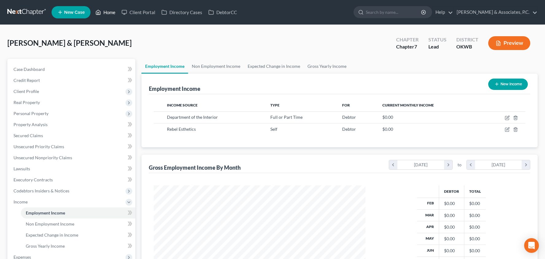
click at [108, 10] on link "Home" at bounding box center [105, 12] width 26 height 11
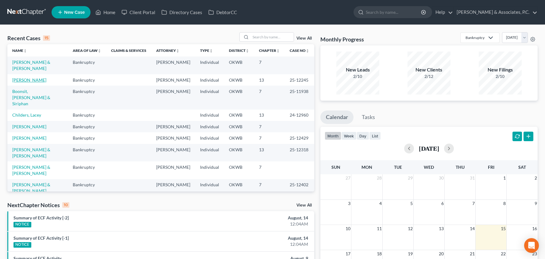
click at [22, 77] on link "[PERSON_NAME]" at bounding box center [29, 79] width 34 height 5
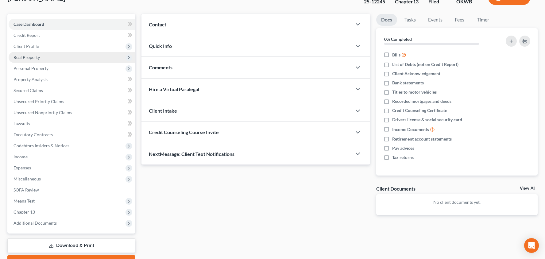
scroll to position [70, 0]
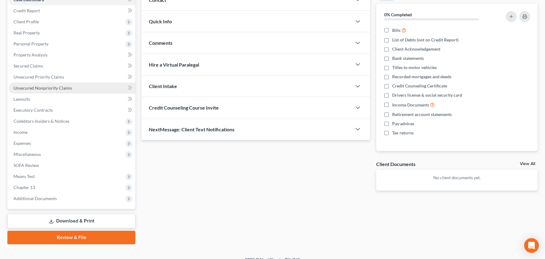
click at [72, 90] on link "Unsecured Nonpriority Claims" at bounding box center [72, 88] width 127 height 11
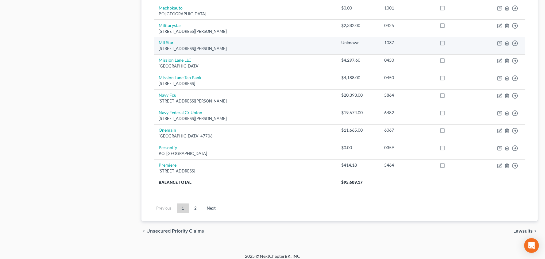
scroll to position [446, 0]
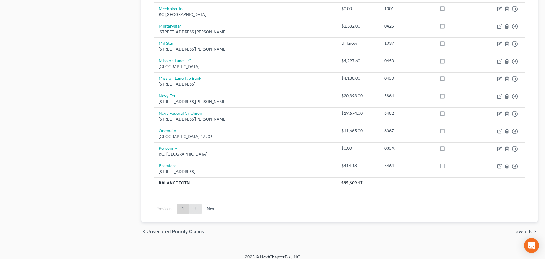
click at [199, 204] on link "2" at bounding box center [195, 209] width 12 height 10
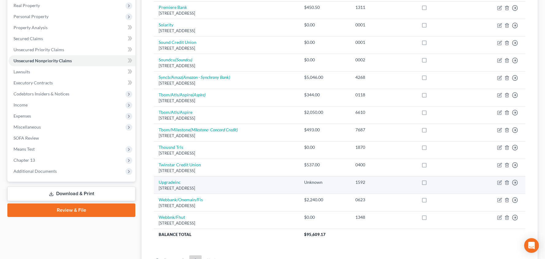
scroll to position [52, 0]
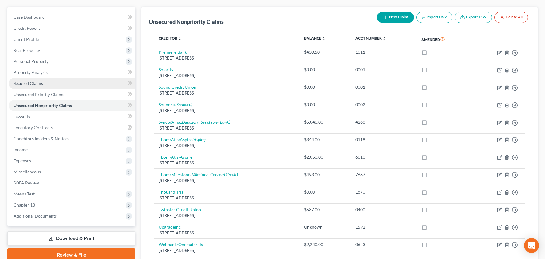
click at [69, 88] on link "Secured Claims" at bounding box center [72, 83] width 127 height 11
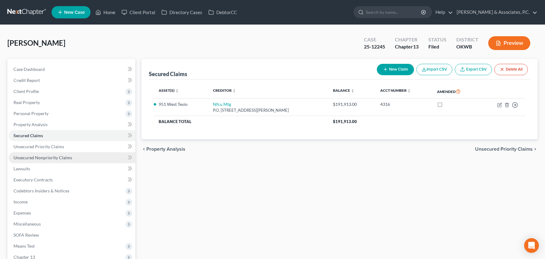
click at [79, 155] on link "Unsecured Nonpriority Claims" at bounding box center [72, 157] width 127 height 11
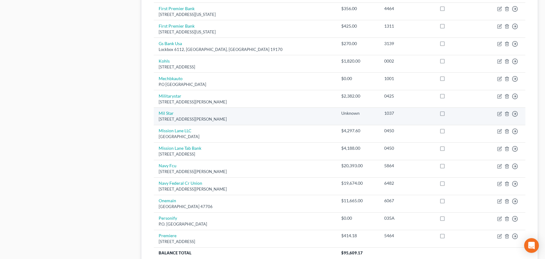
scroll to position [418, 0]
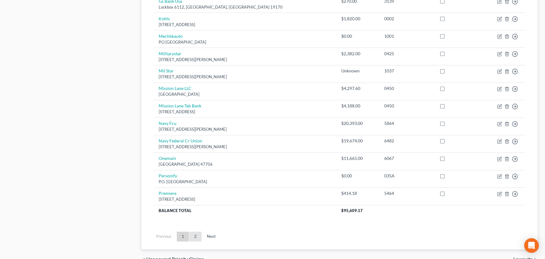
click at [195, 232] on link "2" at bounding box center [195, 237] width 12 height 10
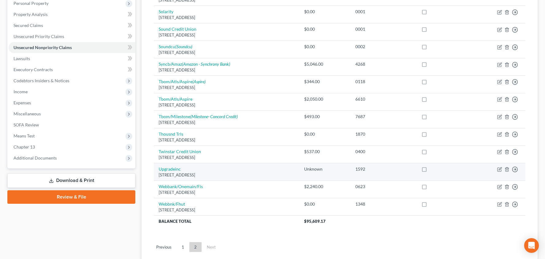
scroll to position [72, 0]
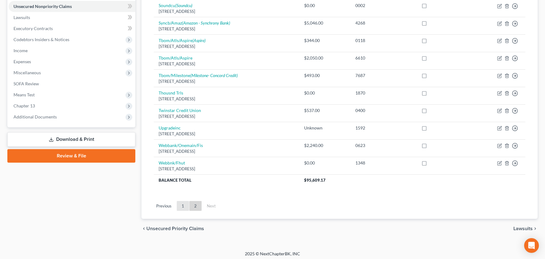
click at [182, 201] on link "1" at bounding box center [183, 206] width 12 height 10
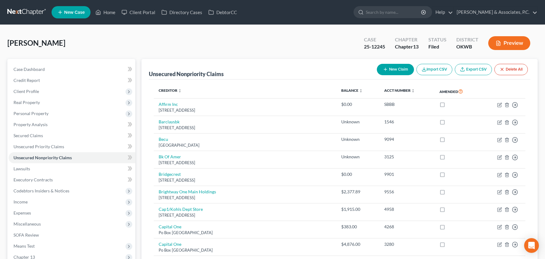
scroll to position [0, 0]
drag, startPoint x: 110, startPoint y: 14, endPoint x: 109, endPoint y: 17, distance: 3.7
click at [110, 14] on link "Home" at bounding box center [105, 12] width 26 height 11
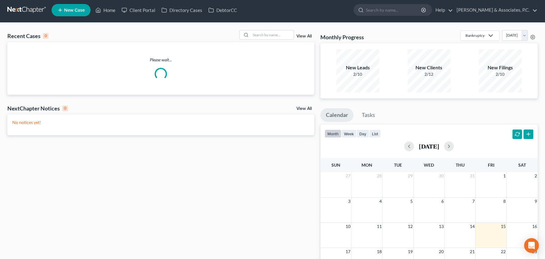
scroll to position [2, 0]
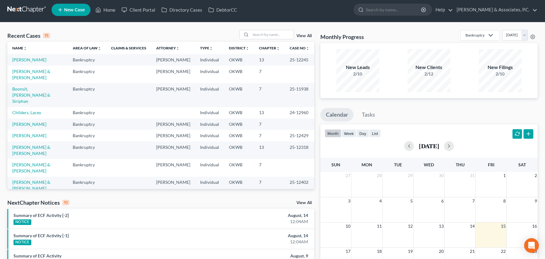
click at [35, 141] on td "[PERSON_NAME] & [PERSON_NAME]" at bounding box center [37, 149] width 60 height 17
click at [34, 145] on link "[PERSON_NAME] & [PERSON_NAME]" at bounding box center [31, 150] width 38 height 11
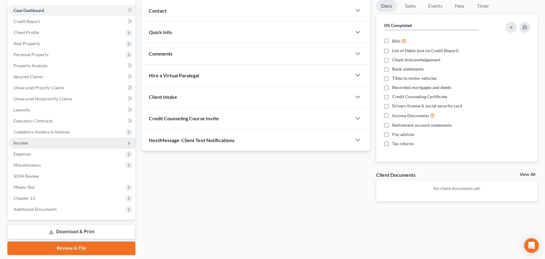
scroll to position [68, 0]
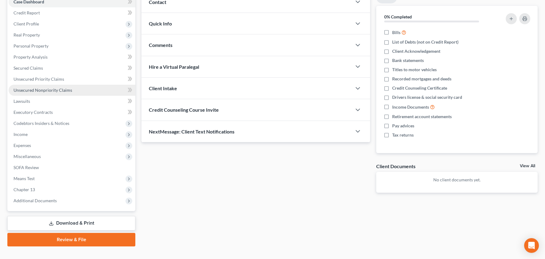
click at [64, 91] on span "Unsecured Nonpriority Claims" at bounding box center [43, 89] width 59 height 5
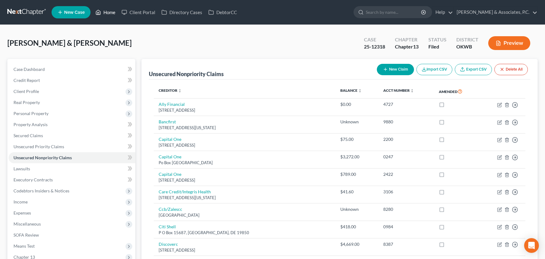
click at [105, 14] on link "Home" at bounding box center [105, 12] width 26 height 11
